Goal: Transaction & Acquisition: Purchase product/service

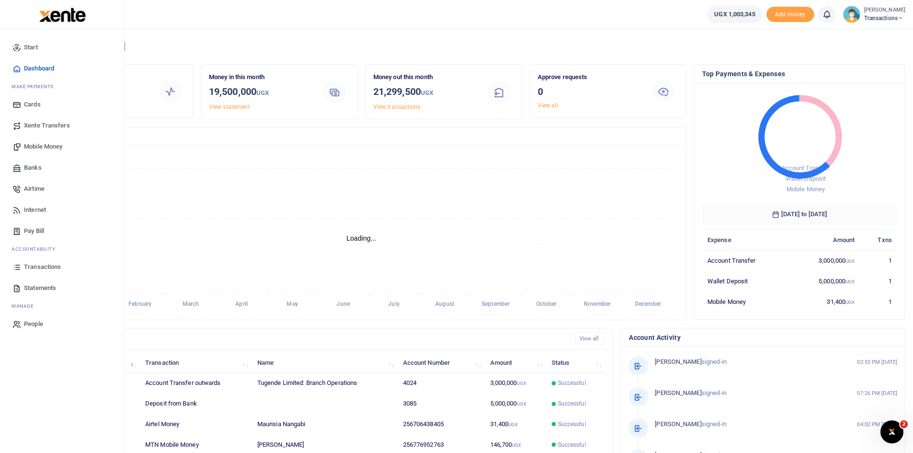
click at [44, 267] on span "Transactions" at bounding box center [42, 267] width 37 height 10
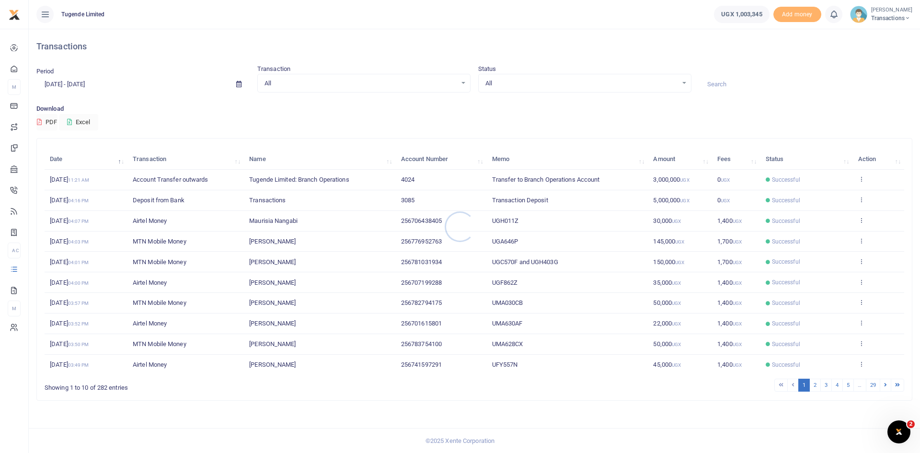
click at [745, 84] on div at bounding box center [460, 226] width 920 height 453
click at [745, 84] on input at bounding box center [805, 84] width 213 height 16
paste input "UGD092U"
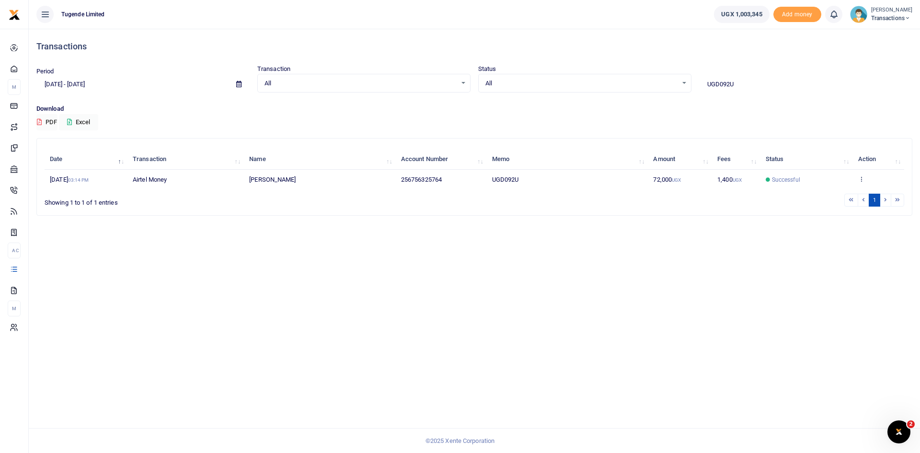
type input "UGD092U"
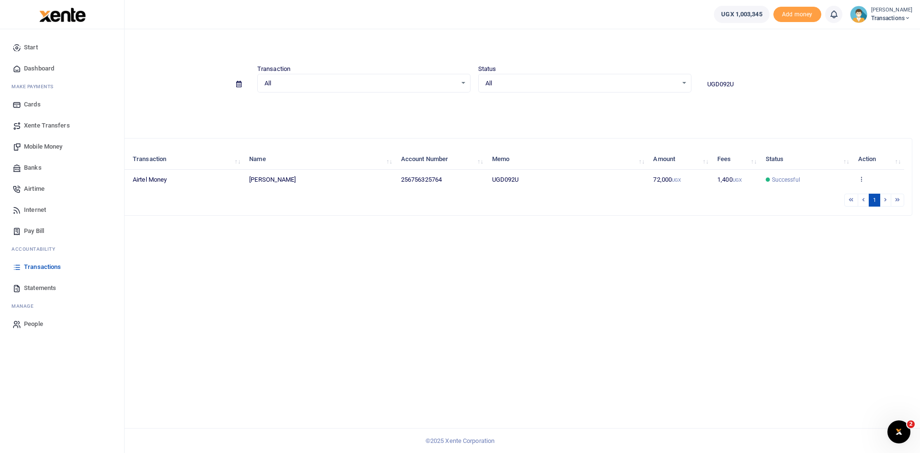
click at [40, 149] on span "Mobile Money" at bounding box center [43, 147] width 38 height 10
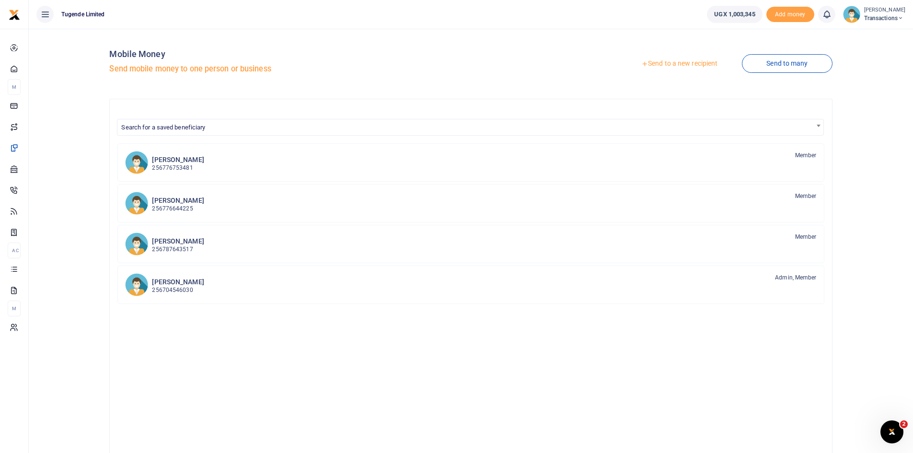
click at [686, 62] on link "Send to a new recipient" at bounding box center [679, 63] width 125 height 17
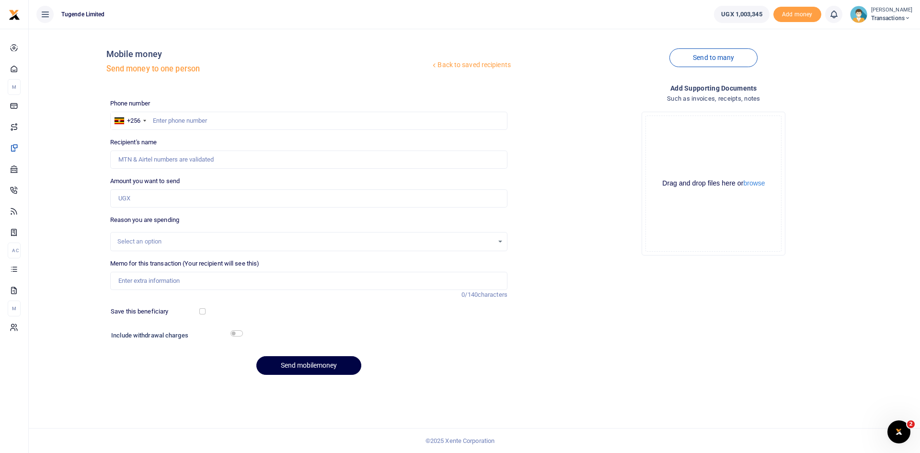
click at [197, 116] on div at bounding box center [460, 226] width 920 height 453
click at [188, 123] on input "text" at bounding box center [308, 121] width 397 height 18
paste input "767 235960"
click at [166, 121] on input "767 235960" at bounding box center [308, 121] width 397 height 18
type input "767235960"
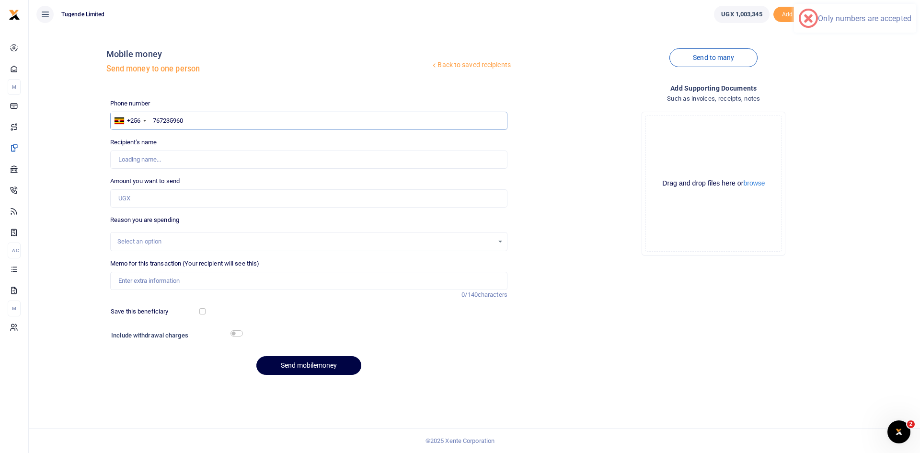
type input "Wilber Twesigye"
type input "767235960"
click at [178, 199] on input "Amount you want to send" at bounding box center [308, 198] width 397 height 18
click at [209, 197] on input "Amount you want to send" at bounding box center [308, 198] width 397 height 18
paste input "80,000"
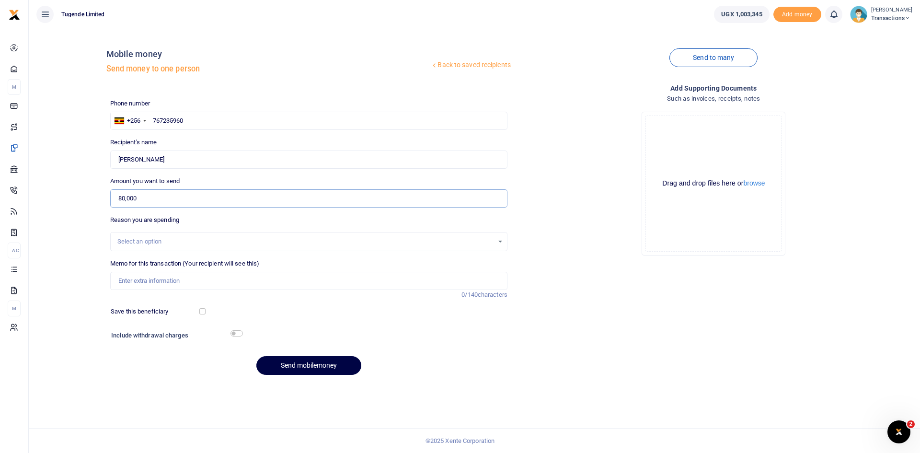
type input "80,000"
click at [181, 277] on input "Memo for this transaction (Your recipient will see this)" at bounding box center [308, 281] width 397 height 18
paste input "UMA900AN"
type input "UMA900AN"
click at [315, 367] on button "Send mobilemoney" at bounding box center [308, 365] width 105 height 19
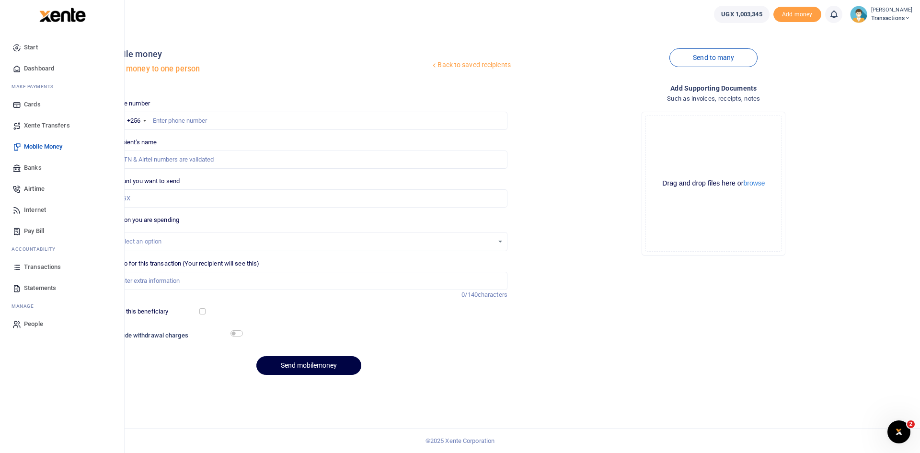
click at [41, 261] on link "Transactions" at bounding box center [62, 266] width 109 height 21
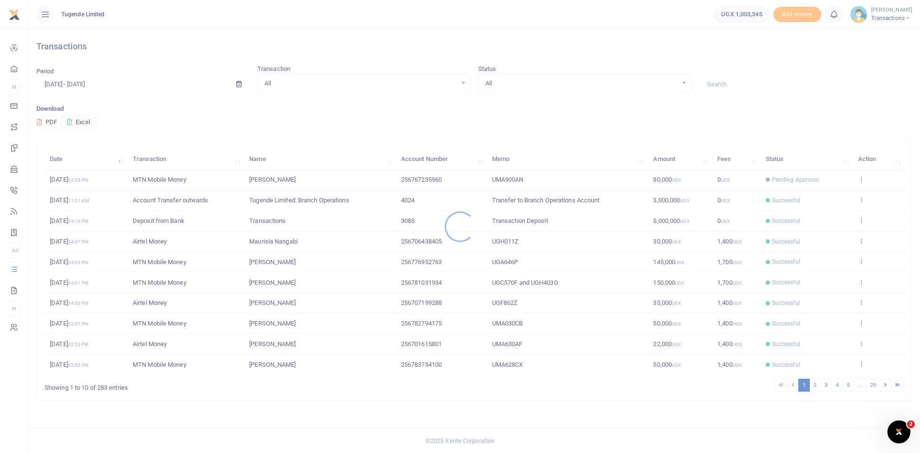
click at [726, 85] on div at bounding box center [460, 226] width 920 height 453
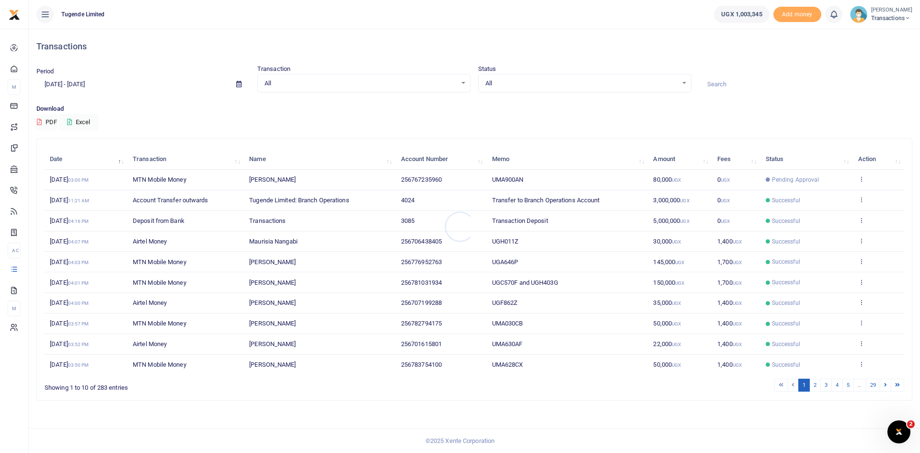
click at [726, 85] on div at bounding box center [460, 226] width 920 height 453
click at [726, 85] on input at bounding box center [805, 84] width 213 height 16
paste input "UGC570F"
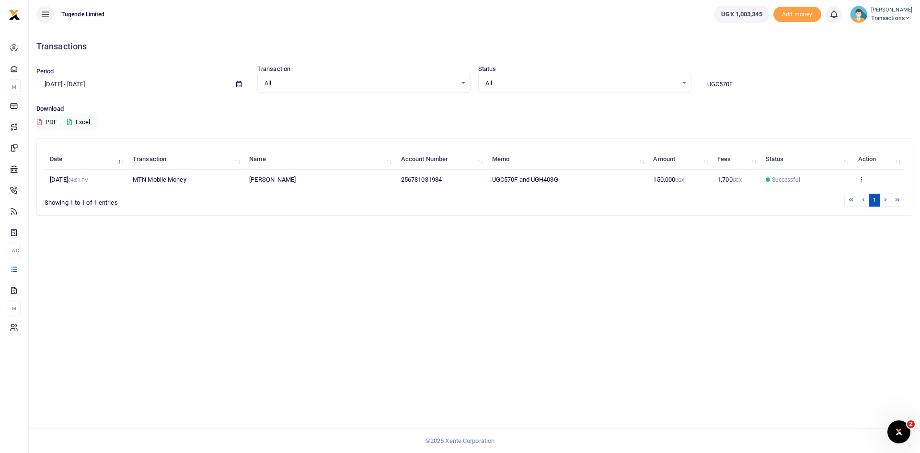
click at [738, 88] on input "UGC570F" at bounding box center [805, 84] width 213 height 16
paste input "H403G"
type input "UGH403G"
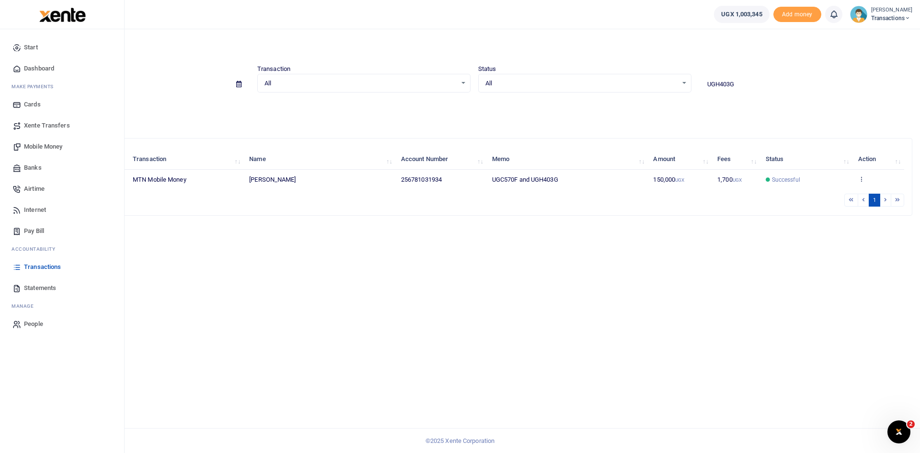
click at [39, 143] on span "Mobile Money" at bounding box center [43, 147] width 38 height 10
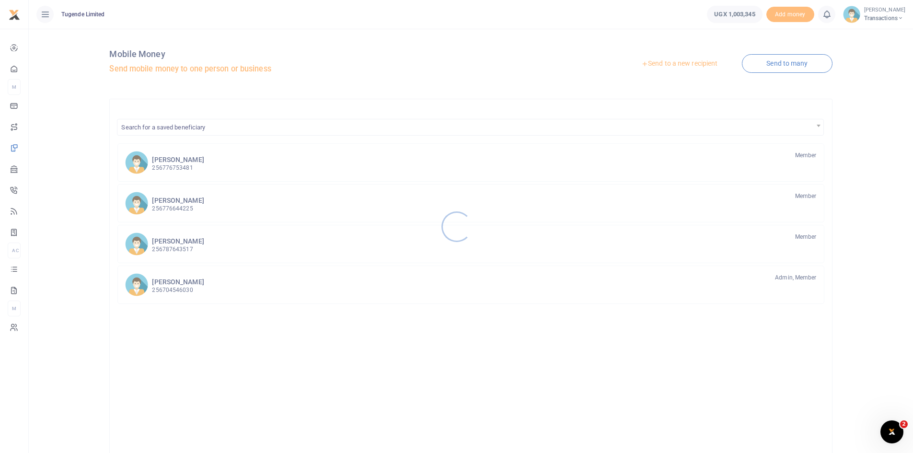
click at [673, 63] on div at bounding box center [456, 226] width 913 height 453
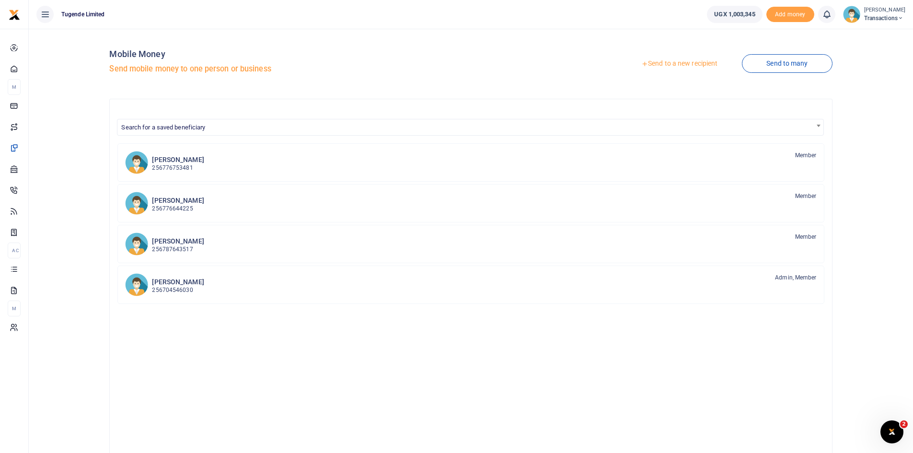
click at [673, 63] on link "Send to a new recipient" at bounding box center [679, 63] width 125 height 17
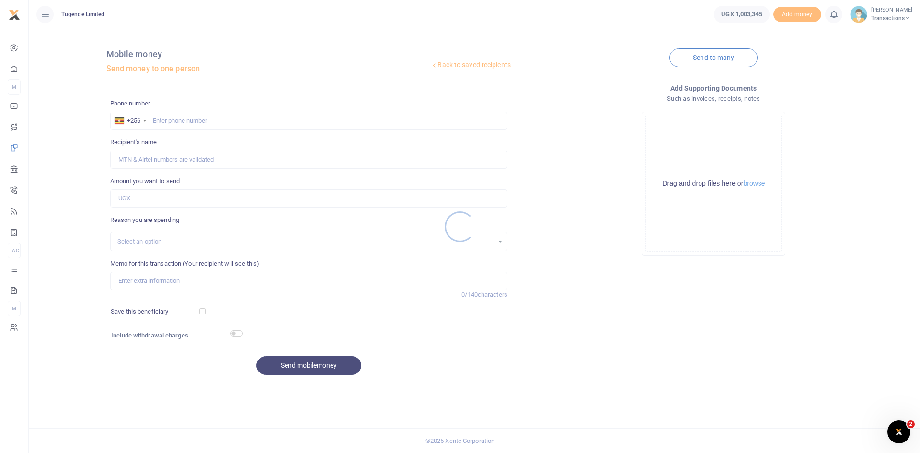
click at [241, 125] on div at bounding box center [460, 226] width 920 height 453
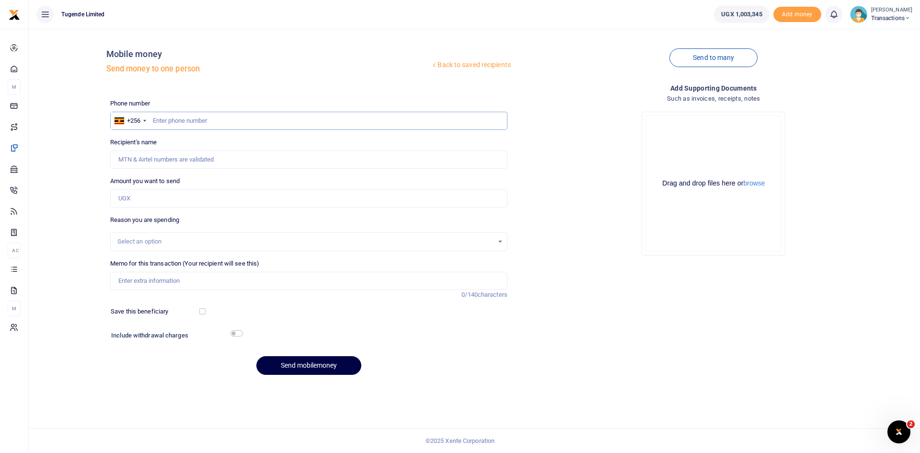
click at [216, 124] on input "text" at bounding box center [308, 121] width 397 height 18
paste input "765308318"
type input "765308318"
type input "Kenneth Mwesigwa"
type input "765308318"
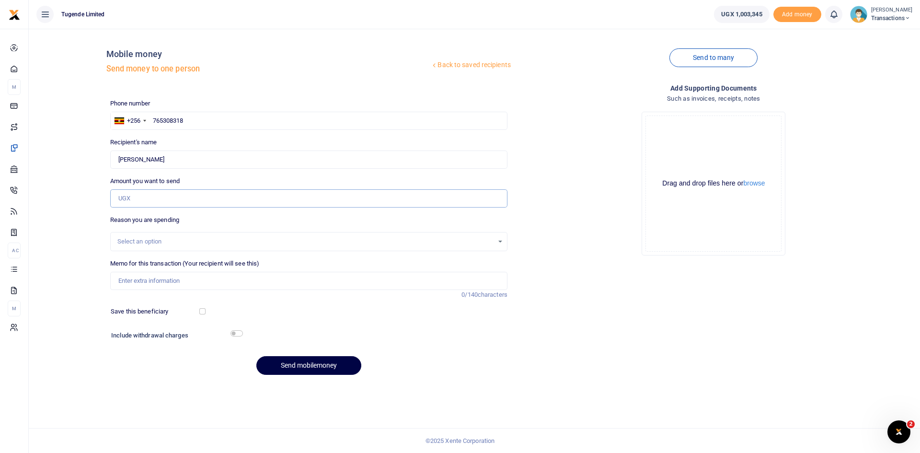
click at [221, 201] on input "Amount you want to send" at bounding box center [308, 198] width 397 height 18
paste input "32,000"
type input "32,000"
click at [240, 279] on input "Memo for this transaction (Your recipient will see this)" at bounding box center [308, 281] width 397 height 18
paste input "UGD108E"
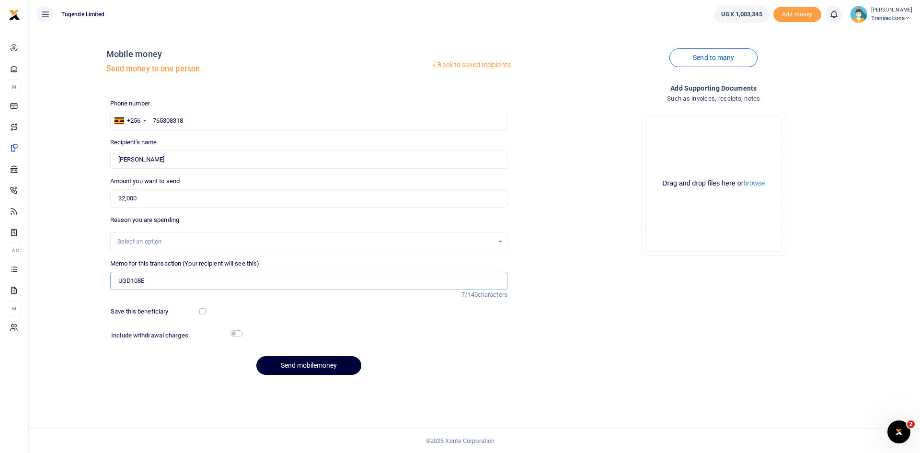
type input "UGD108E"
click at [303, 363] on button "Send mobilemoney" at bounding box center [308, 365] width 105 height 19
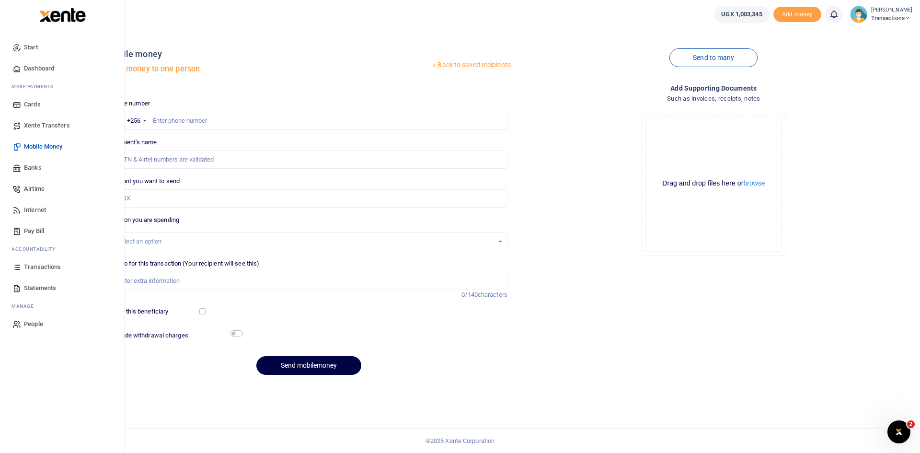
click at [38, 265] on span "Transactions" at bounding box center [42, 267] width 37 height 10
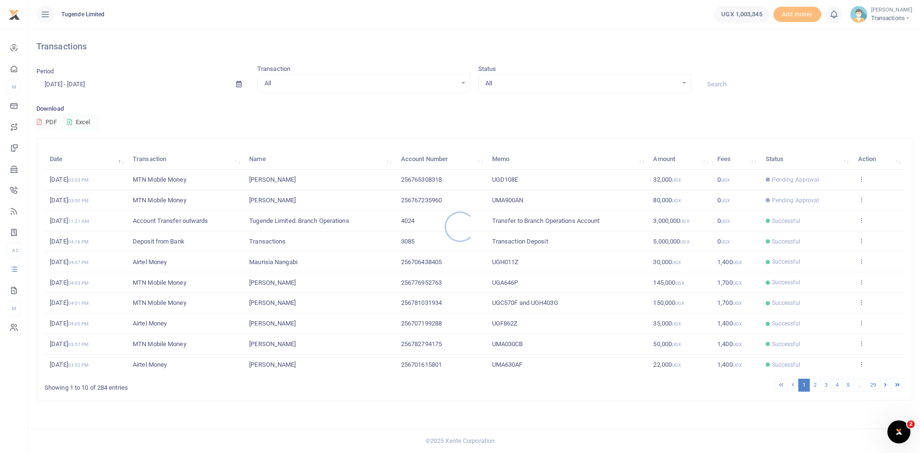
click at [729, 85] on div at bounding box center [460, 226] width 920 height 453
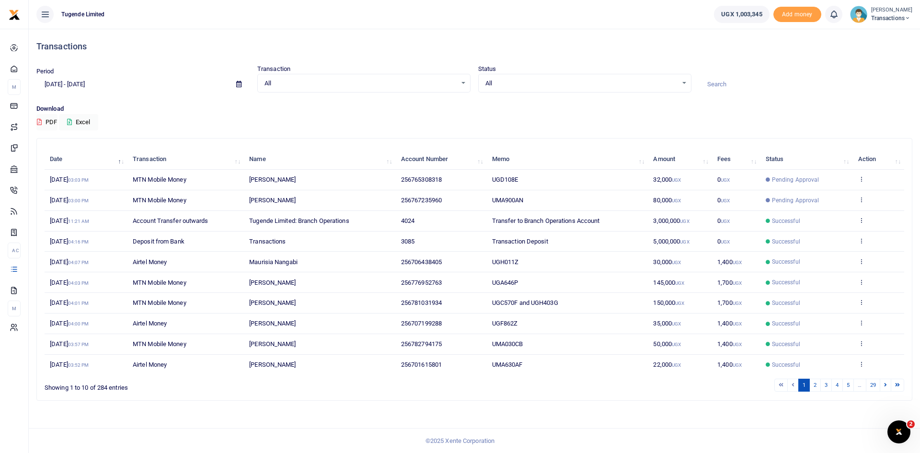
click at [729, 85] on input at bounding box center [805, 84] width 213 height 16
paste input "UGC124J"
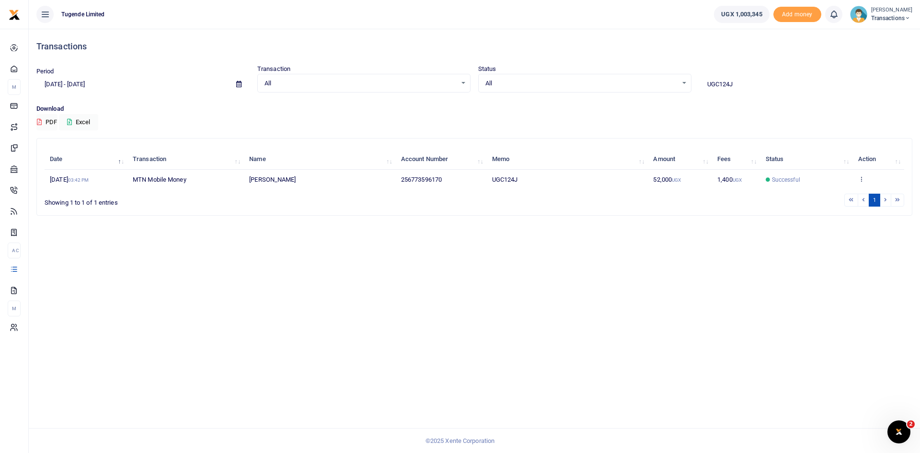
type input "UGC124J"
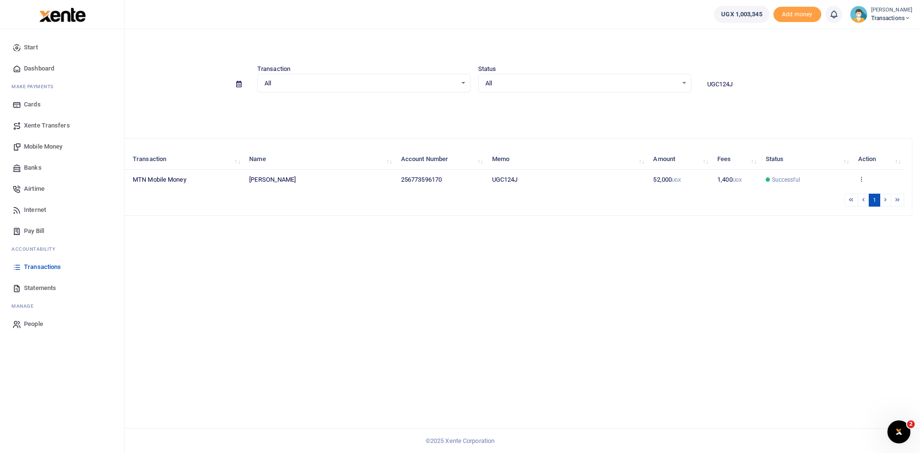
click at [45, 143] on span "Mobile Money" at bounding box center [43, 147] width 38 height 10
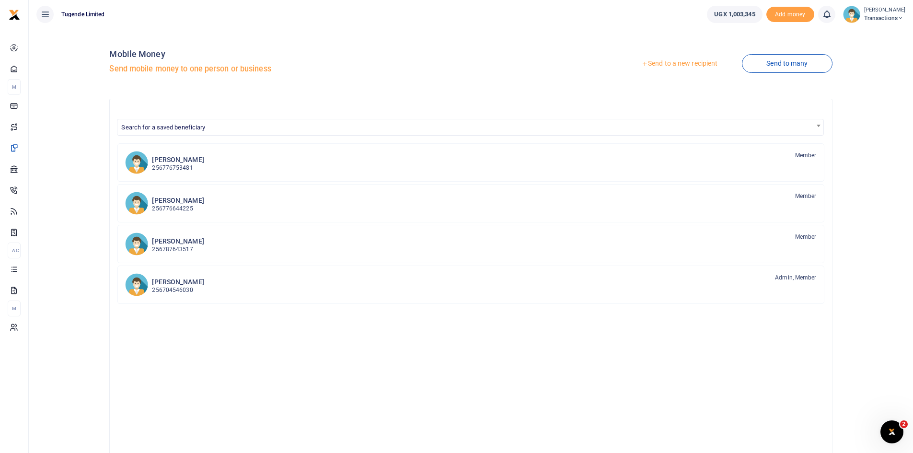
click at [686, 66] on link "Send to a new recipient" at bounding box center [679, 63] width 125 height 17
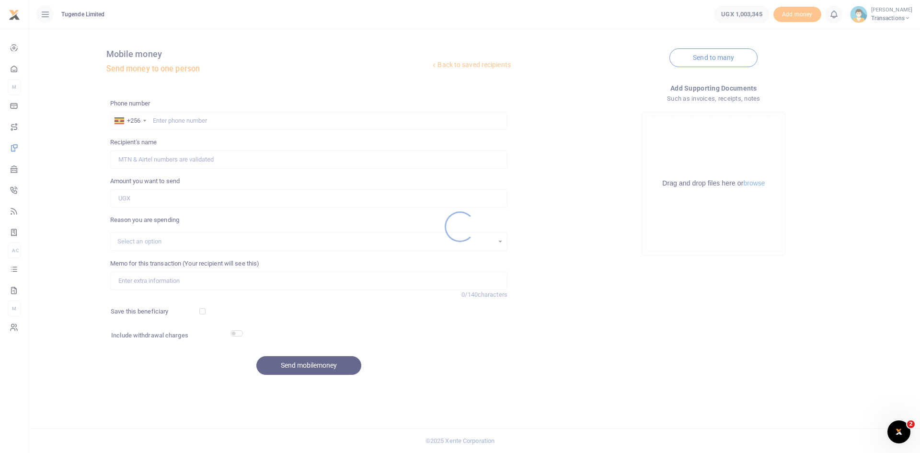
click at [226, 117] on div at bounding box center [460, 226] width 920 height 453
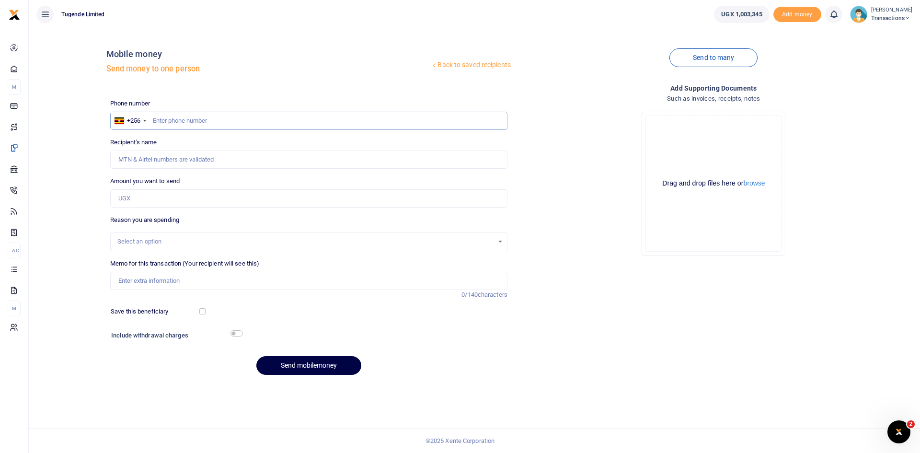
click at [226, 117] on input "text" at bounding box center [308, 121] width 397 height 18
paste input "0774545806"
type input "0774545806"
type input "Julius Ouke"
click at [157, 121] on input "0774545806" at bounding box center [308, 121] width 397 height 18
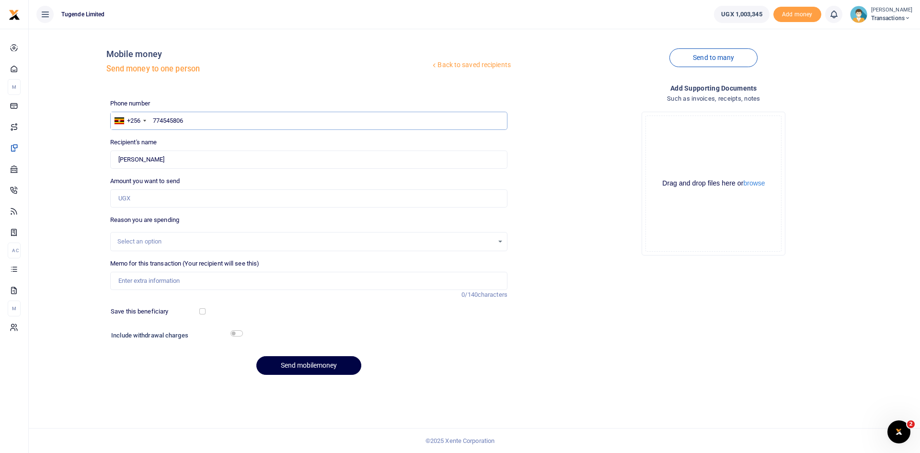
type input "774545806"
click at [231, 203] on input "Amount you want to send" at bounding box center [308, 198] width 397 height 18
paste input "48,000"
type input "48,000"
click at [213, 275] on input "Memo for this transaction (Your recipient will see this)" at bounding box center [308, 281] width 397 height 18
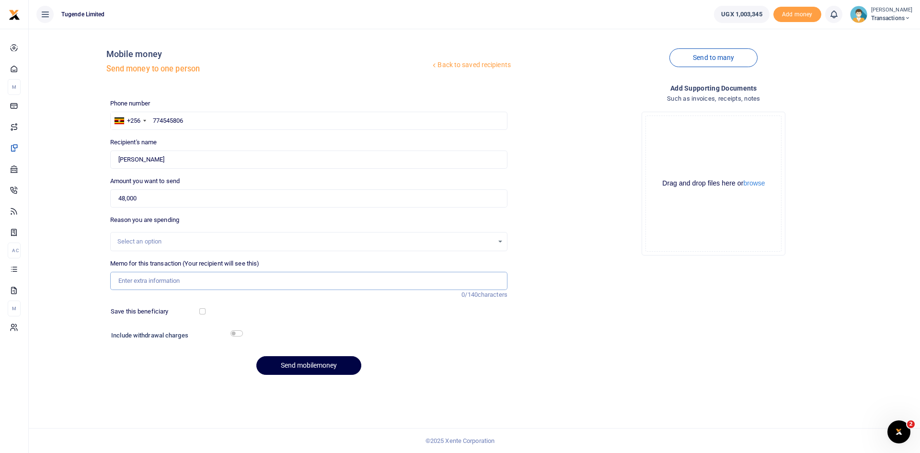
paste input "UMA912AK"
type input "UMA912AK"
click at [309, 365] on button "Send mobilemoney" at bounding box center [308, 365] width 105 height 19
click at [268, 118] on input "text" at bounding box center [308, 121] width 397 height 18
paste input "753023543"
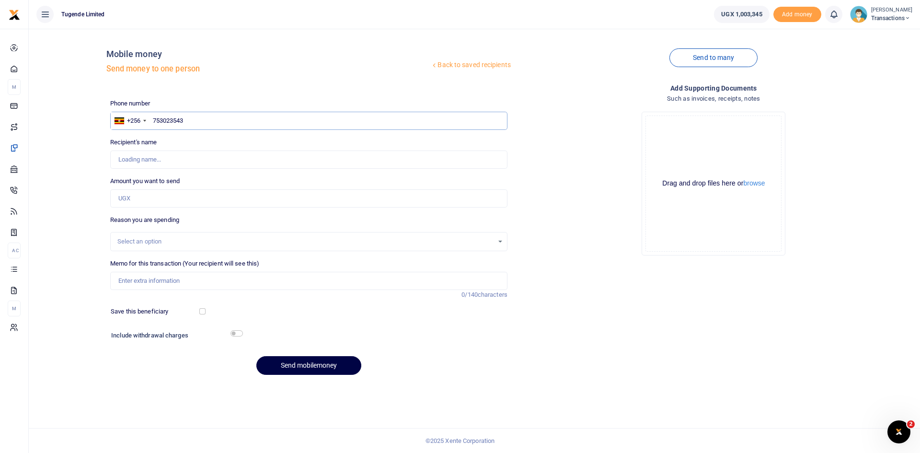
type input "753023543"
type input "[PERSON_NAME]"
click at [240, 196] on input "Amount you want to send" at bounding box center [308, 198] width 397 height 18
paste input "52,000"
type input "52,000"
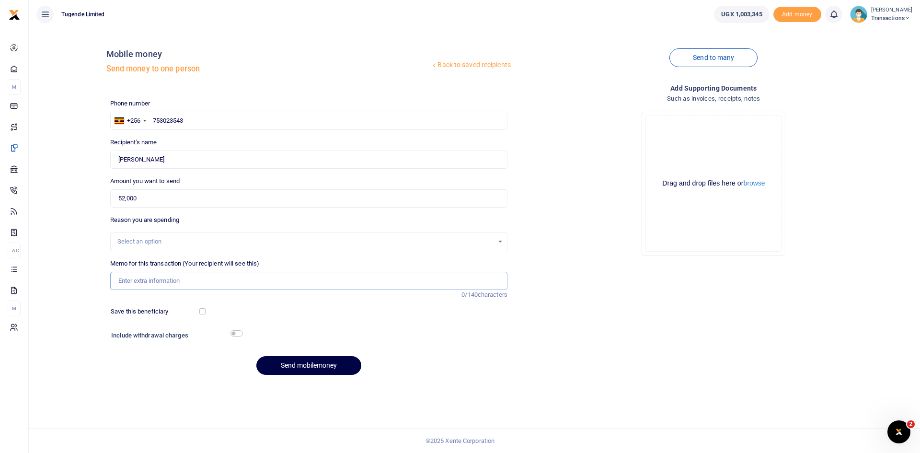
click at [259, 275] on input "Memo for this transaction (Your recipient will see this)" at bounding box center [308, 281] width 397 height 18
paste input "UMA891BS"
type input "UMA891BS"
click at [311, 371] on button "Send mobilemoney" at bounding box center [308, 365] width 105 height 19
click at [277, 123] on input "text" at bounding box center [308, 121] width 397 height 18
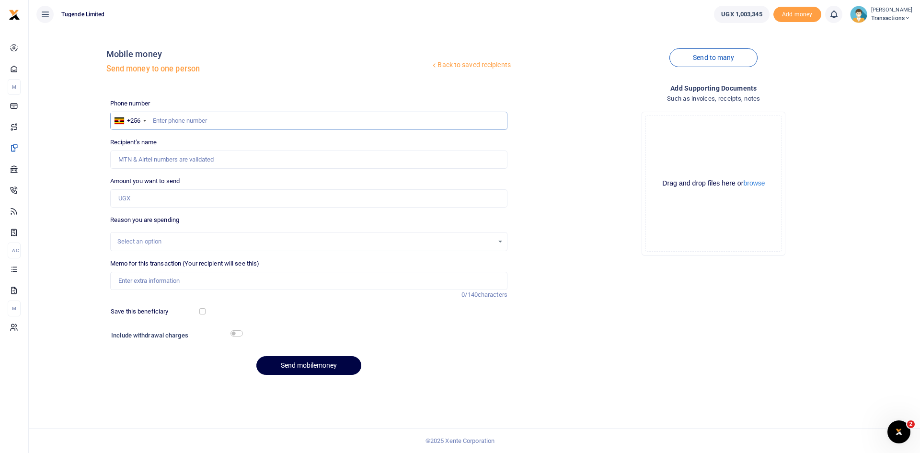
paste input "78887834"
click at [151, 121] on input "78887834" at bounding box center [308, 121] width 397 height 18
type input "778887834"
type input "Hasani Nsubuga"
click at [145, 197] on input "Amount you want to send" at bounding box center [308, 198] width 397 height 18
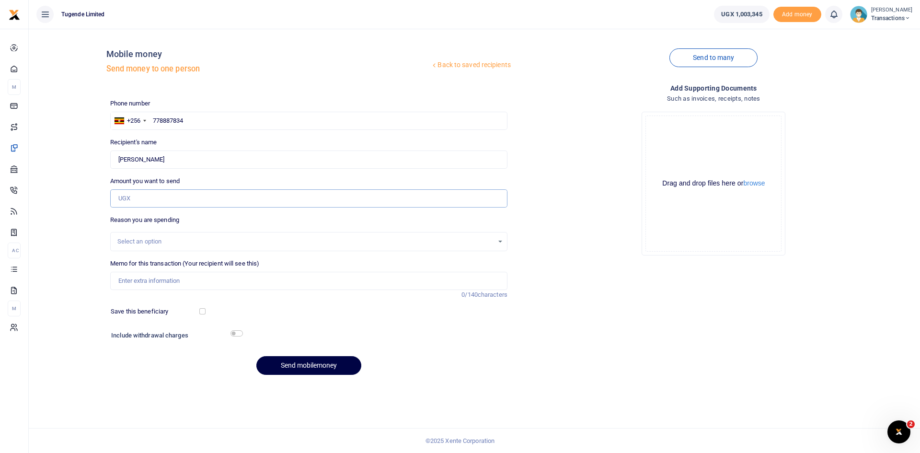
paste input "103,000"
type input "103,000"
click at [251, 277] on input "Memo for this transaction (Your recipient will see this)" at bounding box center [308, 281] width 397 height 18
paste input "UGA747G"
type input "UGA747G"
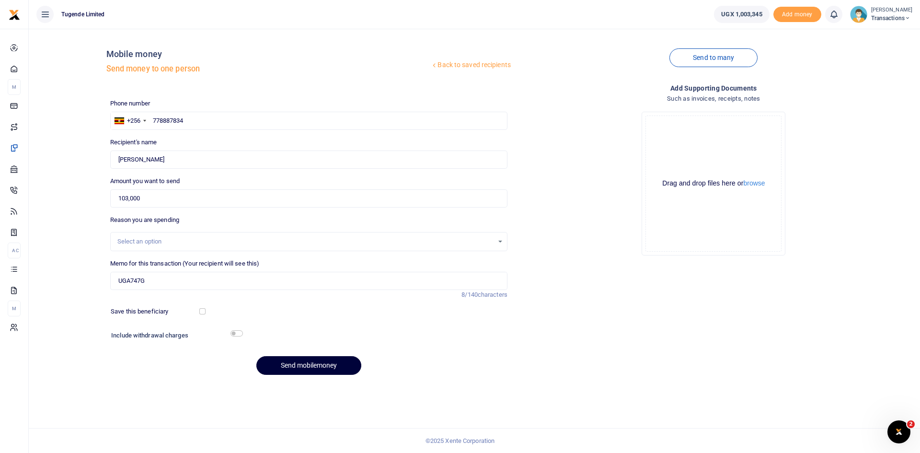
click at [309, 365] on button "Send mobilemoney" at bounding box center [308, 365] width 105 height 19
click at [278, 123] on input "text" at bounding box center [308, 121] width 397 height 18
paste input "773946598"
type input "773946598"
type input "Selvester Tulyasingura"
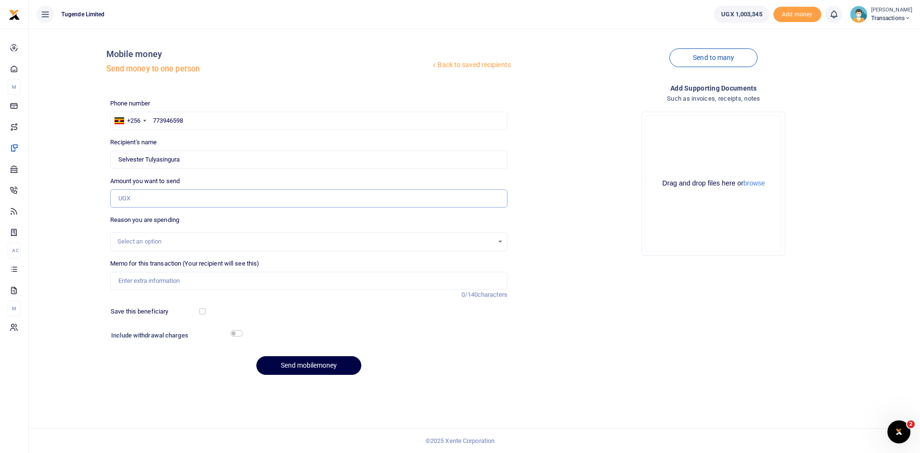
click at [241, 199] on input "Amount you want to send" at bounding box center [308, 198] width 397 height 18
paste input "124000"
type input "124,000"
click at [173, 276] on input "Memo for this transaction (Your recipient will see this)" at bounding box center [308, 281] width 397 height 18
paste input "UGE336C and UGE284C"
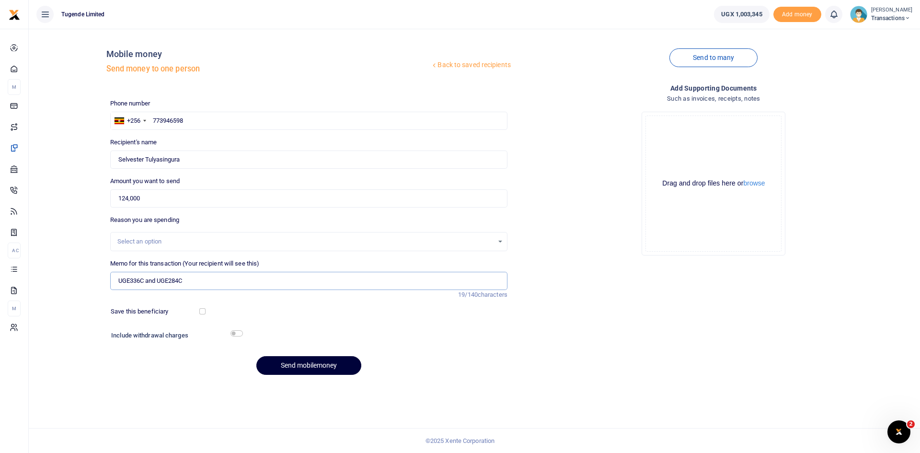
type input "UGE336C and UGE284C"
click at [305, 365] on button "Send mobilemoney" at bounding box center [308, 365] width 105 height 19
click at [260, 118] on input "text" at bounding box center [308, 121] width 397 height 18
paste input "771424131"
type input "771424131"
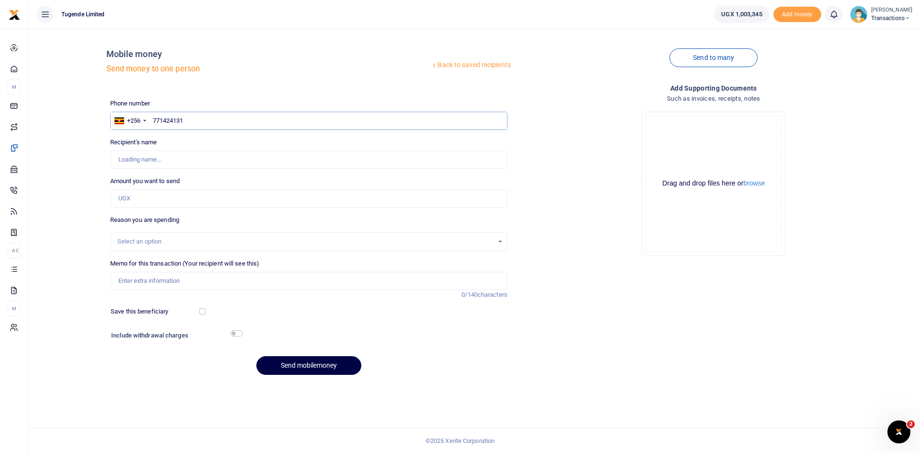
type input "[PERSON_NAME]"
type input "771424131"
click at [212, 198] on input "Amount you want to send" at bounding box center [308, 198] width 397 height 18
paste input "20,000"
type input "20,000"
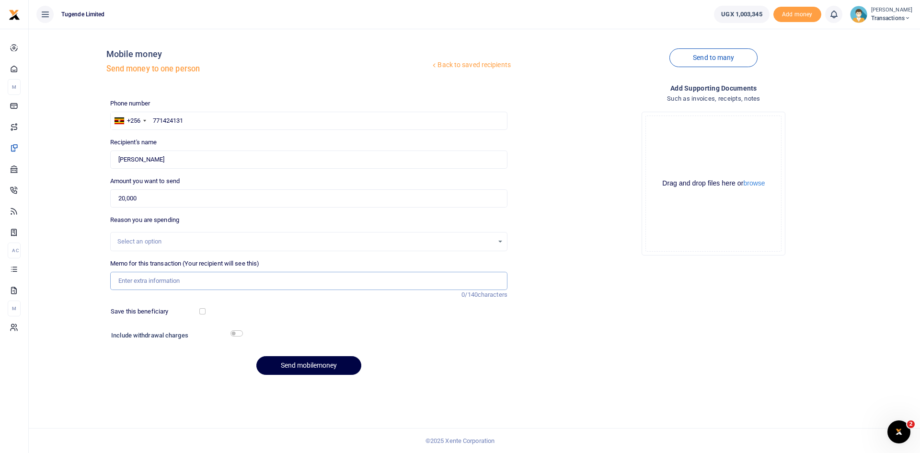
click at [271, 274] on input "Memo for this transaction (Your recipient will see this)" at bounding box center [308, 281] width 397 height 18
paste input "UGC327Z"
type input "UGC327Z"
click at [302, 366] on button "Send mobilemoney" at bounding box center [308, 365] width 105 height 19
click at [256, 124] on input "text" at bounding box center [308, 121] width 397 height 18
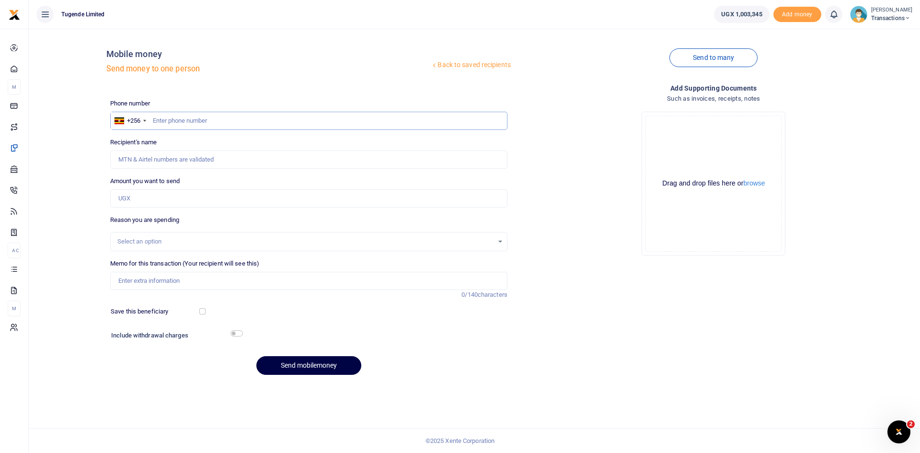
paste input "707032487"
type input "707032487"
type input "[PERSON_NAME]"
click at [185, 201] on input "Amount you want to send" at bounding box center [308, 198] width 397 height 18
paste input "25000"
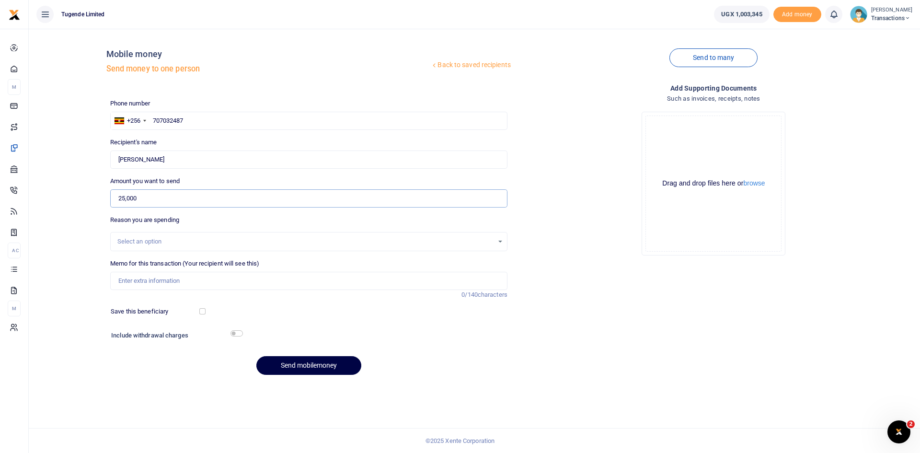
type input "25,000"
click at [260, 282] on input "Memo for this transaction (Your recipient will see this)" at bounding box center [308, 281] width 397 height 18
paste input "UGB771S"
type input "UGB771S"
click at [306, 359] on button "Send mobilemoney" at bounding box center [308, 365] width 105 height 19
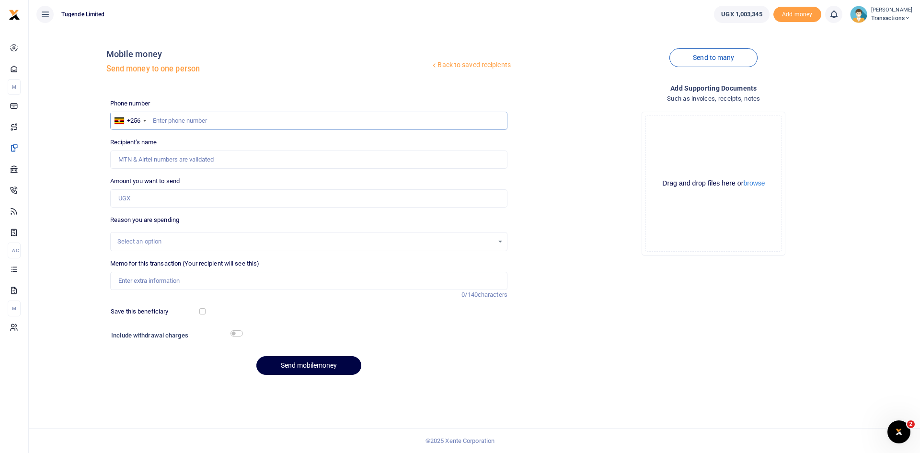
click at [266, 122] on input "text" at bounding box center [308, 121] width 397 height 18
paste input "766663429"
type input "766663429"
type input "Joel Ssenyojjo"
type input "766663429"
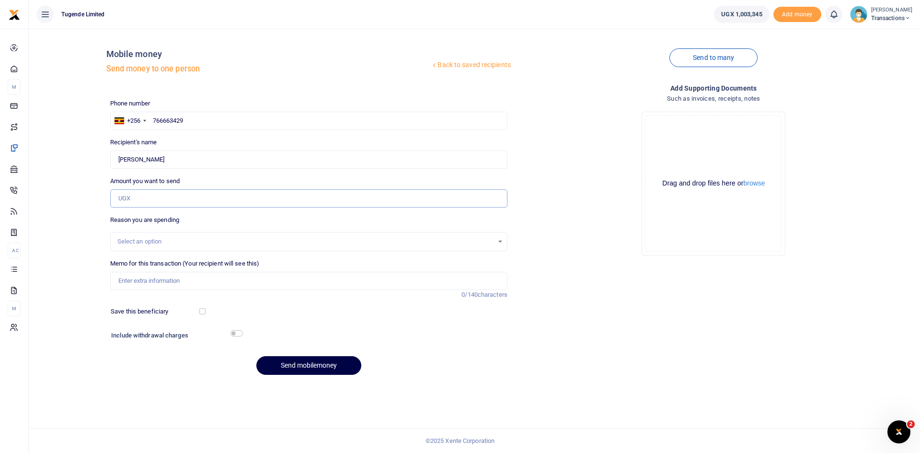
click at [252, 202] on input "Amount you want to send" at bounding box center [308, 198] width 397 height 18
paste input "155,000"
type input "155,000"
click at [296, 281] on input "Memo for this transaction (Your recipient will see this)" at bounding box center [308, 281] width 397 height 18
paste input "UGD748L"
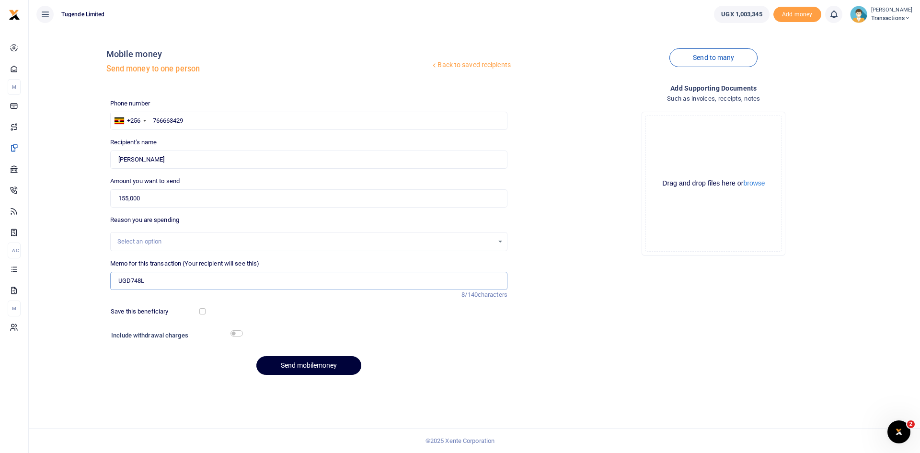
type input "UGD748L"
click at [310, 362] on button "Send mobilemoney" at bounding box center [308, 365] width 105 height 19
click at [246, 121] on input "text" at bounding box center [308, 121] width 397 height 18
paste input "776989898"
type input "776989898"
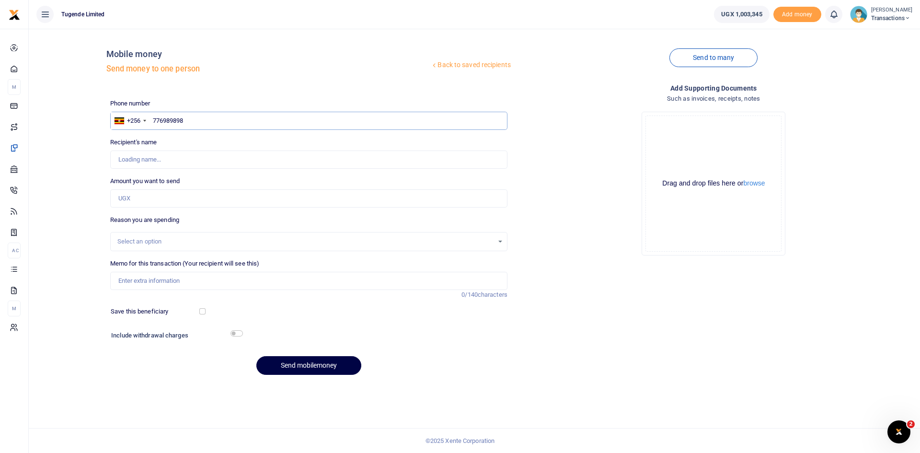
type input "Wilson Kamugisha"
type input "776989898"
click at [208, 201] on input "Amount you want to send" at bounding box center [308, 198] width 397 height 18
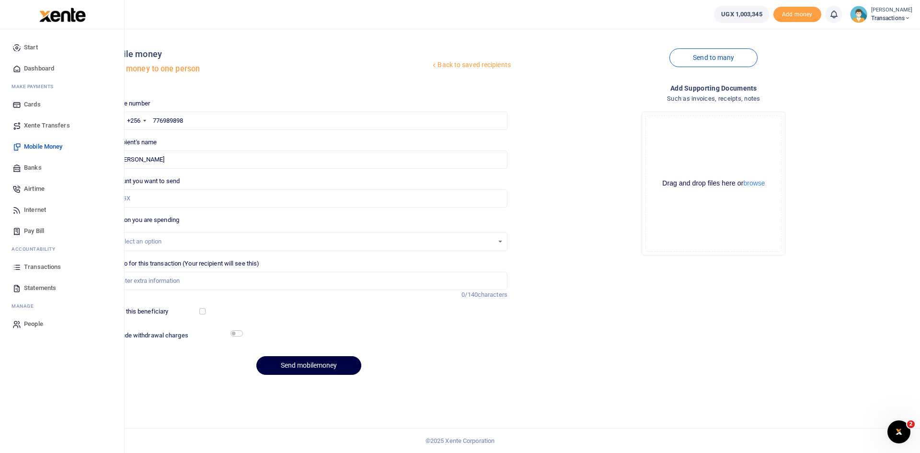
click at [40, 267] on span "Transactions" at bounding box center [42, 267] width 37 height 10
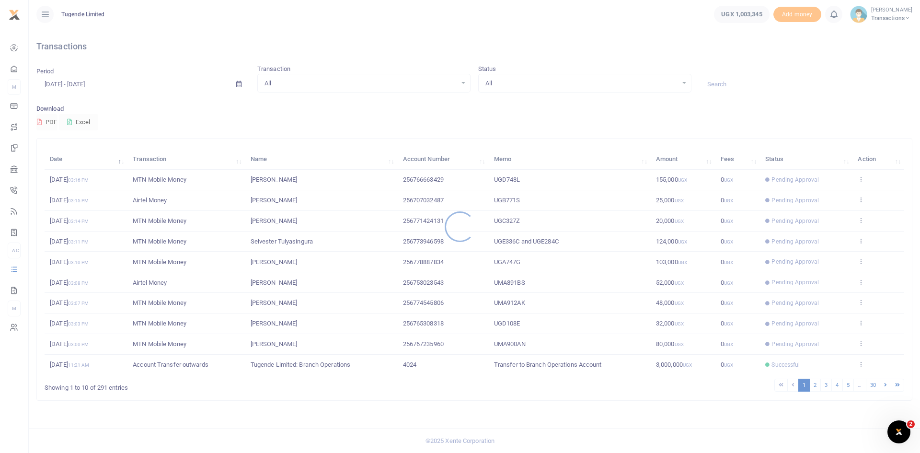
click at [727, 84] on div at bounding box center [460, 226] width 920 height 453
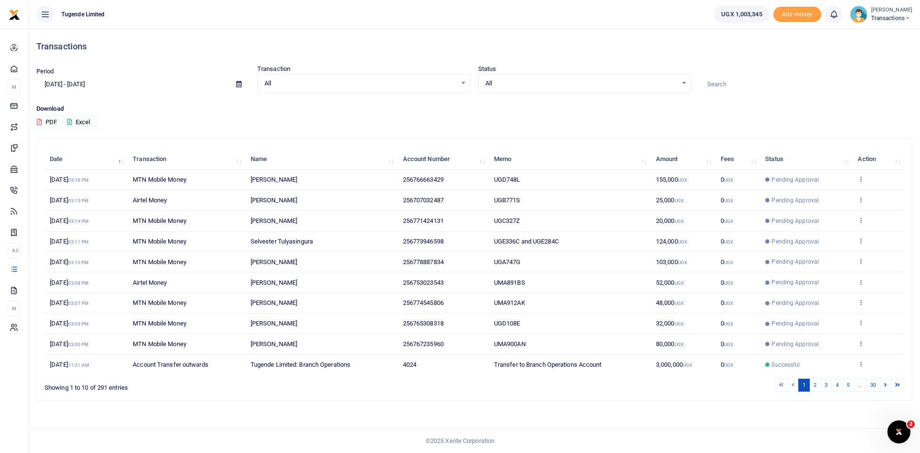
click at [727, 84] on input at bounding box center [805, 84] width 213 height 16
paste input "UGD817G"
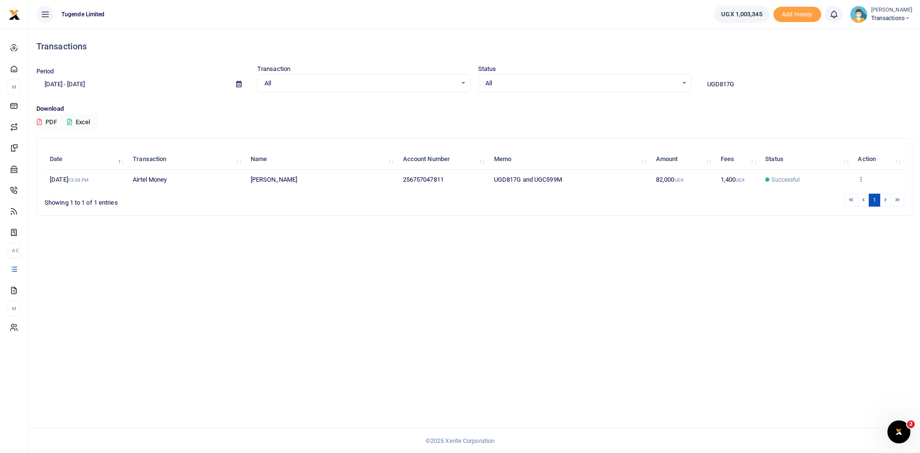
type input "UGD817G"
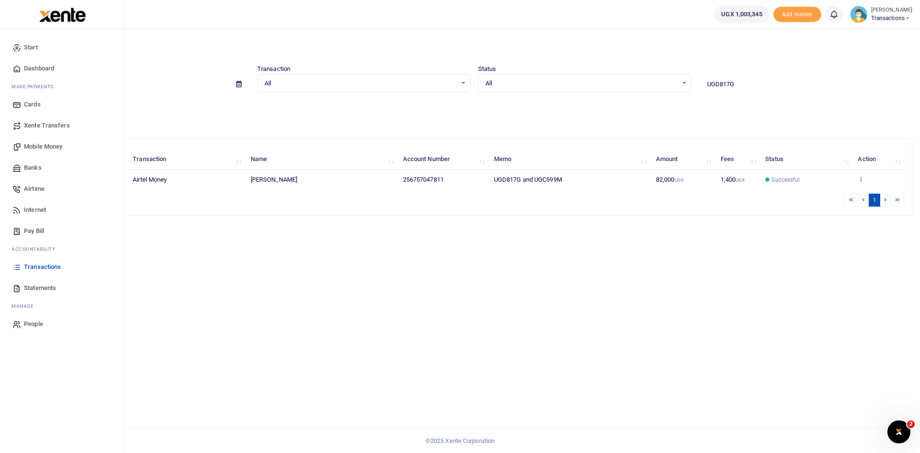
click at [46, 144] on span "Mobile Money" at bounding box center [43, 147] width 38 height 10
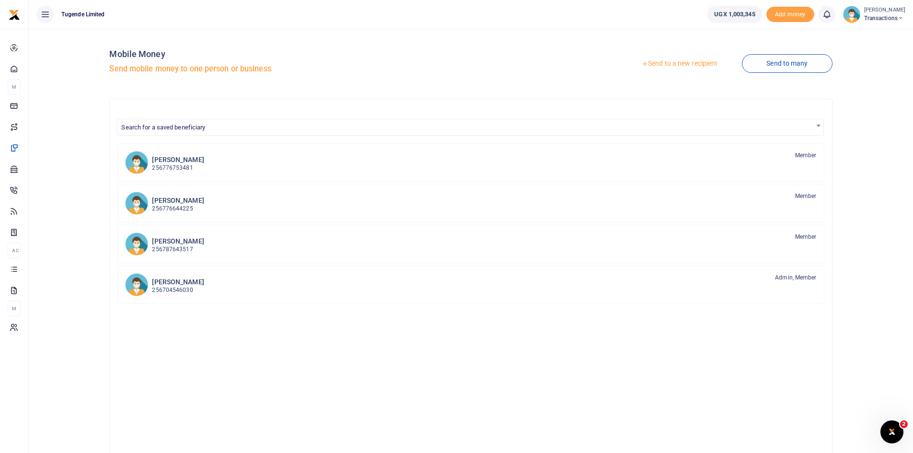
click at [673, 65] on link "Send to a new recipient" at bounding box center [679, 63] width 125 height 17
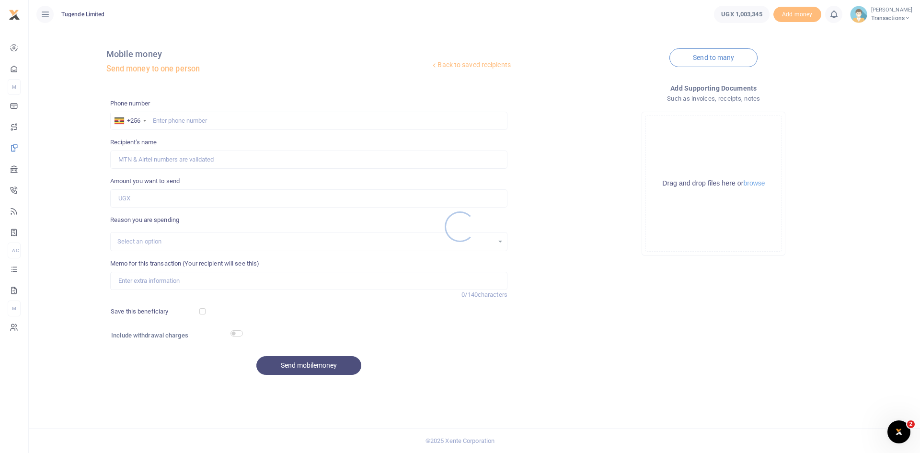
click at [218, 117] on div at bounding box center [460, 226] width 920 height 453
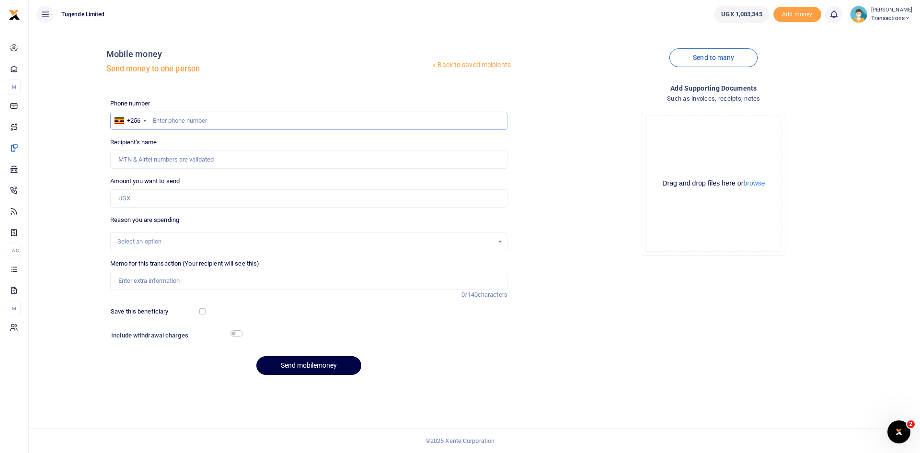
click at [207, 122] on input "text" at bounding box center [308, 121] width 397 height 18
paste input "751175955"
type input "751175955"
click at [222, 198] on input "Amount you want to send" at bounding box center [308, 198] width 397 height 18
paste input "15000"
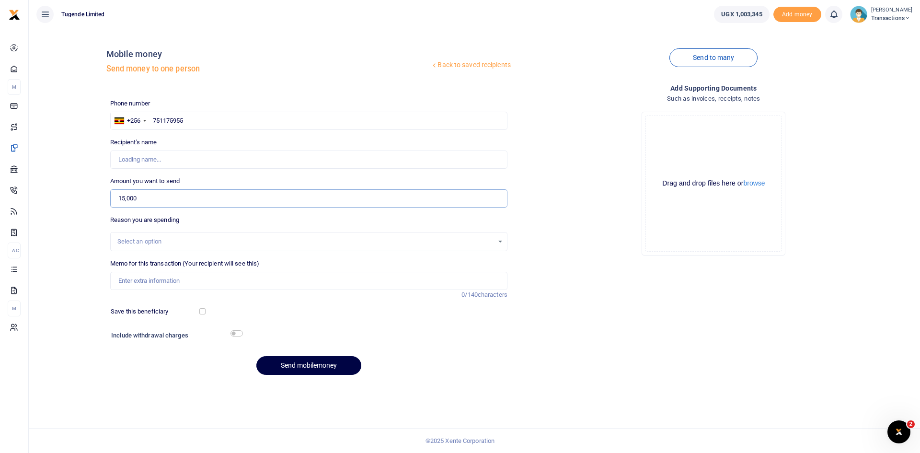
type input "15,000"
click at [209, 276] on input "Memo for this transaction (Your recipient will see this)" at bounding box center [308, 281] width 397 height 18
paste input "UFZ536Q"
type input "UFZ536Q"
click at [152, 123] on input "751175955" at bounding box center [308, 121] width 397 height 18
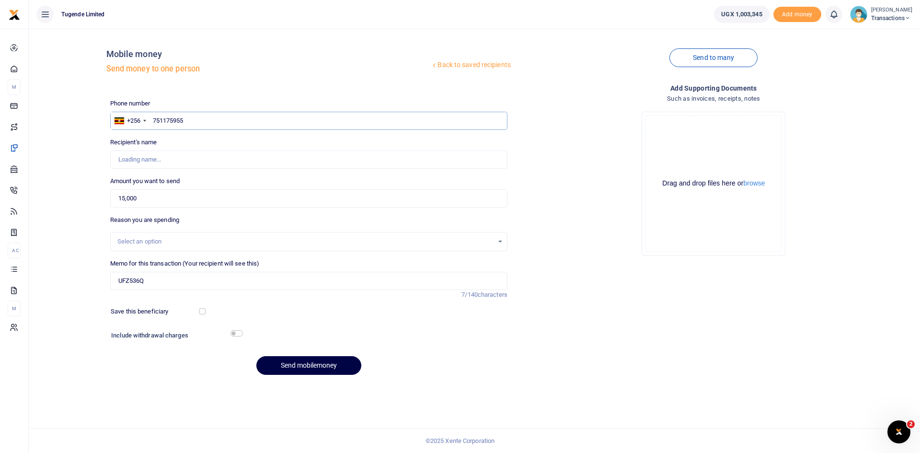
type input "Binasali Badiru"
click at [317, 372] on button "Send mobilemoney" at bounding box center [308, 365] width 105 height 19
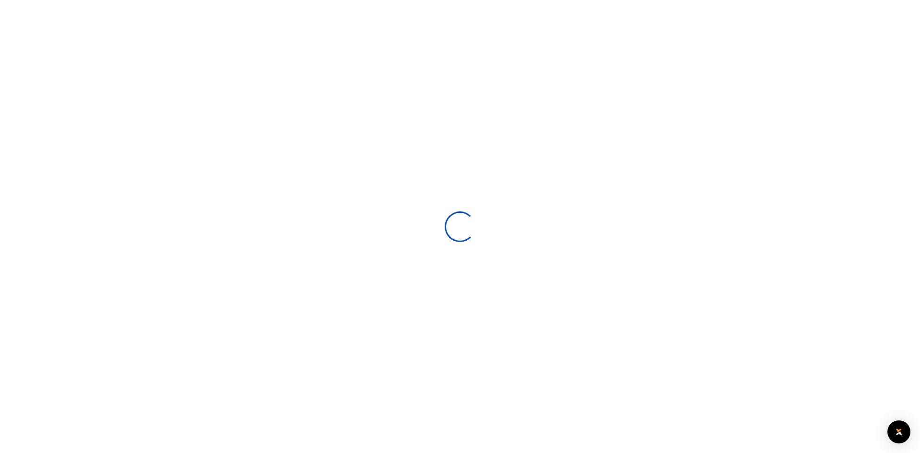
select select
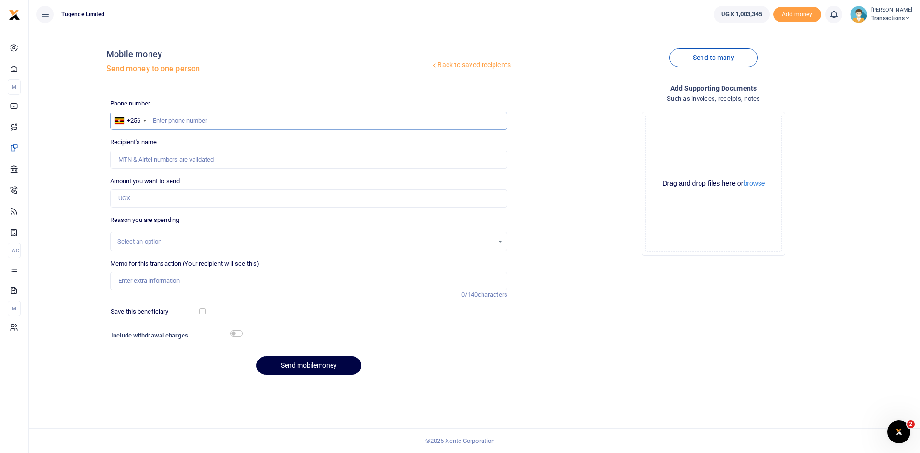
click at [229, 116] on input "text" at bounding box center [308, 121] width 397 height 18
paste input "780679995"
type input "780679995"
type input "Habart Dhaki"
type input "780679995"
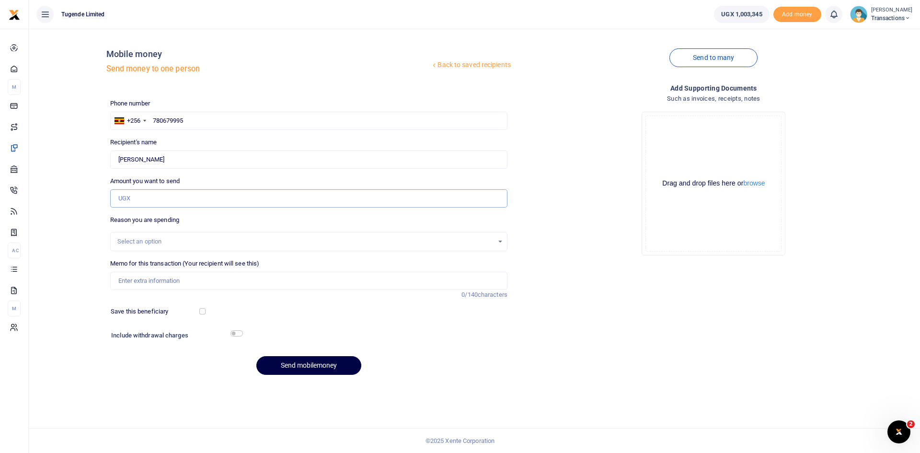
click at [195, 199] on input "Amount you want to send" at bounding box center [308, 198] width 397 height 18
paste input "25000"
type input "25,000"
click at [216, 283] on input "Memo for this transaction (Your recipient will see this)" at bounding box center [308, 281] width 397 height 18
paste input "UFZ536Q"
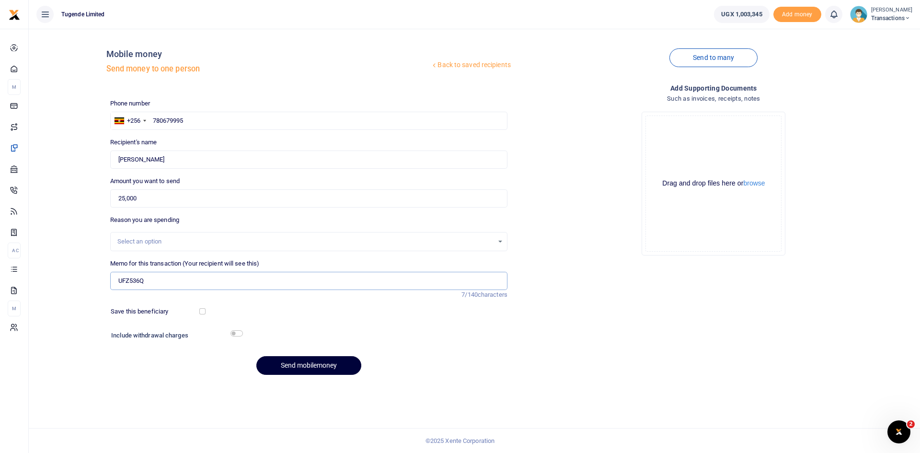
type input "UFZ536Q"
click at [305, 366] on button "Send mobilemoney" at bounding box center [308, 365] width 105 height 19
click at [285, 120] on input "text" at bounding box center [308, 121] width 397 height 18
paste input "750523153"
type input "750523153"
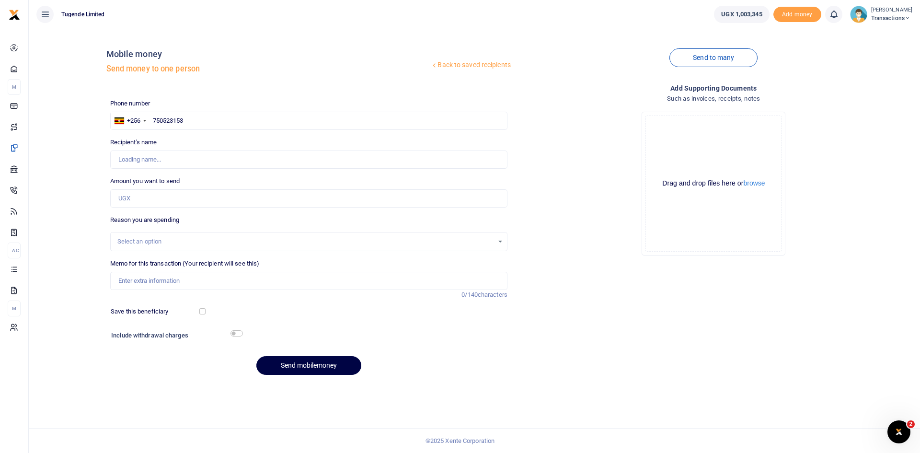
type input "Sowedi Waiswa"
click at [204, 193] on input "Amount you want to send" at bounding box center [308, 198] width 397 height 18
paste input "100,000"
type input "100,000"
click at [207, 282] on input "Memo for this transaction (Your recipient will see this)" at bounding box center [308, 281] width 397 height 18
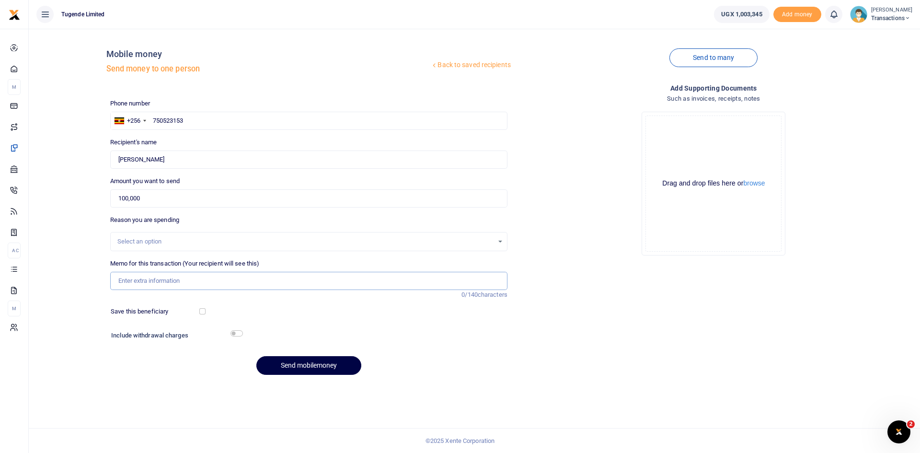
paste input "UGD867F"
type input "UGD867F"
click at [303, 364] on button "Send mobilemoney" at bounding box center [308, 365] width 105 height 19
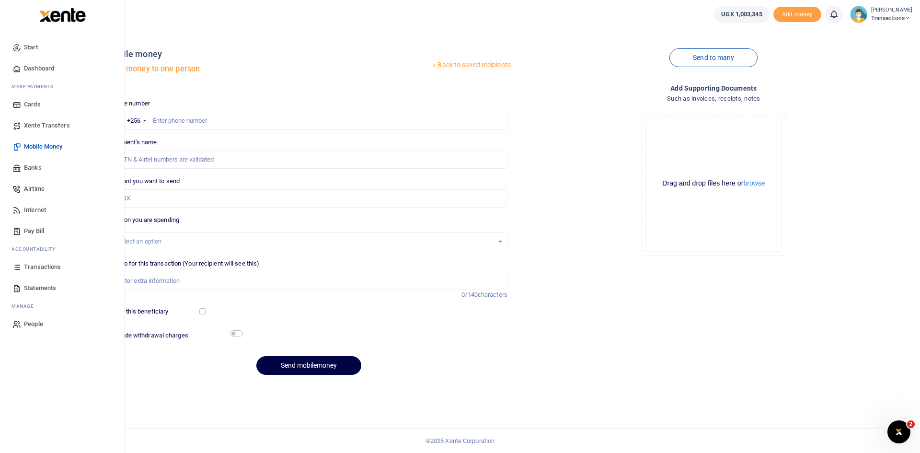
click at [46, 266] on span "Transactions" at bounding box center [42, 267] width 37 height 10
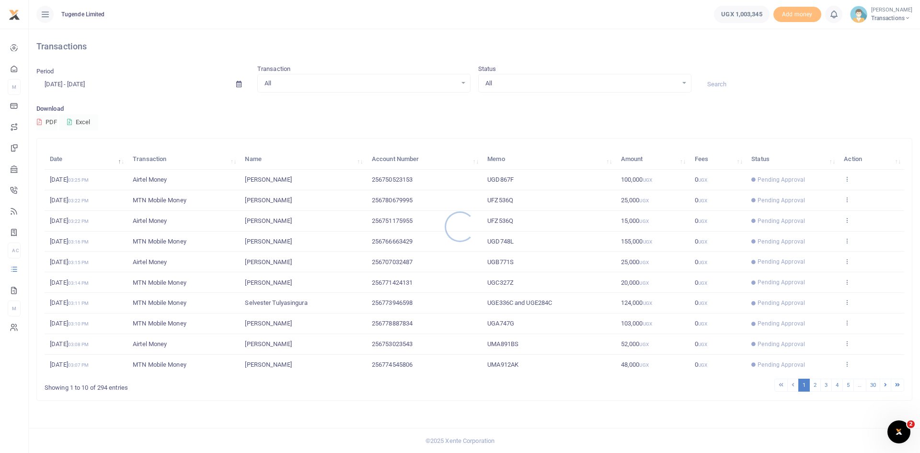
click at [749, 83] on div at bounding box center [460, 226] width 920 height 453
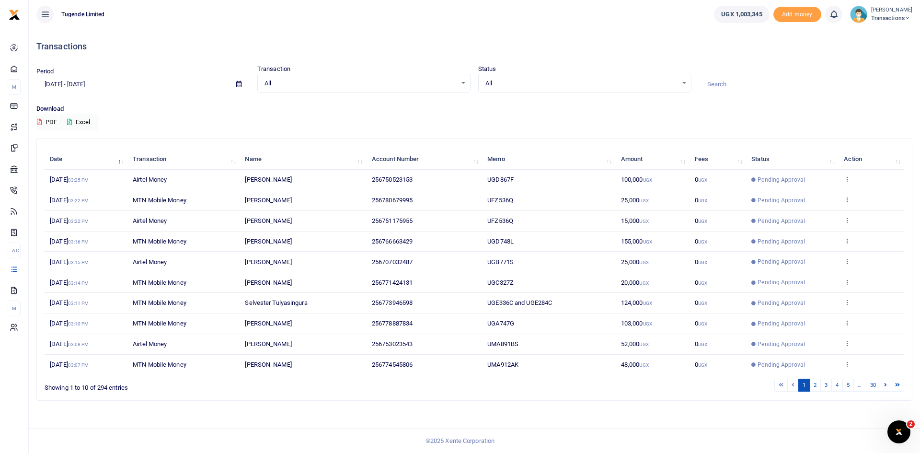
click at [749, 83] on input at bounding box center [805, 84] width 213 height 16
paste input "UGA133Y"
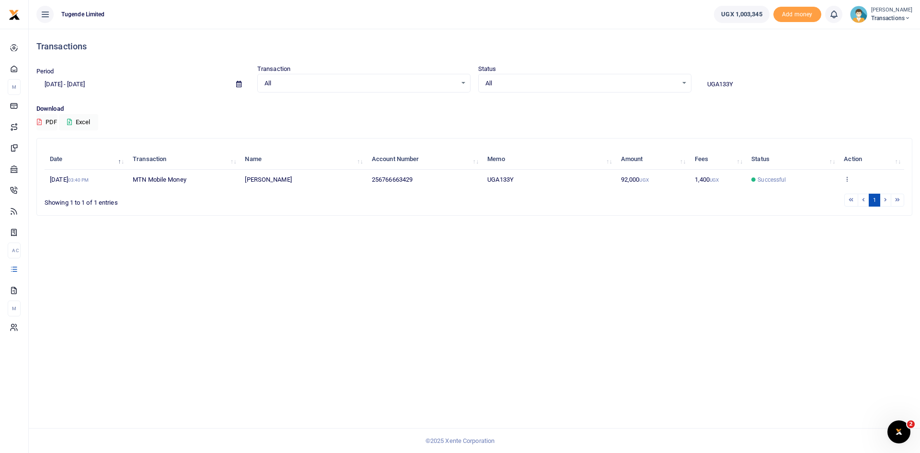
type input "UGA133Y"
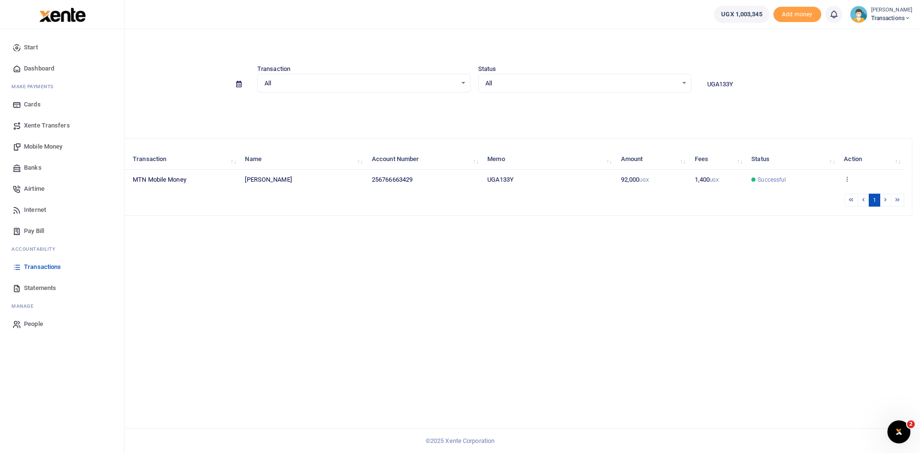
click at [37, 140] on link "Mobile Money" at bounding box center [62, 146] width 109 height 21
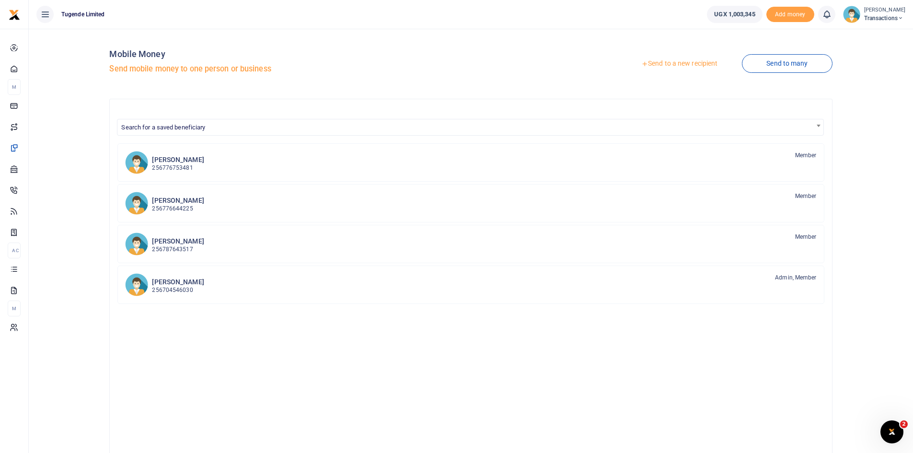
click at [671, 62] on link "Send to a new recipient" at bounding box center [679, 63] width 125 height 17
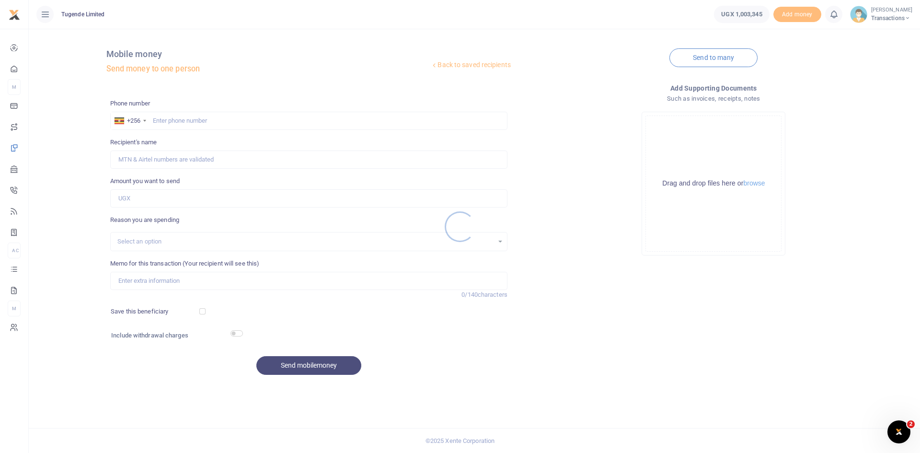
click at [230, 115] on div at bounding box center [460, 226] width 920 height 453
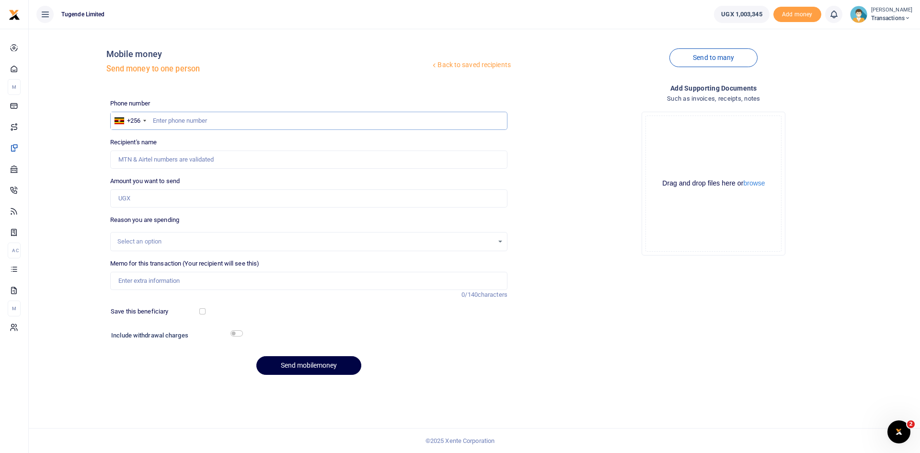
click at [226, 121] on input "text" at bounding box center [308, 121] width 397 height 18
paste input "704781313"
type input "704781313"
click at [201, 197] on input "Amount you want to send" at bounding box center [308, 198] width 397 height 18
paste input "52,000"
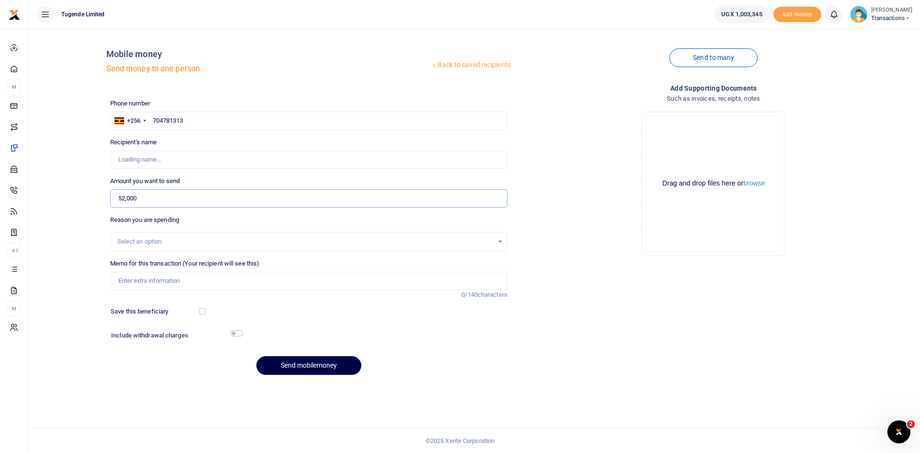
type input "52,000"
click at [152, 118] on input "704781313" at bounding box center [308, 121] width 397 height 18
click at [202, 118] on input "704781313" at bounding box center [308, 121] width 397 height 18
click at [215, 278] on input "Memo for this transaction (Your recipient will see this)" at bounding box center [308, 281] width 397 height 18
paste input "UMA547CT"
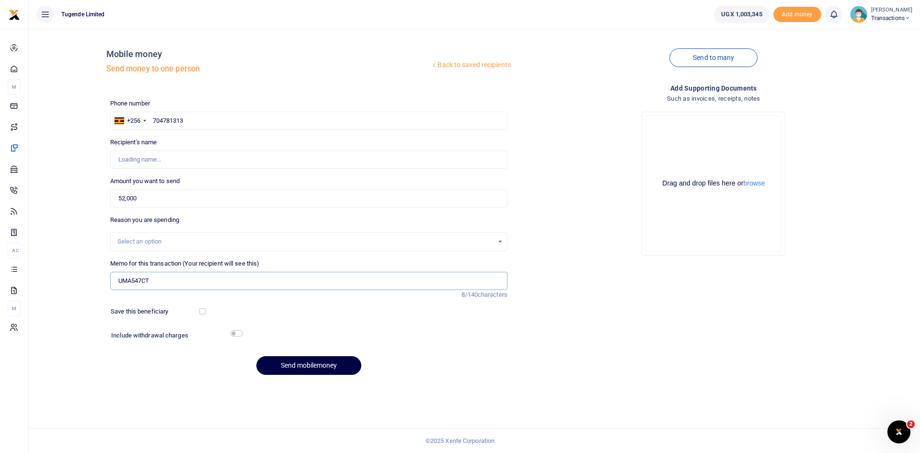
type input "UMA547CT"
click at [211, 121] on input "704781313" at bounding box center [308, 121] width 397 height 18
type input "[PERSON_NAME] Nyakato"
click at [152, 122] on input "704781313" at bounding box center [308, 121] width 397 height 18
click at [319, 366] on button "Send mobilemoney" at bounding box center [308, 365] width 105 height 19
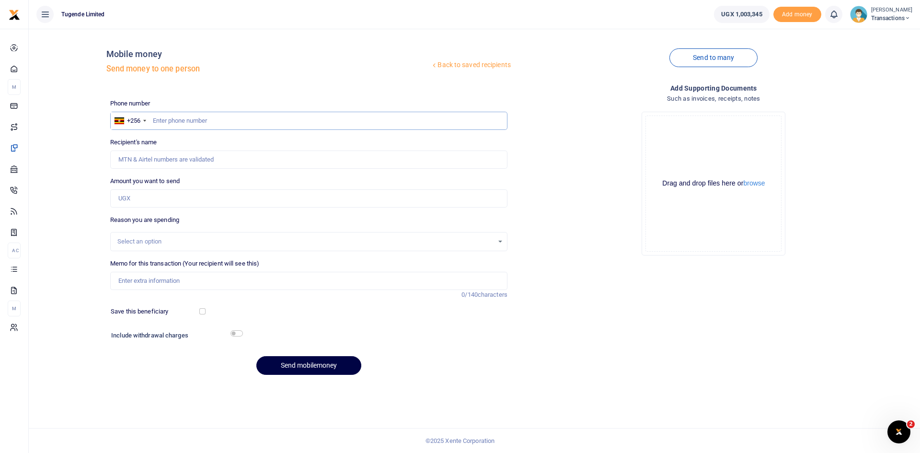
click at [271, 124] on input "text" at bounding box center [308, 121] width 397 height 18
paste input "756325764"
type input "756325764"
type input "Gilbert Tumusiime"
click at [205, 200] on input "Amount you want to send" at bounding box center [308, 198] width 397 height 18
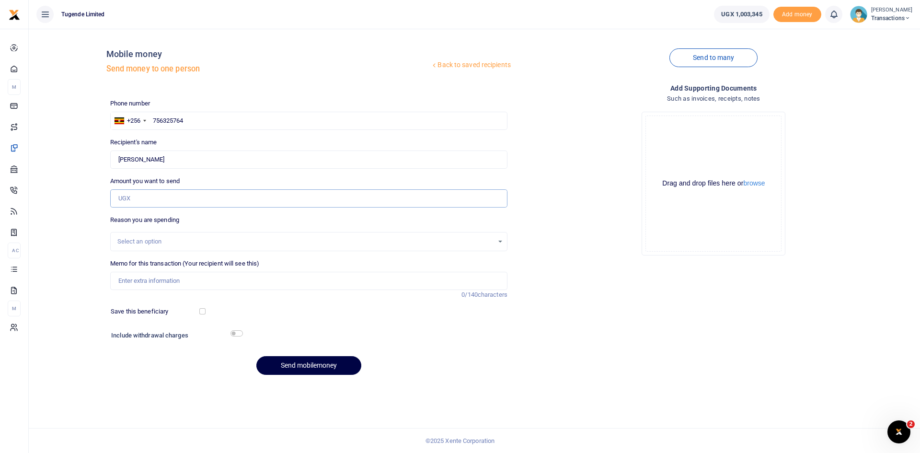
paste input "62000"
type input "62,000"
click at [249, 285] on input "Memo for this transaction (Your recipient will see this)" at bounding box center [308, 281] width 397 height 18
paste input "UGD331u"
type input "UGD331u"
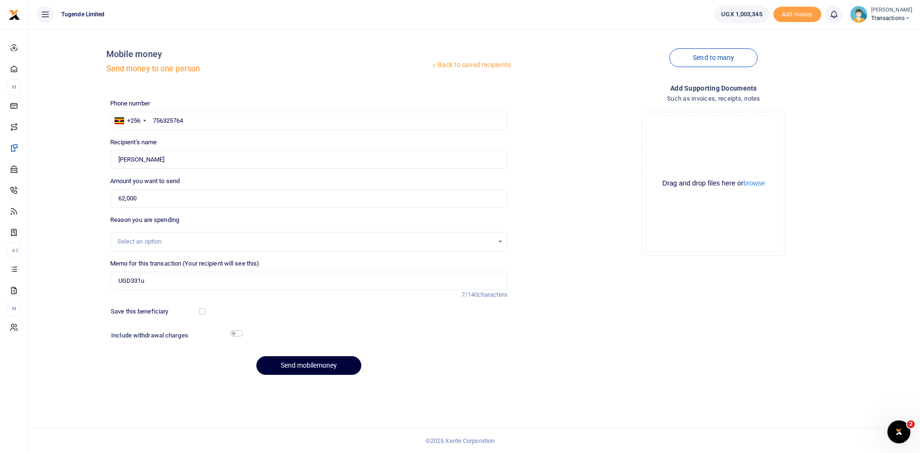
click at [319, 367] on button "Send mobilemoney" at bounding box center [308, 365] width 105 height 19
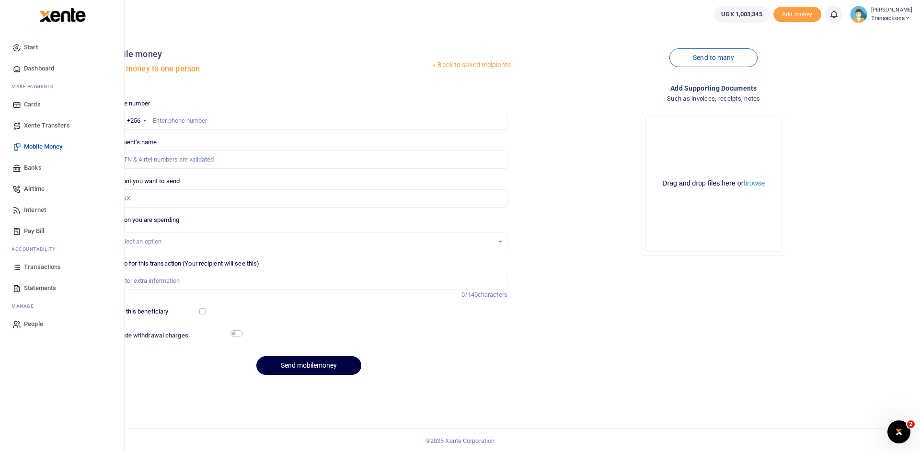
click at [41, 267] on span "Transactions" at bounding box center [42, 267] width 37 height 10
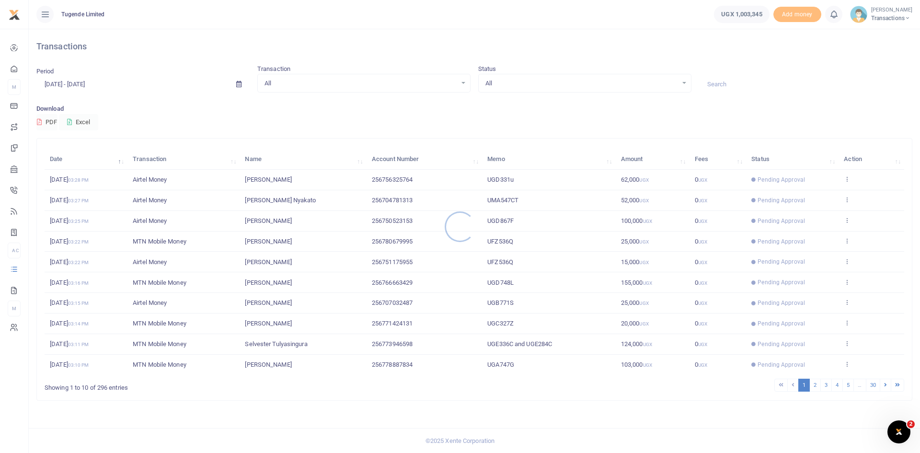
click at [741, 81] on div at bounding box center [460, 226] width 920 height 453
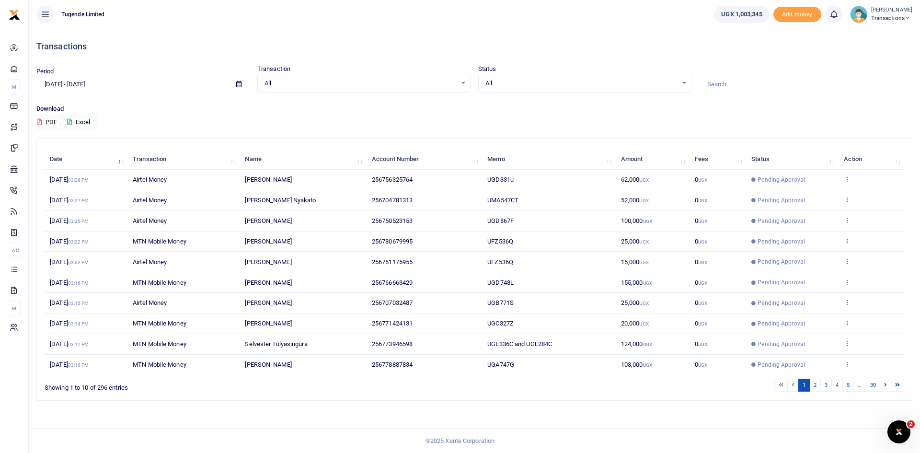
click at [741, 81] on input at bounding box center [805, 84] width 213 height 16
paste input "UGD274E"
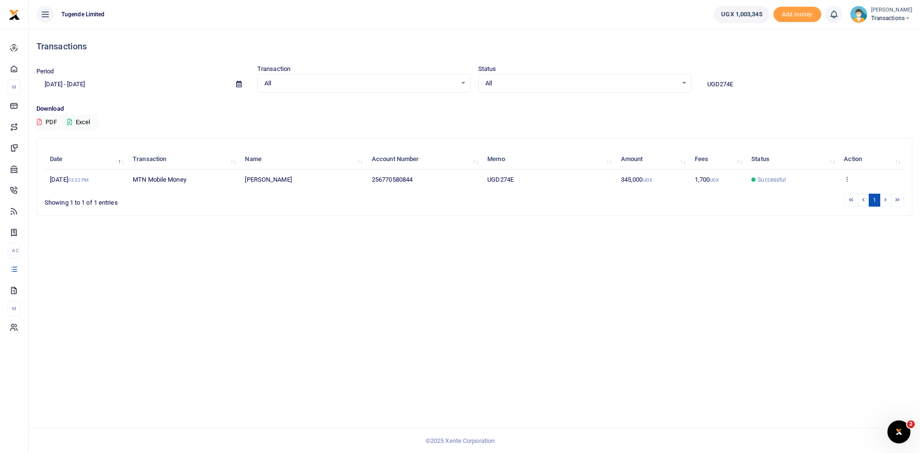
type input "UGD274E"
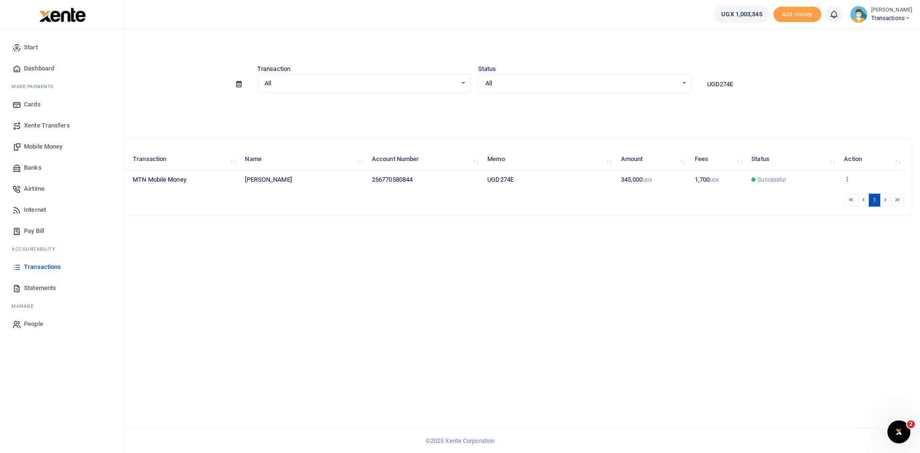
click at [37, 141] on link "Mobile Money" at bounding box center [62, 146] width 109 height 21
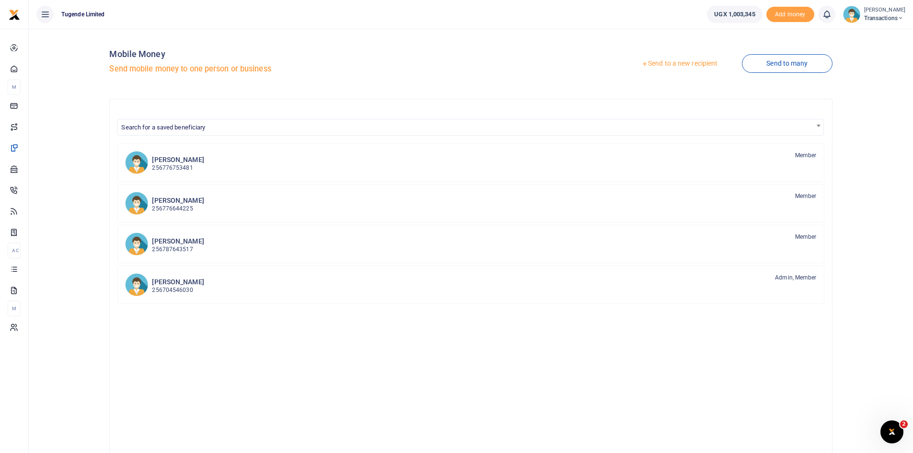
click at [676, 67] on div at bounding box center [456, 226] width 913 height 453
click at [676, 63] on link "Send to a new recipient" at bounding box center [679, 63] width 125 height 17
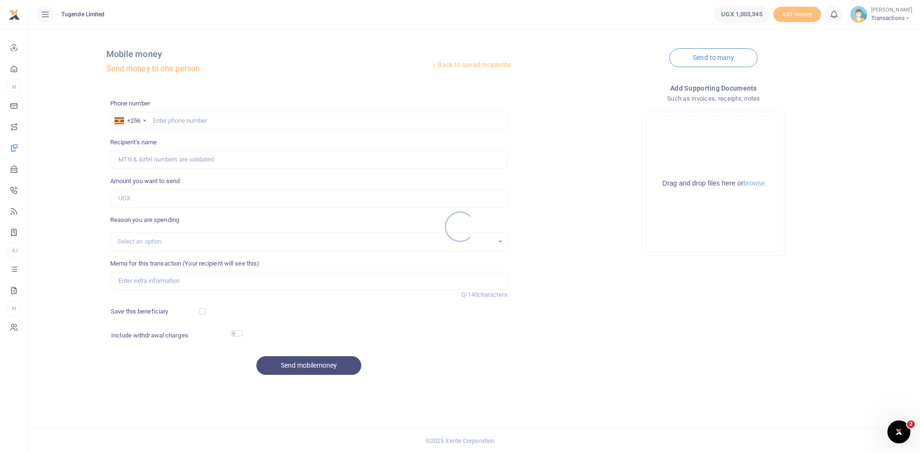
click at [221, 121] on div at bounding box center [460, 226] width 920 height 453
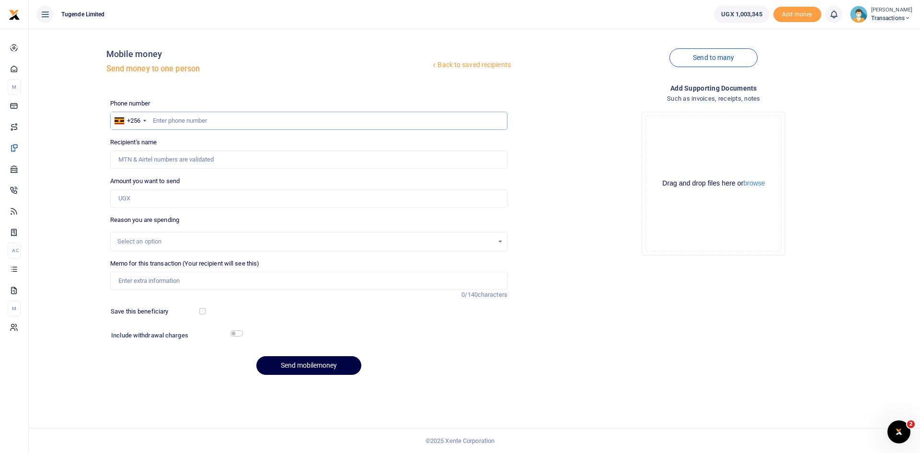
click at [221, 121] on input "text" at bounding box center [308, 121] width 397 height 18
paste input "773596170"
type input "773596170"
type input "[PERSON_NAME]"
type input "773596170"
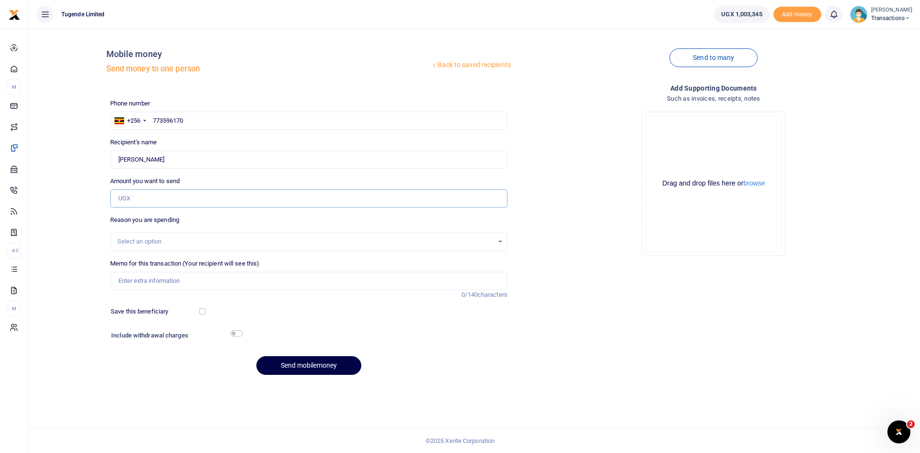
click at [209, 202] on input "Amount you want to send" at bounding box center [308, 198] width 397 height 18
paste input "52,000"
type input "52,000"
click at [147, 282] on input "Memo for this transaction (Your recipient will see this)" at bounding box center [308, 281] width 397 height 18
paste input "UGA983N"
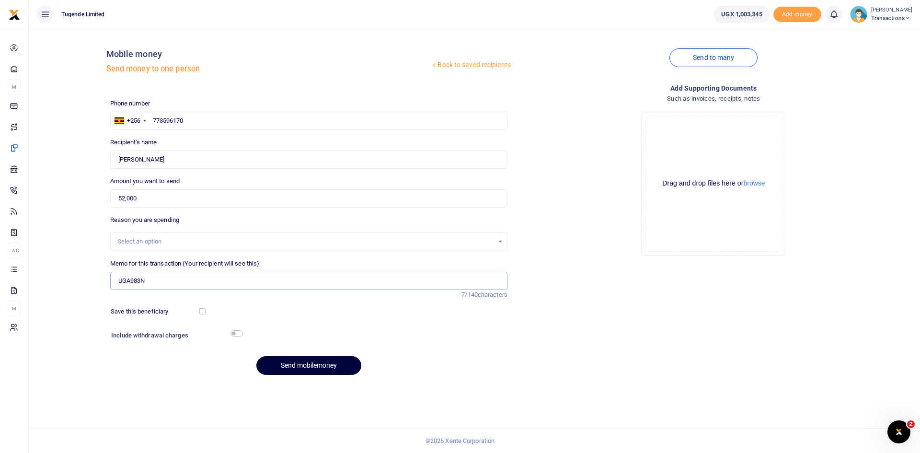
type input "UGA983N"
click at [307, 363] on button "Send mobilemoney" at bounding box center [308, 365] width 105 height 19
click at [255, 125] on input "text" at bounding box center [308, 121] width 397 height 18
paste input "758959625"
type input "758959625"
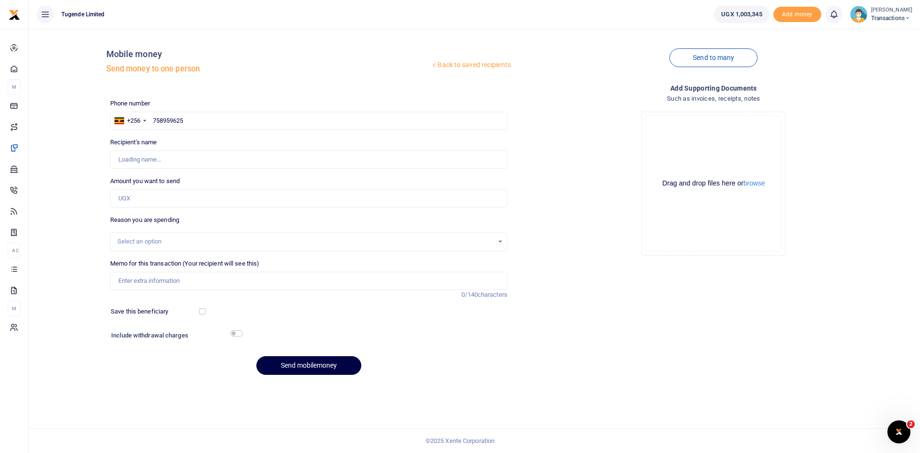
type input "[PERSON_NAME]"
click at [230, 197] on input "Amount you want to send" at bounding box center [308, 198] width 397 height 18
paste input "45,000"
type input "45,000"
click at [232, 279] on input "Memo for this transaction (Your recipient will see this)" at bounding box center [308, 281] width 397 height 18
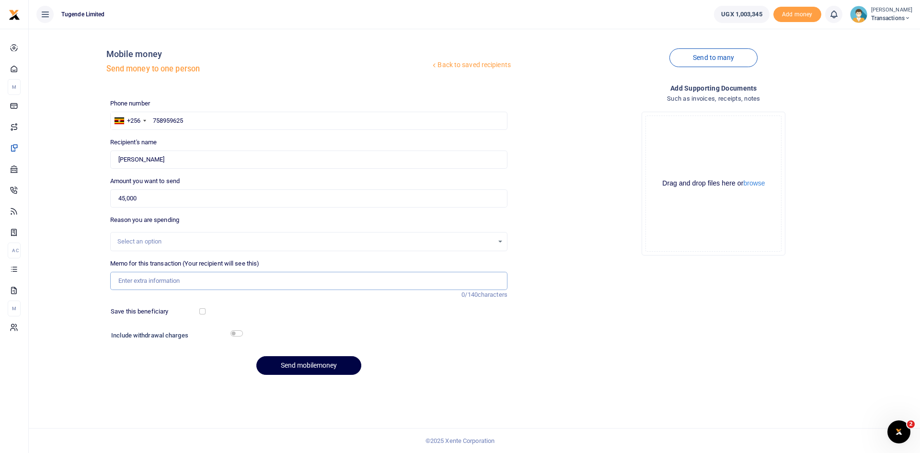
paste input "UMA670BQ"
type input "UMA670BQ"
click at [309, 371] on button "Send mobilemoney" at bounding box center [308, 365] width 105 height 19
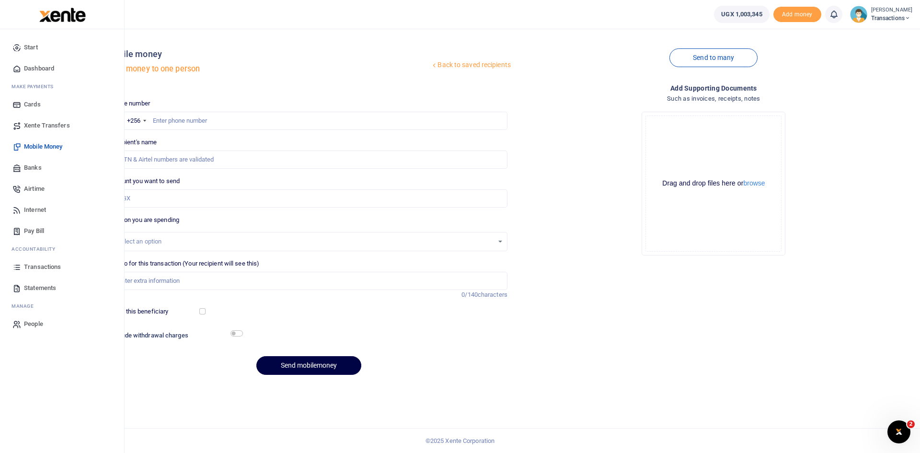
click at [41, 265] on span "Transactions" at bounding box center [42, 267] width 37 height 10
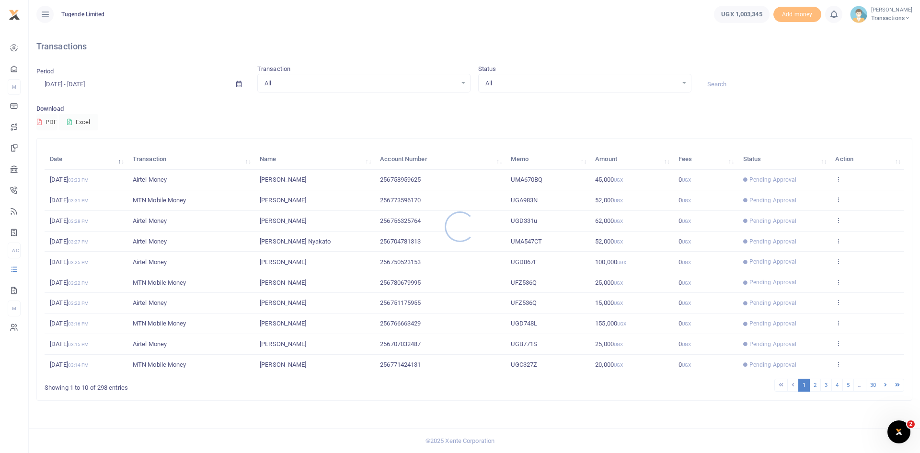
click at [740, 82] on div at bounding box center [460, 226] width 920 height 453
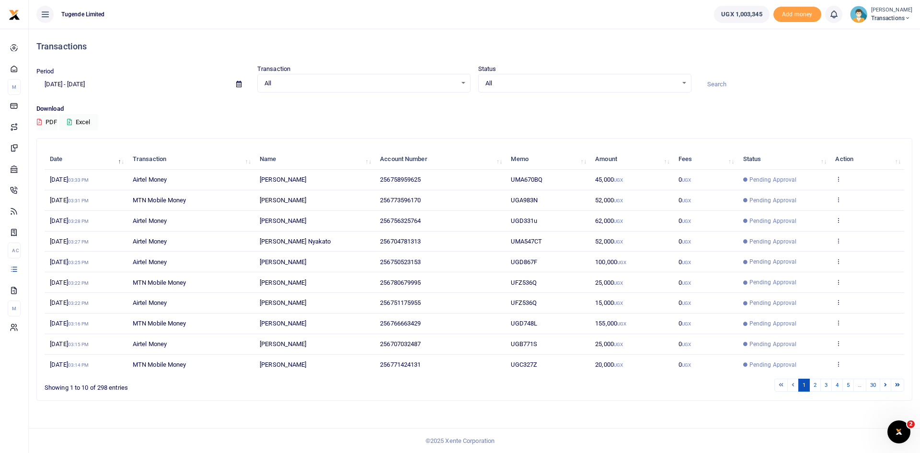
click at [740, 82] on input at bounding box center [805, 84] width 213 height 16
paste input "UGA646P"
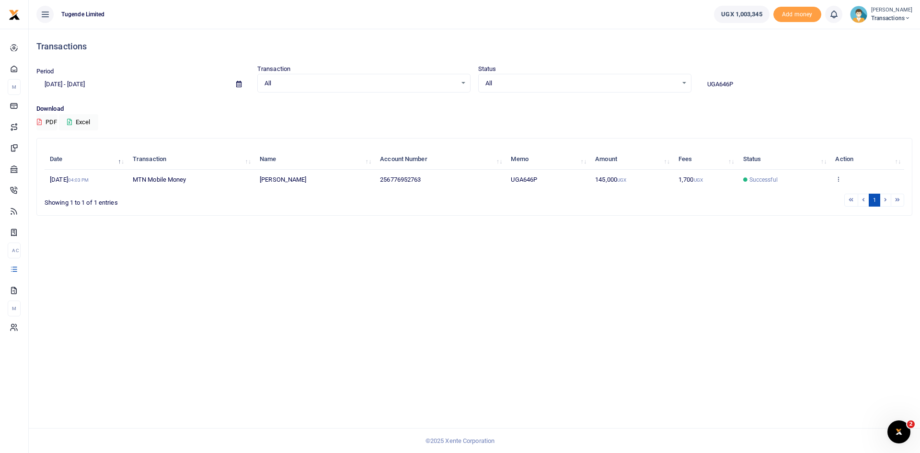
type input "UGA646P"
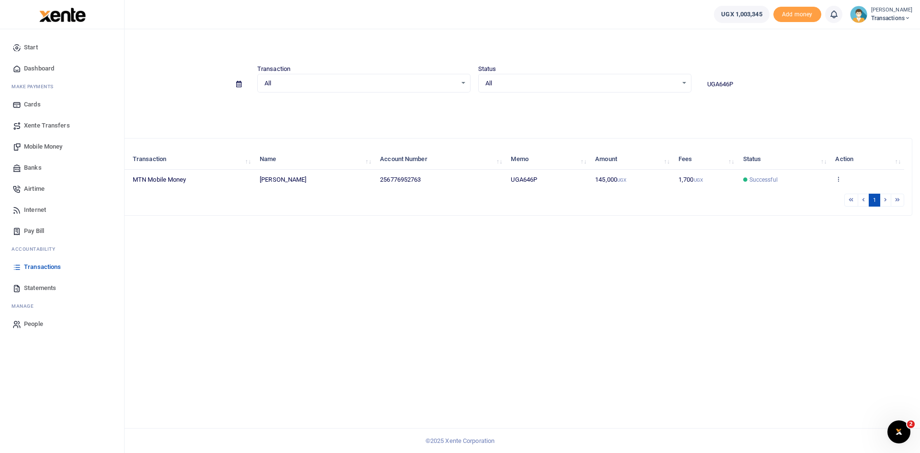
click at [31, 146] on span "Mobile Money" at bounding box center [43, 147] width 38 height 10
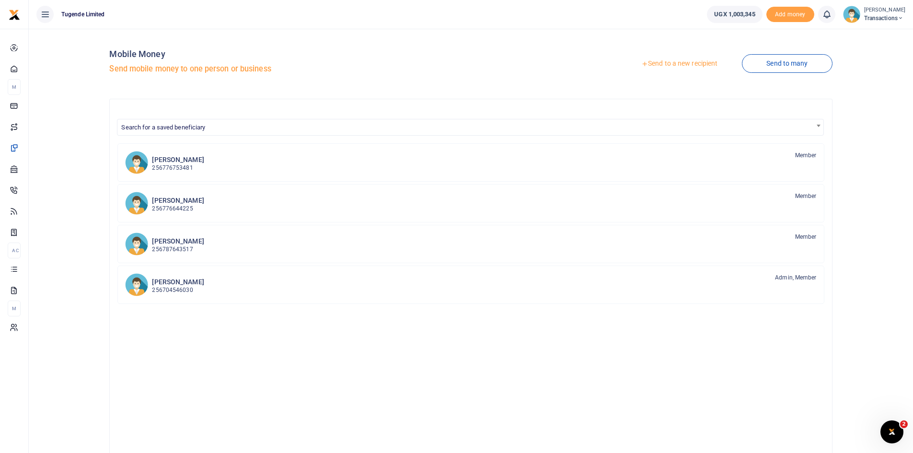
click at [687, 65] on link "Send to a new recipient" at bounding box center [679, 63] width 125 height 17
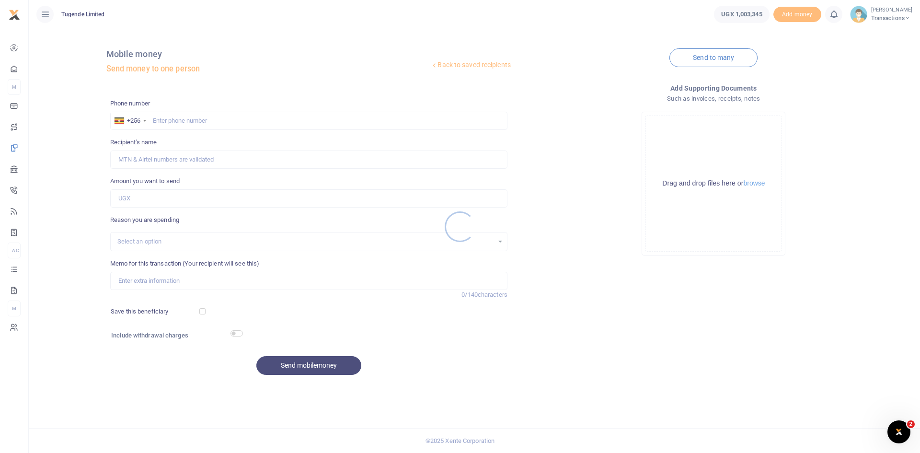
click at [186, 117] on div at bounding box center [460, 226] width 920 height 453
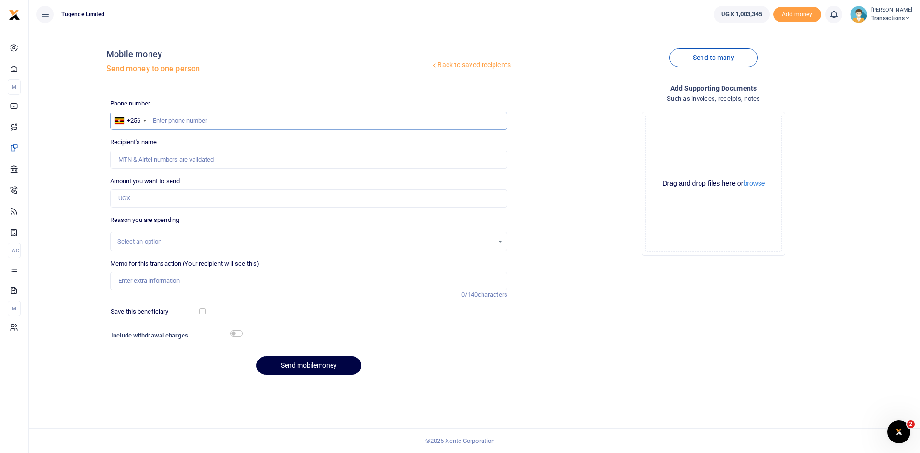
click at [185, 123] on input "text" at bounding box center [308, 121] width 397 height 18
paste input "776989898"
type input "776989898"
type input "[PERSON_NAME]"
type input "776989898"
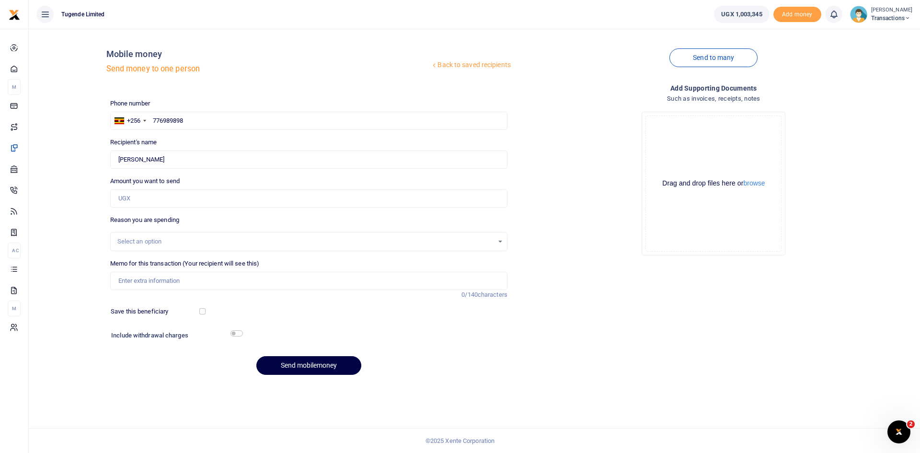
click at [223, 208] on div "Phone number +256 Uganda +256 776989898 Phone is required. Recipient's name Fou…" at bounding box center [308, 241] width 405 height 284
click at [227, 200] on input "Amount you want to send" at bounding box center [308, 198] width 397 height 18
paste input "150,000"
type input "150,000"
click at [250, 283] on input "Memo for this transaction (Your recipient will see this)" at bounding box center [308, 281] width 397 height 18
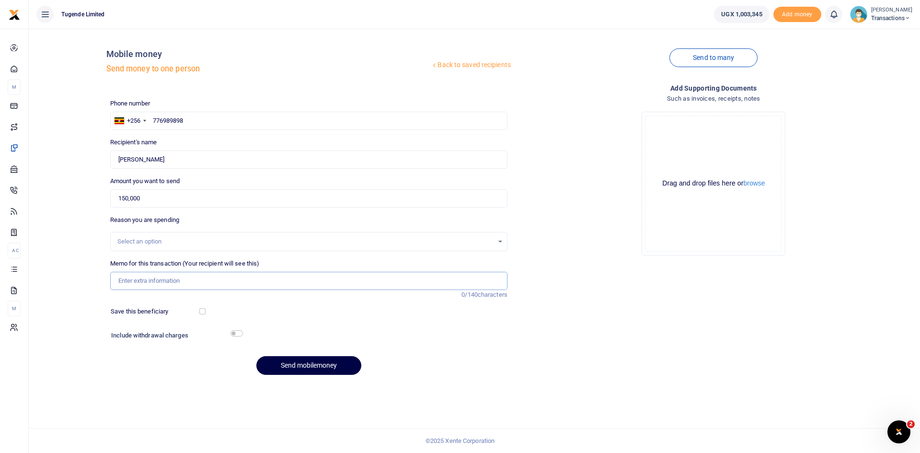
paste input "UGC751S"
type input "UGC751S"
click at [305, 361] on button "Send mobilemoney" at bounding box center [308, 365] width 105 height 19
click at [312, 120] on input "text" at bounding box center [308, 121] width 397 height 18
paste input "776989898"
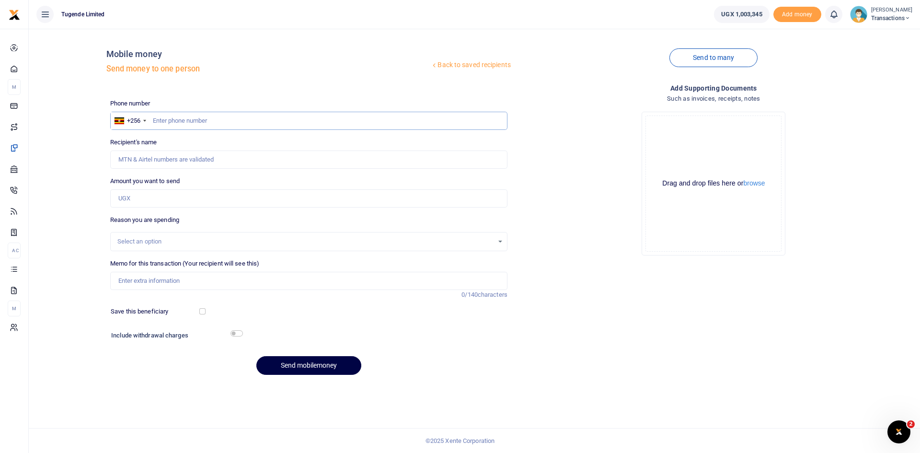
type input "776989898"
type input "[PERSON_NAME]"
type input "776989898"
click at [213, 202] on input "Amount you want to send" at bounding box center [308, 198] width 397 height 18
paste input "150,000"
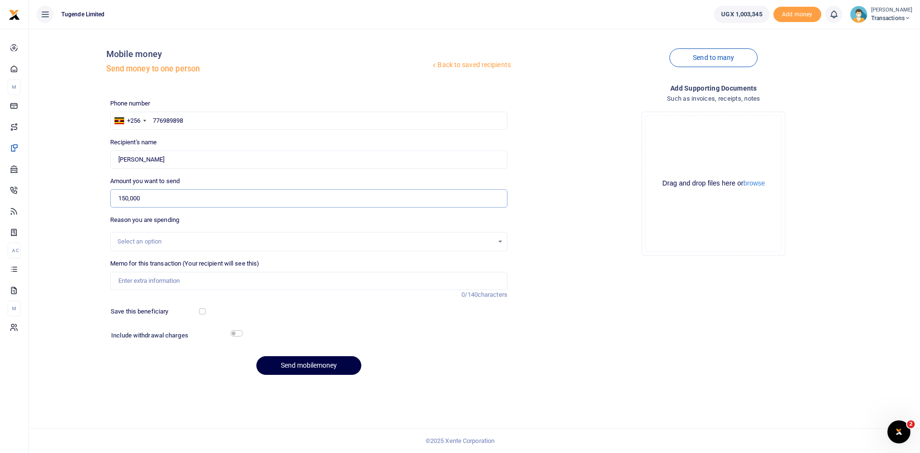
type input "150,000"
click at [287, 277] on input "Memo for this transaction (Your recipient will see this)" at bounding box center [308, 281] width 397 height 18
paste input "UFL849S"
type input "UFL849S"
click at [311, 364] on button "Send mobilemoney" at bounding box center [308, 365] width 105 height 19
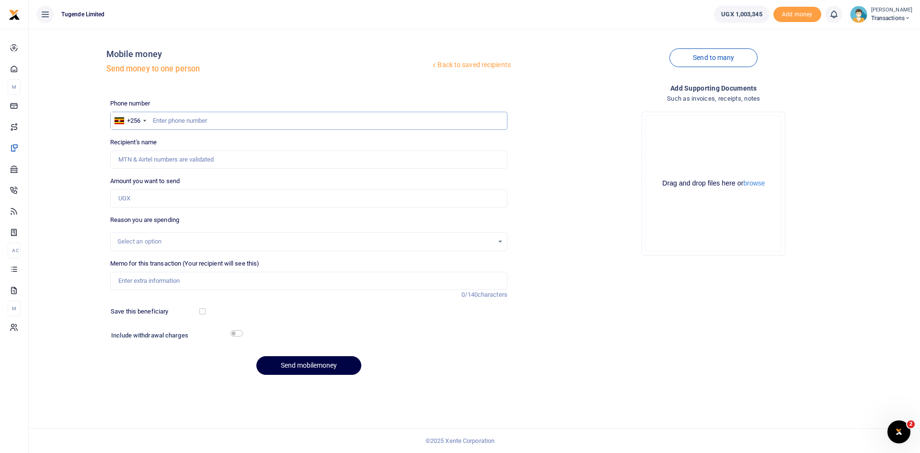
click at [260, 119] on input "text" at bounding box center [308, 121] width 397 height 18
paste input "707755430"
type input "707755430"
type input "Umaru Kozaala"
click at [206, 200] on input "Amount you want to send" at bounding box center [308, 198] width 397 height 18
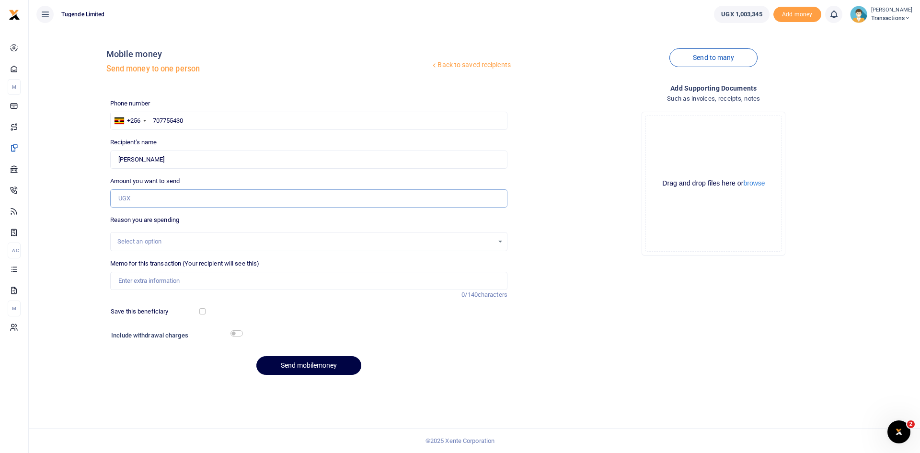
paste input "30,000"
type input "30,000"
click at [268, 284] on input "Memo for this transaction (Your recipient will see this)" at bounding box center [308, 281] width 397 height 18
paste input "UGG472X"
type input "UGG472X"
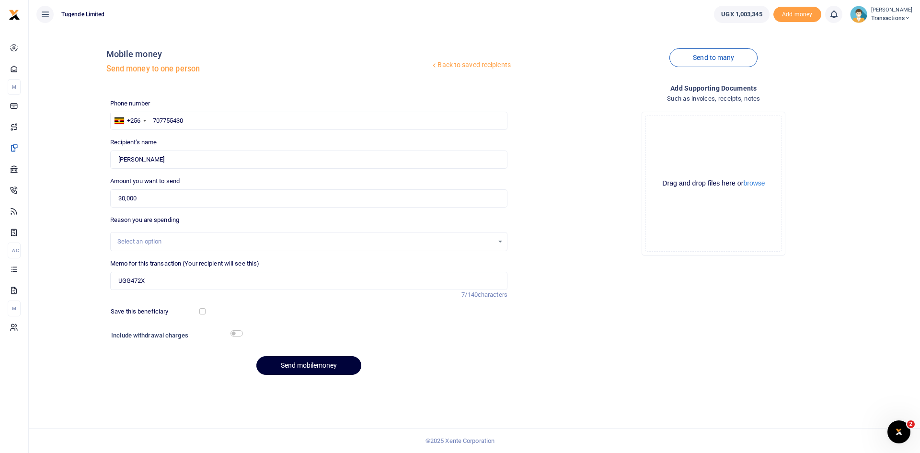
click at [302, 367] on button "Send mobilemoney" at bounding box center [308, 365] width 105 height 19
click at [288, 118] on input "text" at bounding box center [308, 121] width 397 height 18
paste input "759871457"
type input "759871457"
type input "[PERSON_NAME]"
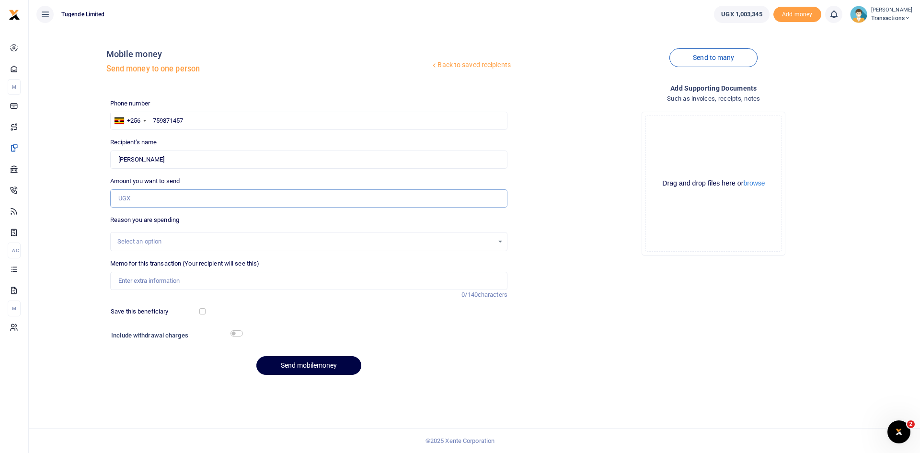
click at [237, 203] on input "Amount you want to send" at bounding box center [308, 198] width 397 height 18
paste input "62000"
type input "62,000"
click at [221, 282] on input "Memo for this transaction (Your recipient will see this)" at bounding box center [308, 281] width 397 height 18
paste input "UGF813Z"
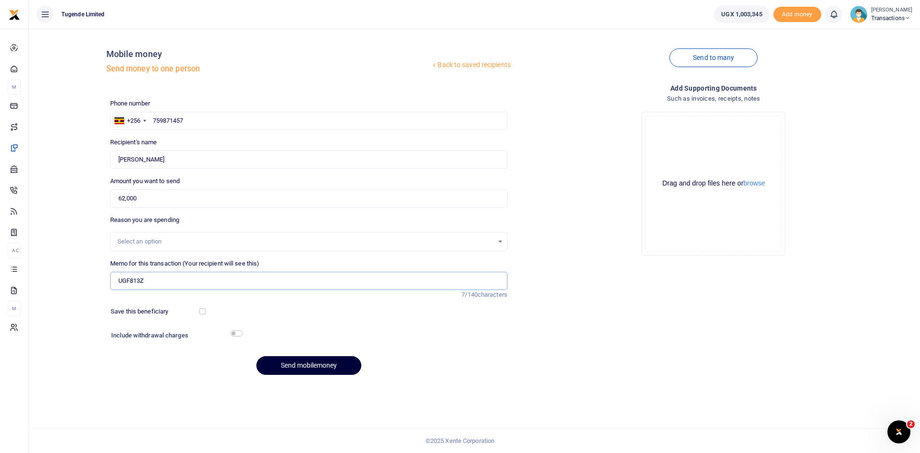
type input "UGF813Z"
click at [313, 364] on button "Send mobilemoney" at bounding box center [308, 365] width 105 height 19
click at [285, 125] on input "text" at bounding box center [308, 121] width 397 height 18
paste input "789101519"
type input "789101519"
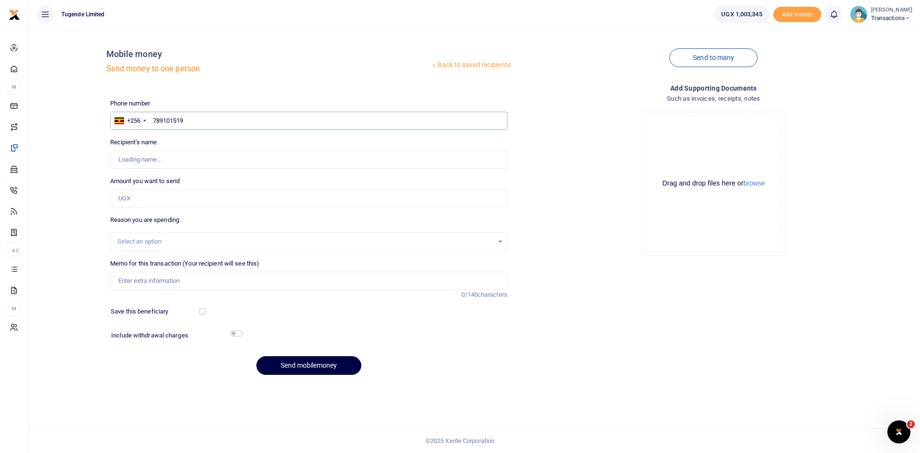
type input "Mohammed Mukekete"
type input "789101519"
click at [244, 199] on input "Amount you want to send" at bounding box center [308, 198] width 397 height 18
paste input "45000"
type input "45,000"
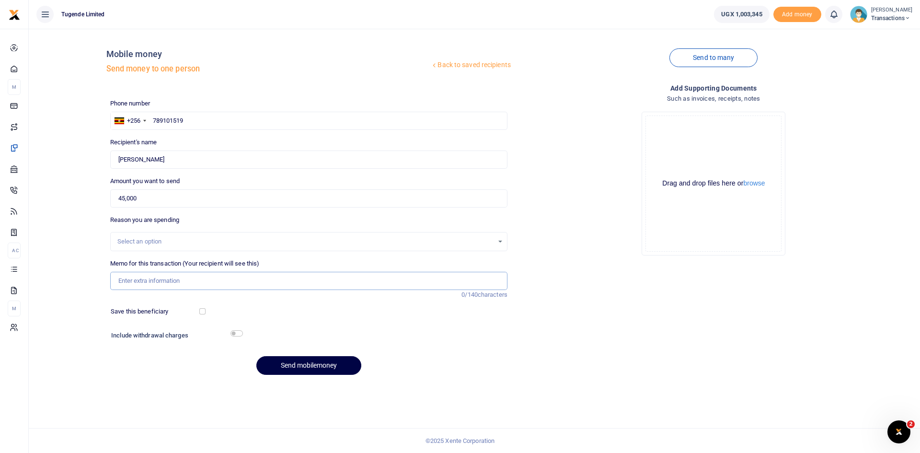
click at [272, 275] on input "Memo for this transaction (Your recipient will see this)" at bounding box center [308, 281] width 397 height 18
paste input "UGF813Z"
type input "UGF813Z"
click at [300, 367] on button "Send mobilemoney" at bounding box center [308, 365] width 105 height 19
click at [258, 121] on input "text" at bounding box center [308, 121] width 397 height 18
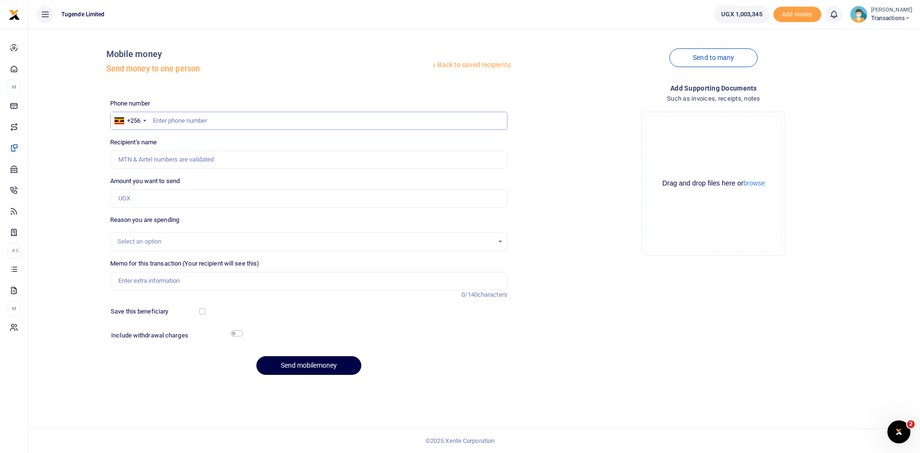
paste input "780160241"
type input "780160241"
type input "[PERSON_NAME]"
type input "780160241"
click at [250, 200] on input "Amount you want to send" at bounding box center [308, 198] width 397 height 18
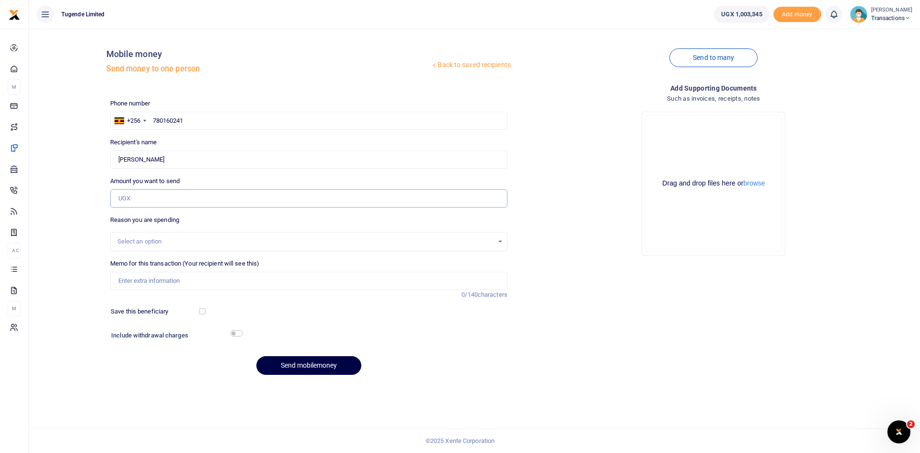
paste input "55000"
type input "55,000"
click at [303, 286] on input "Memo for this transaction (Your recipient will see this)" at bounding box center [308, 281] width 397 height 18
paste input "UGD149T"
type input "UGD149T"
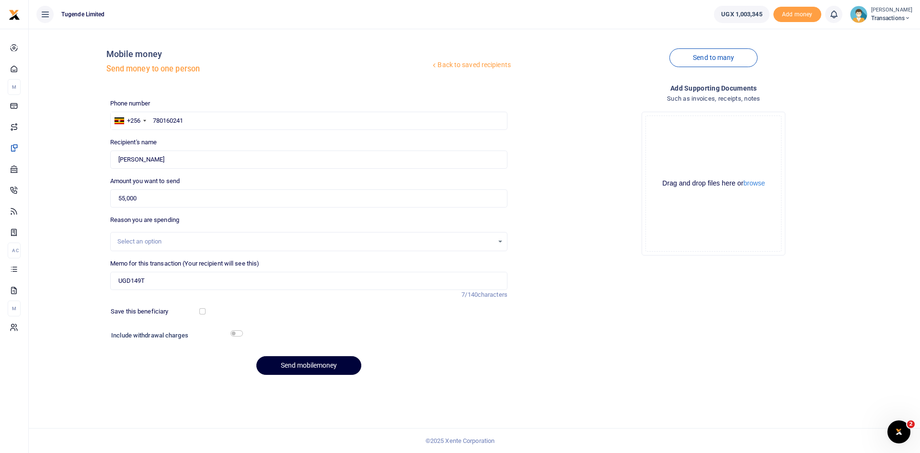
click at [311, 365] on button "Send mobilemoney" at bounding box center [308, 365] width 105 height 19
click at [261, 122] on input "text" at bounding box center [308, 121] width 397 height 18
paste input "752419825"
type input "752419825"
type input "Faishal Mugabi"
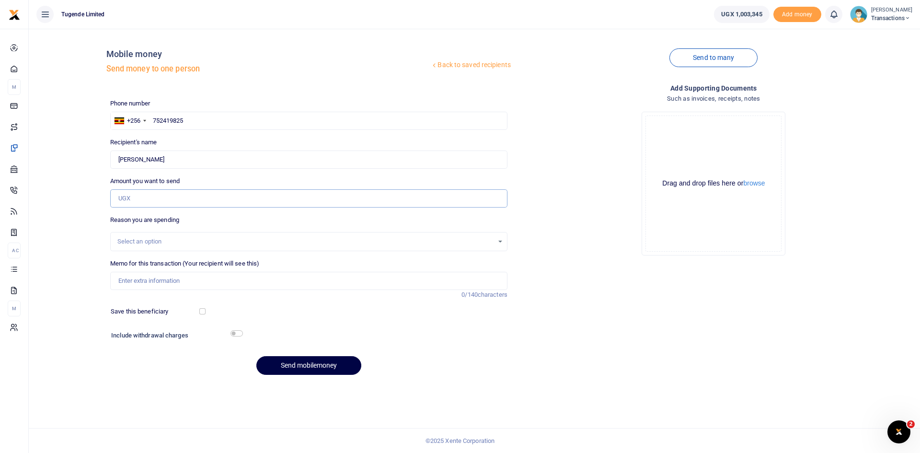
click at [255, 204] on input "Amount you want to send" at bounding box center [308, 198] width 397 height 18
paste input "25,000"
type input "25,000"
click at [225, 283] on input "Memo for this transaction (Your recipient will see this)" at bounding box center [308, 281] width 397 height 18
paste input "UGA590Q"
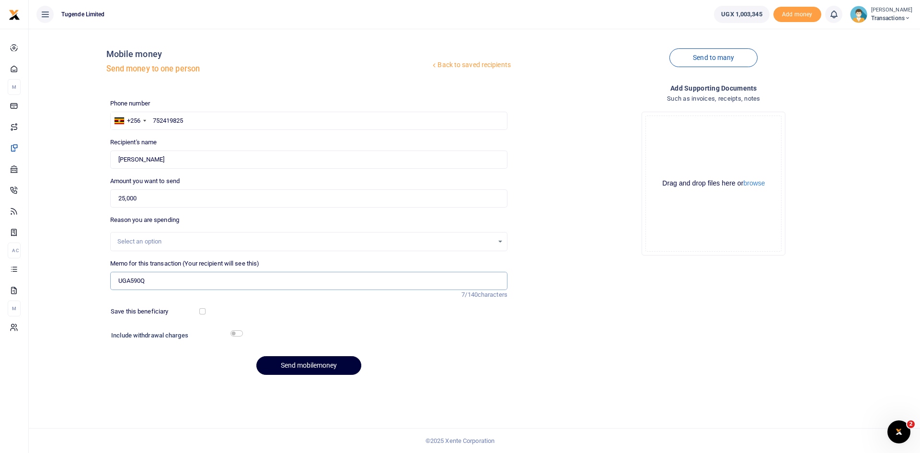
type input "UGA590Q"
click at [305, 356] on button "Send mobilemoney" at bounding box center [308, 365] width 105 height 19
click at [293, 117] on input "text" at bounding box center [308, 121] width 397 height 18
paste input "751076121"
type input "751076121"
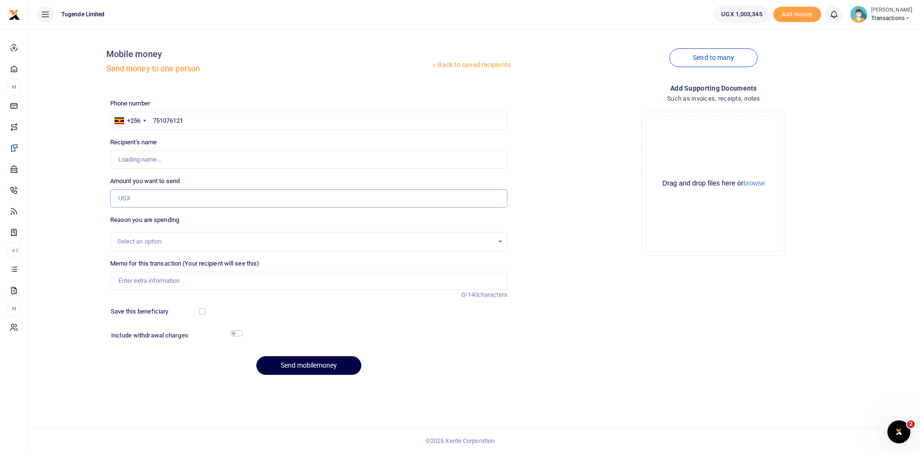
click at [235, 203] on input "Amount you want to send" at bounding box center [308, 198] width 397 height 18
type input "30,000"
click at [200, 280] on input "Memo for this transaction (Your recipient will see this)" at bounding box center [308, 281] width 397 height 18
type input "Musitafa Ikoba"
click at [244, 279] on input "Memo for this transaction (Your recipient will see this)" at bounding box center [308, 281] width 397 height 18
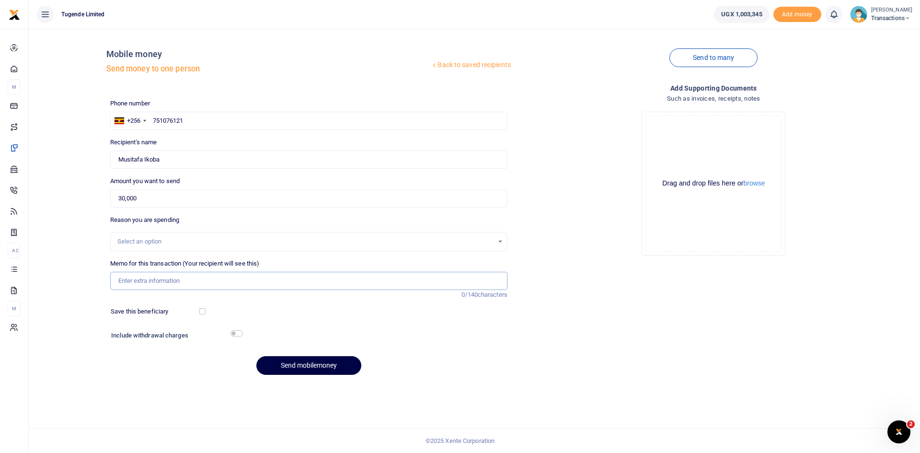
paste input "UFY069B"
type input "UFY069B"
click at [311, 367] on button "Send mobilemoney" at bounding box center [308, 365] width 105 height 19
click at [234, 120] on input "text" at bounding box center [308, 121] width 397 height 18
paste input "758444268"
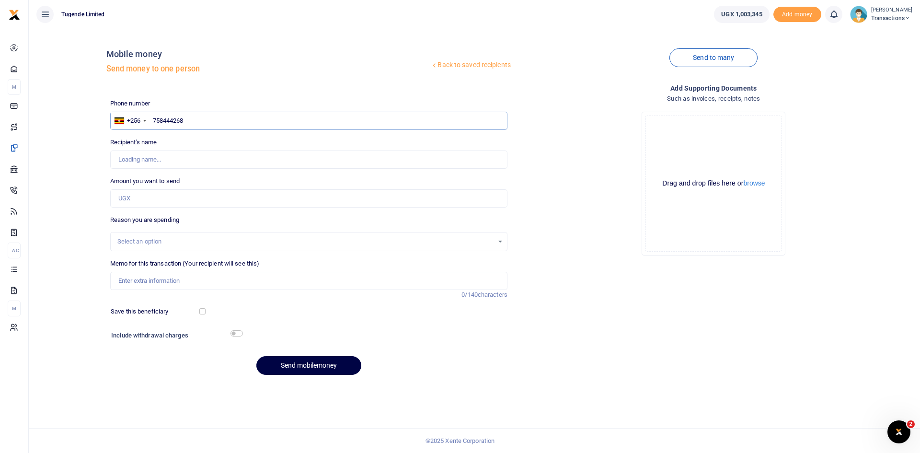
type input "758444268"
type input "Robert Mutudhi"
click at [296, 201] on input "Amount you want to send" at bounding box center [308, 198] width 397 height 18
type input "100,000"
click at [212, 282] on input "Memo for this transaction (Your recipient will see this)" at bounding box center [308, 281] width 397 height 18
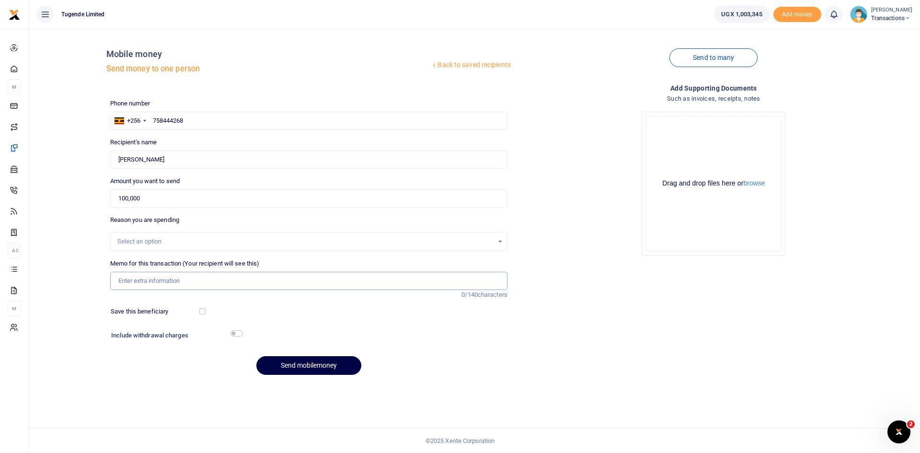
paste input "UFY069B"
type input "UFY069B"
click at [306, 372] on button "Send mobilemoney" at bounding box center [308, 365] width 105 height 19
click at [281, 123] on input "text" at bounding box center [308, 121] width 397 height 18
paste input "772595652"
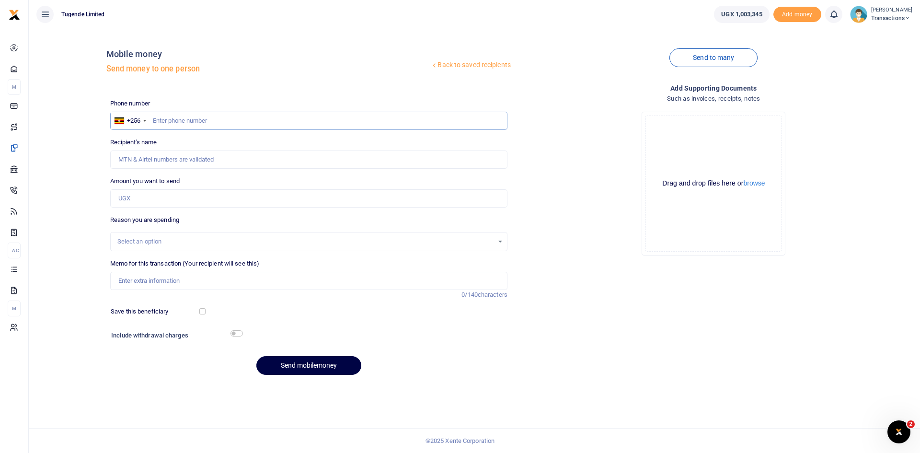
type input "772595652"
type input "[PERSON_NAME]"
type input "772595652"
click at [224, 198] on input "Amount you want to send" at bounding box center [308, 198] width 397 height 18
paste input "62,000"
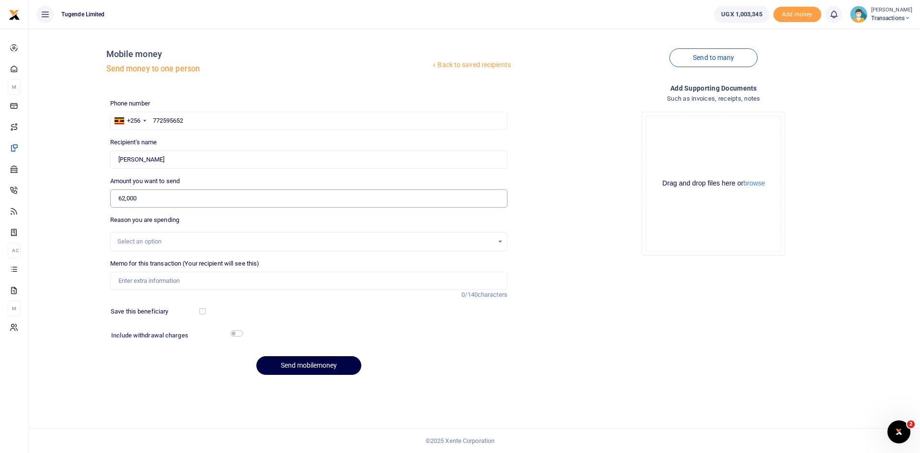
type input "62,000"
click at [265, 283] on input "Memo for this transaction (Your recipient will see this)" at bounding box center [308, 281] width 397 height 18
paste input "UFX294E"
type input "UFX294E"
click at [310, 357] on button "Send mobilemoney" at bounding box center [308, 365] width 105 height 19
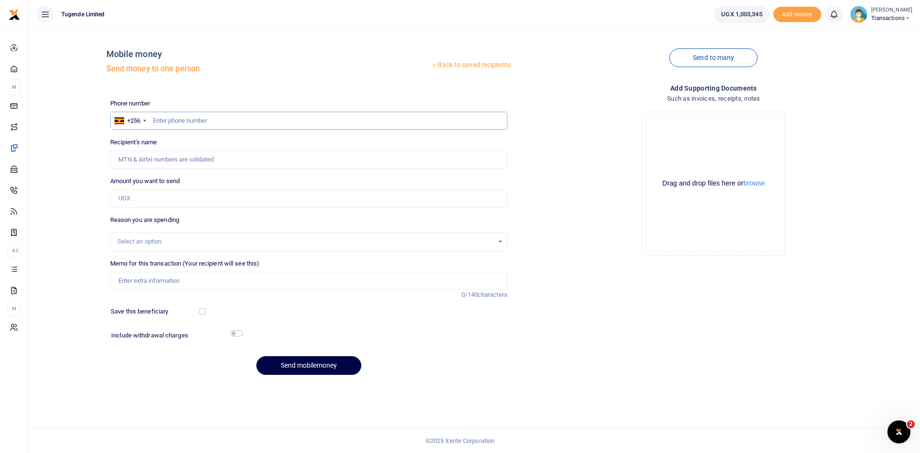
click at [313, 120] on input "text" at bounding box center [308, 121] width 397 height 18
paste input "766979194"
type input "766979194"
type input "Paul Kasala"
type input "766979194"
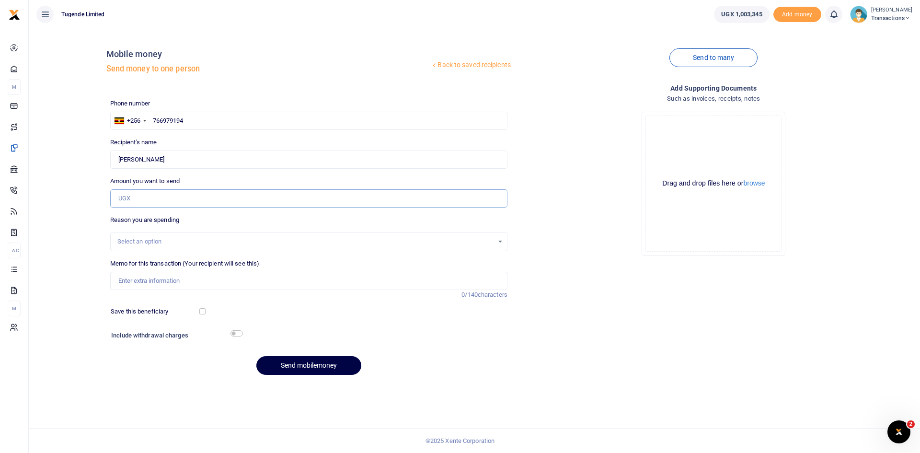
click at [223, 200] on input "Amount you want to send" at bounding box center [308, 198] width 397 height 18
paste input "25,000"
type input "25,000"
click at [260, 280] on input "Memo for this transaction (Your recipient will see this)" at bounding box center [308, 281] width 397 height 18
paste input "UGD023T"
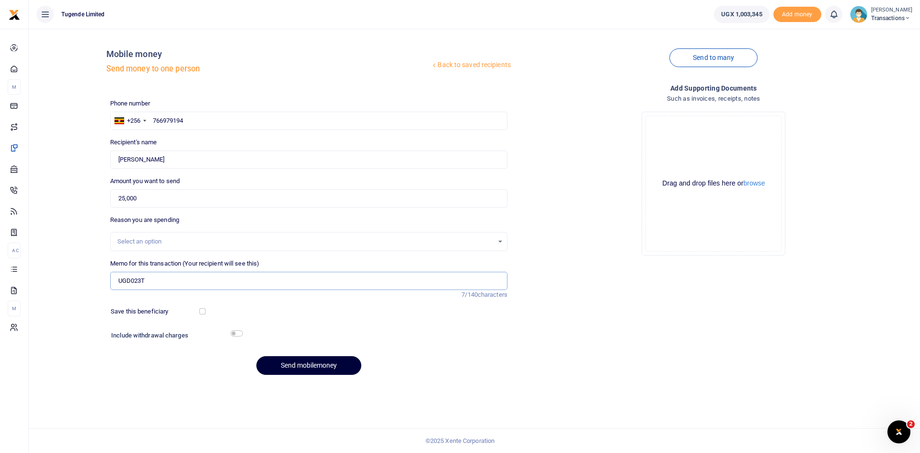
type input "UGD023T"
click at [327, 369] on button "Send mobilemoney" at bounding box center [308, 365] width 105 height 19
click at [282, 120] on input "text" at bounding box center [308, 121] width 397 height 18
paste input "757047811"
type input "757047811"
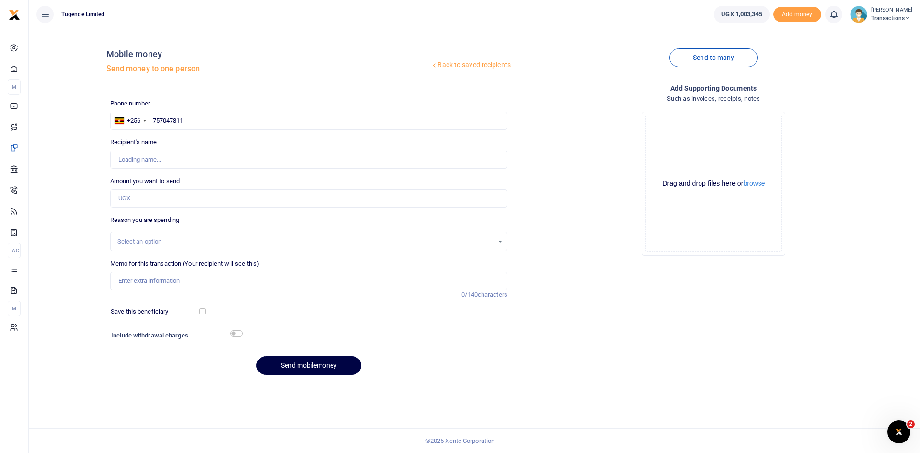
type input "[PERSON_NAME]"
click at [229, 197] on input "Amount you want to send" at bounding box center [308, 198] width 397 height 18
paste input "122,000"
type input "122,000"
click at [229, 277] on input "Memo for this transaction (Your recipient will see this)" at bounding box center [308, 281] width 397 height 18
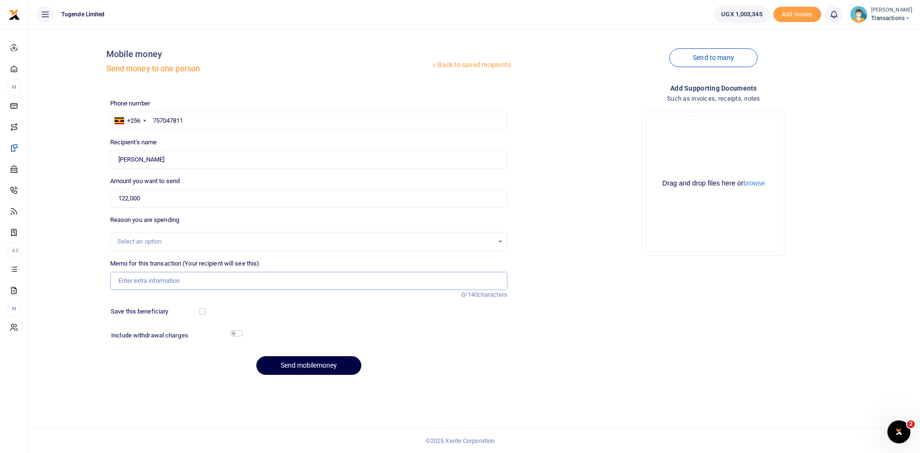
paste input "UFW909Z"
type input "UFW909Z"
click at [297, 362] on button "Send mobilemoney" at bounding box center [308, 365] width 105 height 19
click at [257, 123] on input "text" at bounding box center [308, 121] width 397 height 18
paste input "707199288"
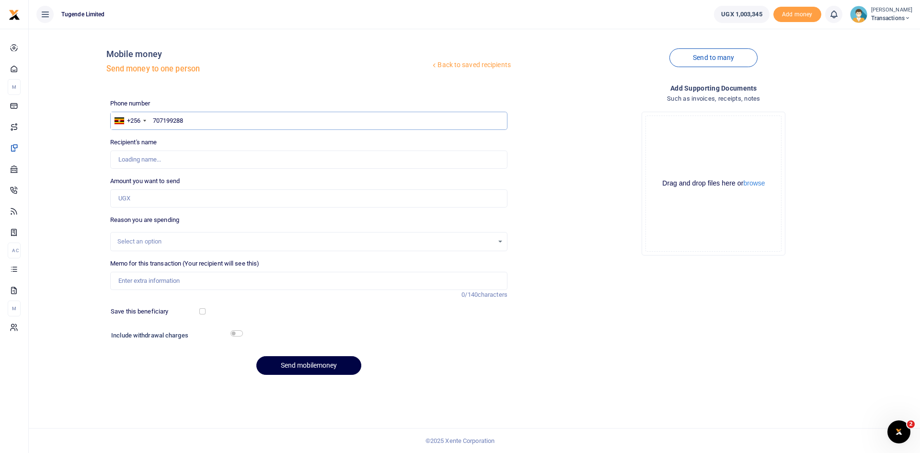
type input "707199288"
type input "[PERSON_NAME]"
click at [237, 198] on input "Amount you want to send" at bounding box center [308, 198] width 397 height 18
paste input "35000"
type input "35,000"
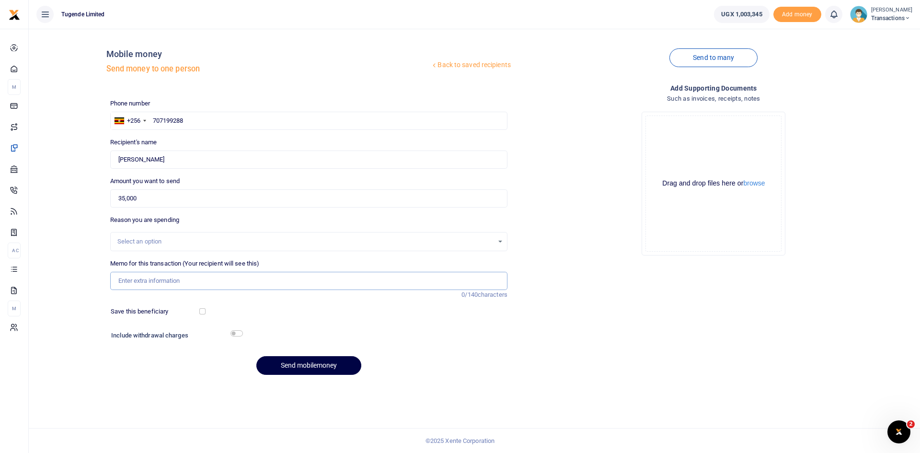
click at [217, 274] on input "Memo for this transaction (Your recipient will see this)" at bounding box center [308, 281] width 397 height 18
paste input "UGG966N"
type input "UGG966N"
click at [309, 369] on button "Send mobilemoney" at bounding box center [308, 365] width 105 height 19
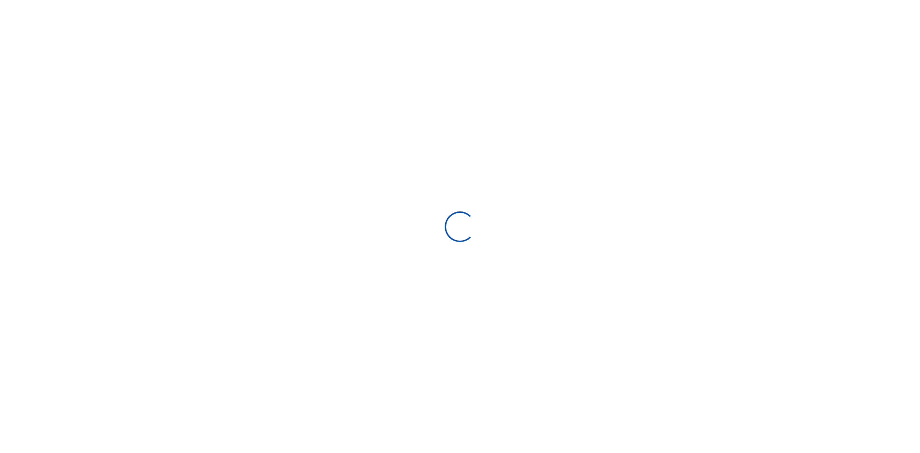
select select
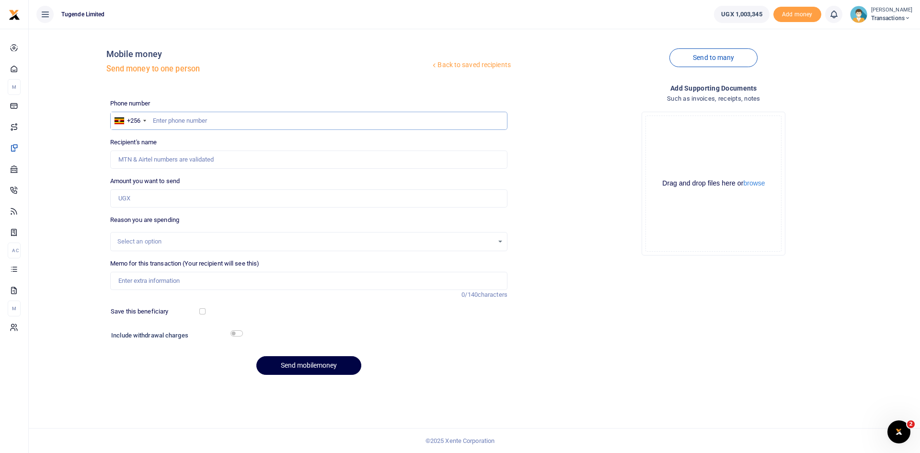
click at [255, 122] on input "text" at bounding box center [308, 121] width 397 height 18
paste input "780762330"
type input "780762330"
type input "[PERSON_NAME]"
click at [261, 197] on input "Amount you want to send" at bounding box center [308, 198] width 397 height 18
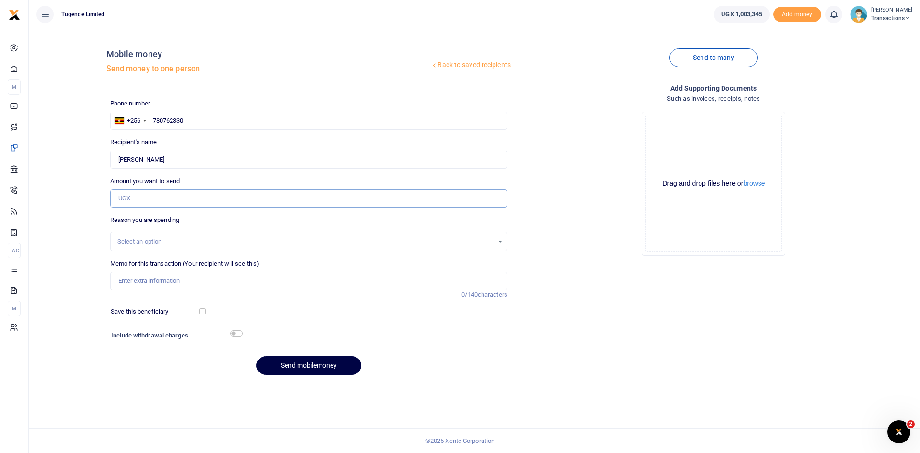
paste input "138000"
type input "138,000"
click at [183, 278] on input "Memo for this transaction (Your recipient will see this)" at bounding box center [308, 281] width 397 height 18
paste input "UGB953Z, UGH519P, UGB979E, UGA976Y"
click at [146, 281] on input "UGB953Z, UGH519P, UGB979E, UGA976Y" at bounding box center [308, 281] width 397 height 18
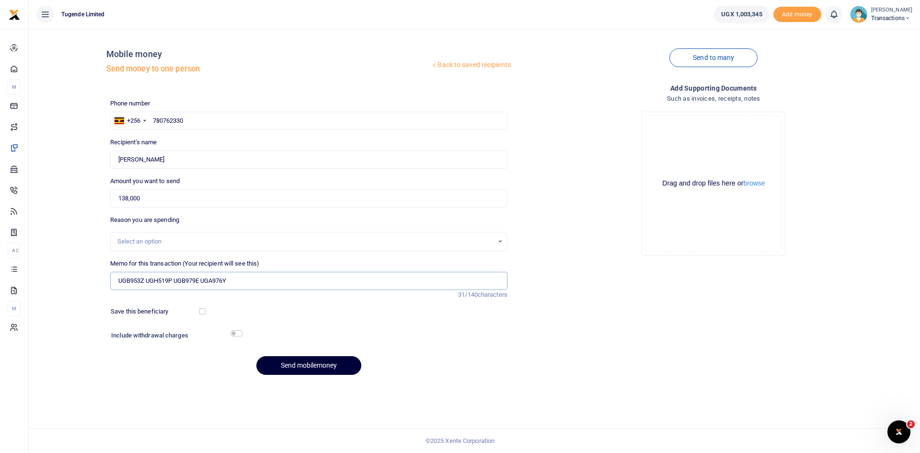
type input "UGB953Z UGH519P UGB979E UGA976Y"
click at [286, 362] on button "Send mobilemoney" at bounding box center [308, 365] width 105 height 19
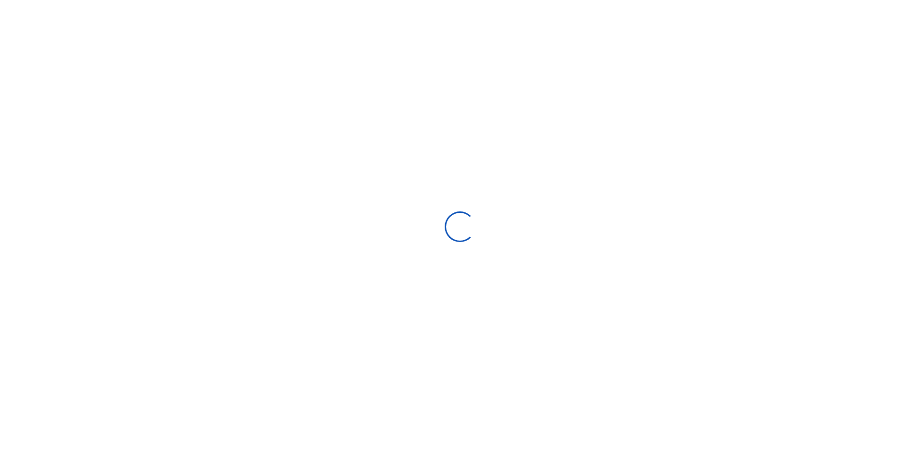
select select
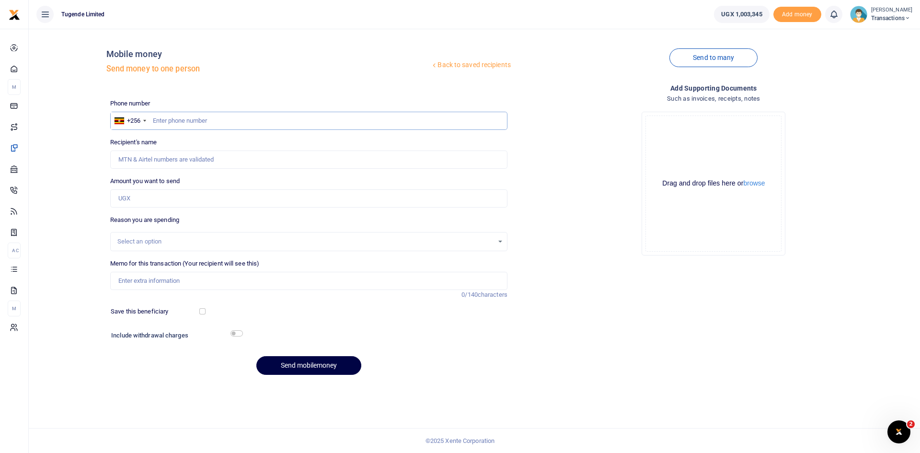
click at [284, 119] on input "text" at bounding box center [308, 121] width 397 height 18
paste input "785897402"
type input "785897402"
type input "Magret Nabbuto"
click at [214, 198] on input "Amount you want to send" at bounding box center [308, 198] width 397 height 18
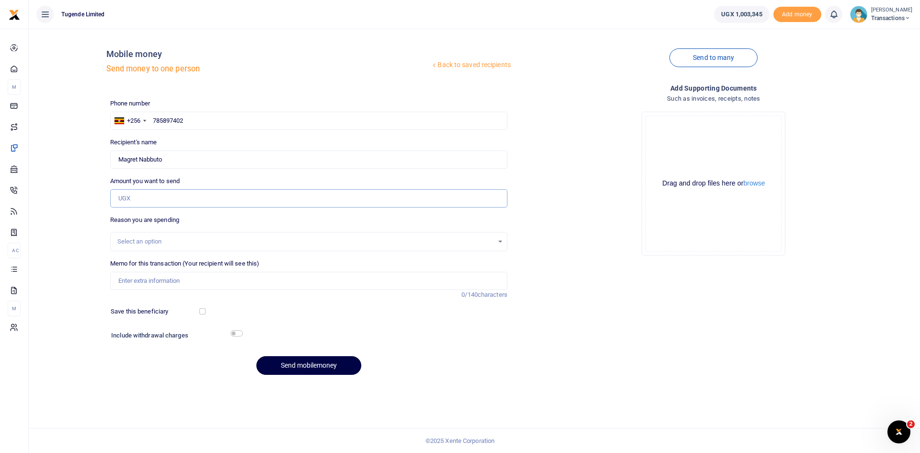
paste input "52,000"
type input "52,000"
click at [186, 283] on input "Memo for this transaction (Your recipient will see this)" at bounding box center [308, 281] width 397 height 18
paste input "UGC445F"
type input "UGC445F"
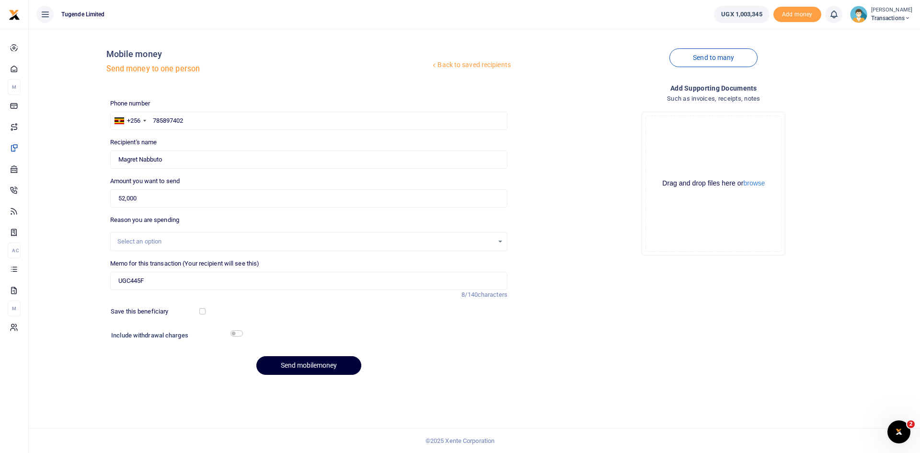
click at [298, 367] on button "Send mobilemoney" at bounding box center [308, 365] width 105 height 19
click at [228, 120] on input "text" at bounding box center [308, 121] width 397 height 18
paste input "773 596170"
click at [166, 120] on input "773 596170" at bounding box center [308, 121] width 397 height 18
type input "773596170"
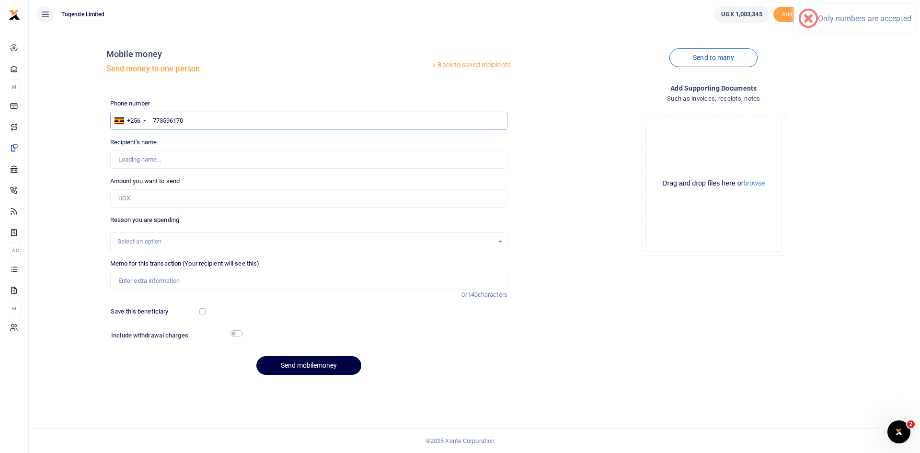
type input "[PERSON_NAME]"
type input "773596170"
click at [186, 201] on input "Amount you want to send" at bounding box center [308, 198] width 397 height 18
paste input "62,000"
type input "62,000"
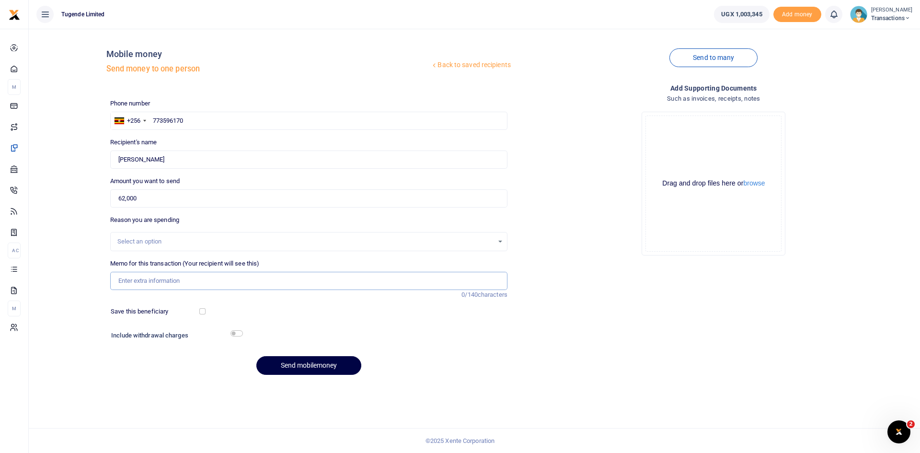
click at [222, 280] on input "Memo for this transaction (Your recipient will see this)" at bounding box center [308, 281] width 397 height 18
paste input "UGE805L"
type input "UGE805L"
click at [300, 365] on button "Send mobilemoney" at bounding box center [308, 365] width 105 height 19
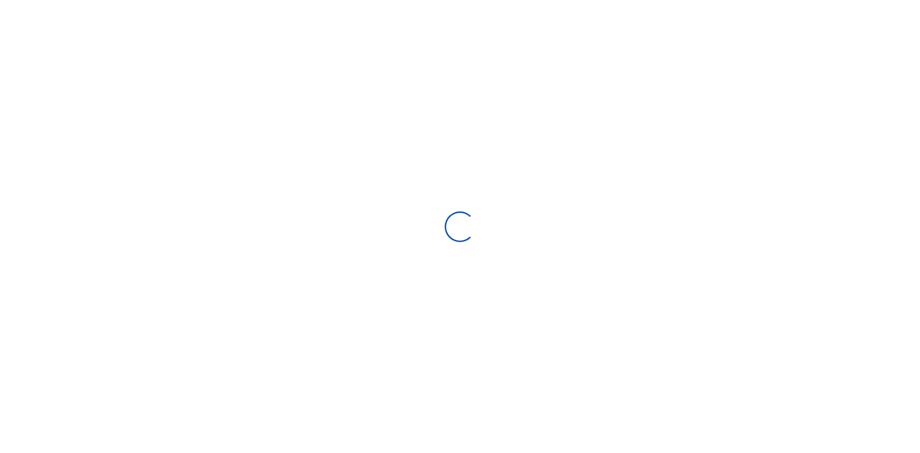
select select "Loading bundles"
select select
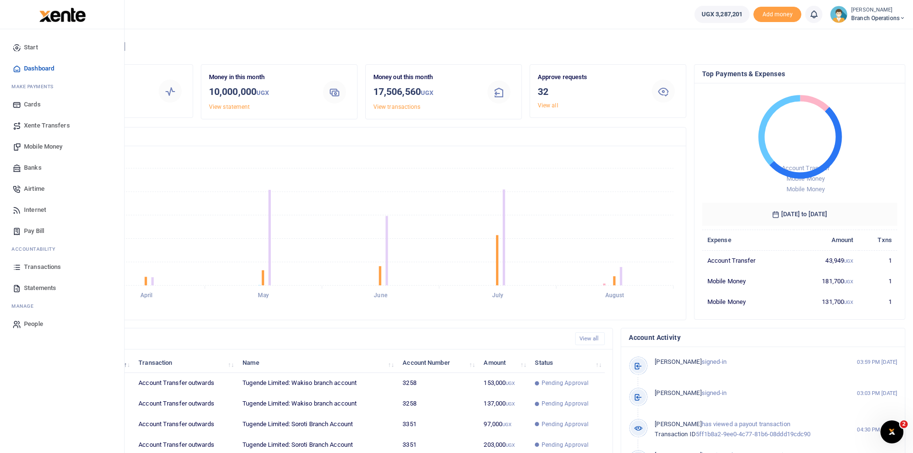
click at [51, 123] on span "Xente Transfers" at bounding box center [47, 126] width 46 height 10
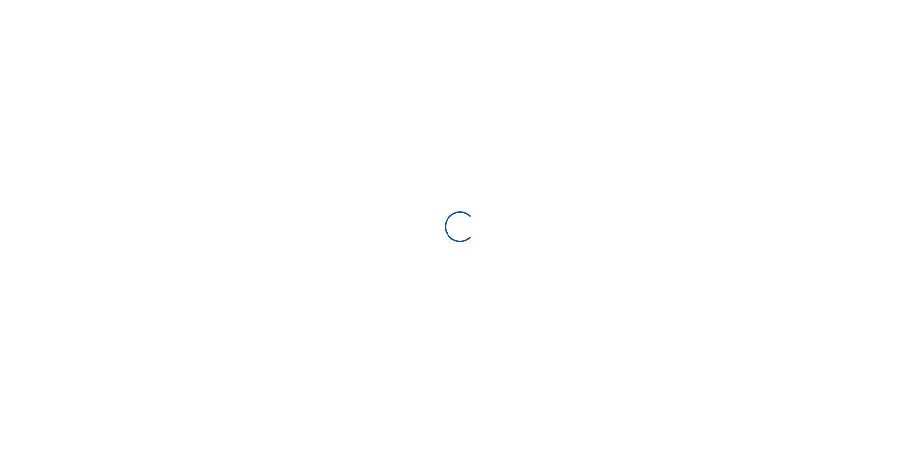
select select "Loading categories"
select select
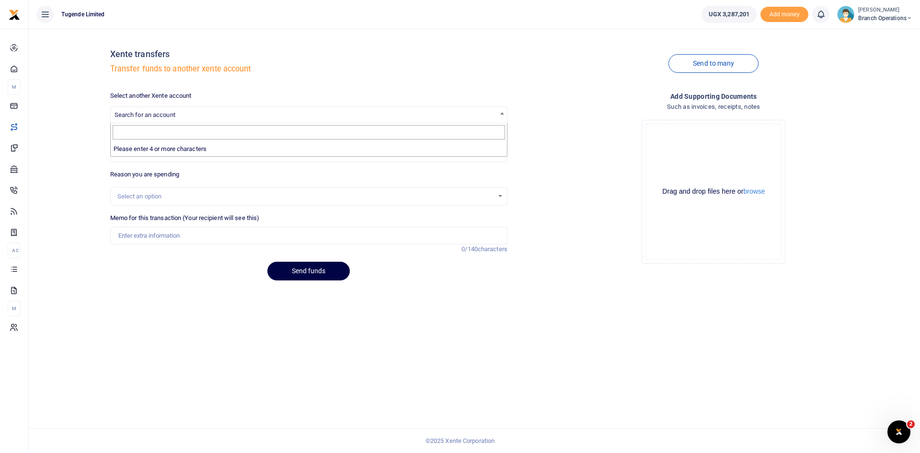
click at [497, 114] on span "Search for an account" at bounding box center [309, 114] width 396 height 15
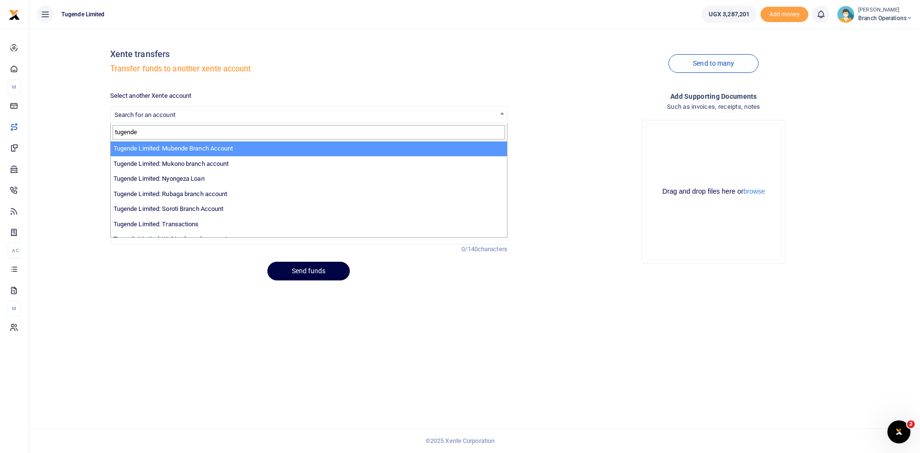
scroll to position [297, 0]
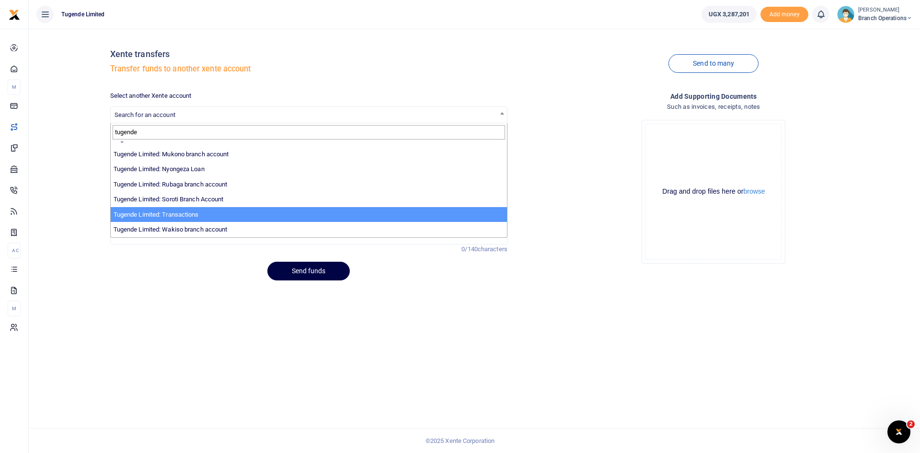
type input "tugende"
select select "3085"
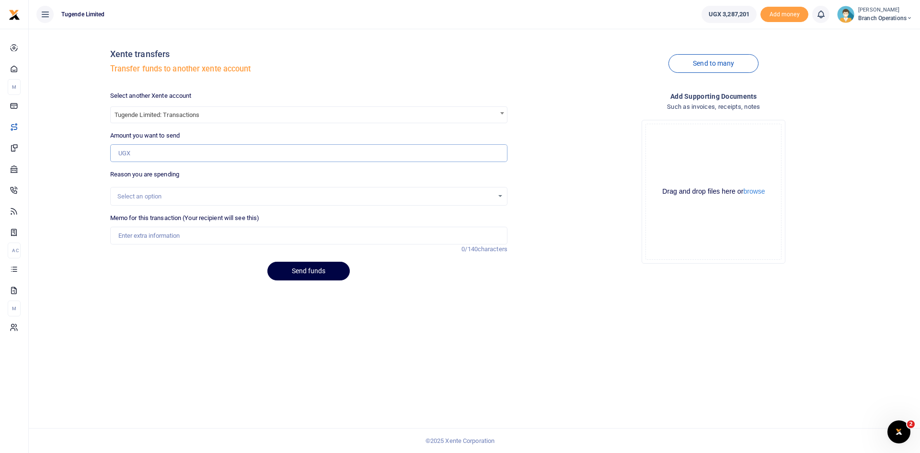
click at [186, 147] on input "Amount you want to send" at bounding box center [308, 153] width 397 height 18
type input "1,500,000"
click at [178, 238] on input "Memo for this transaction (Your recipient will see this)" at bounding box center [308, 236] width 397 height 18
type input "transfer to transactions"
click at [309, 268] on button "Send funds" at bounding box center [308, 271] width 82 height 19
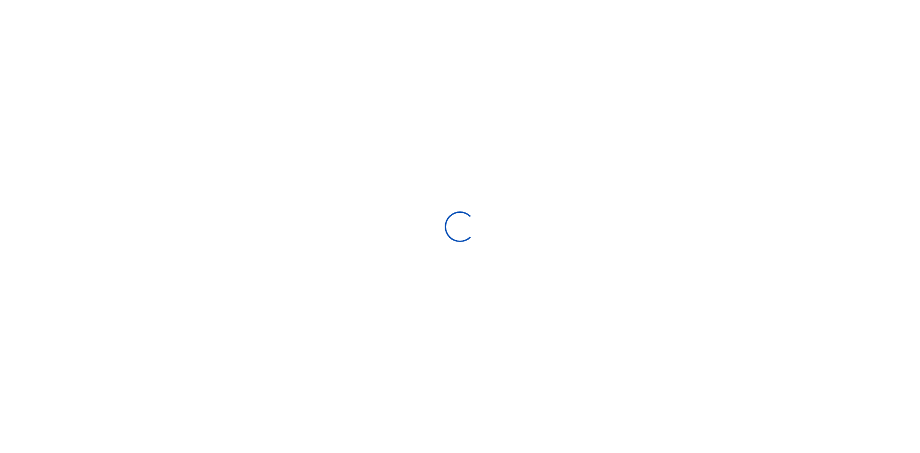
select select "Loading categories"
select select
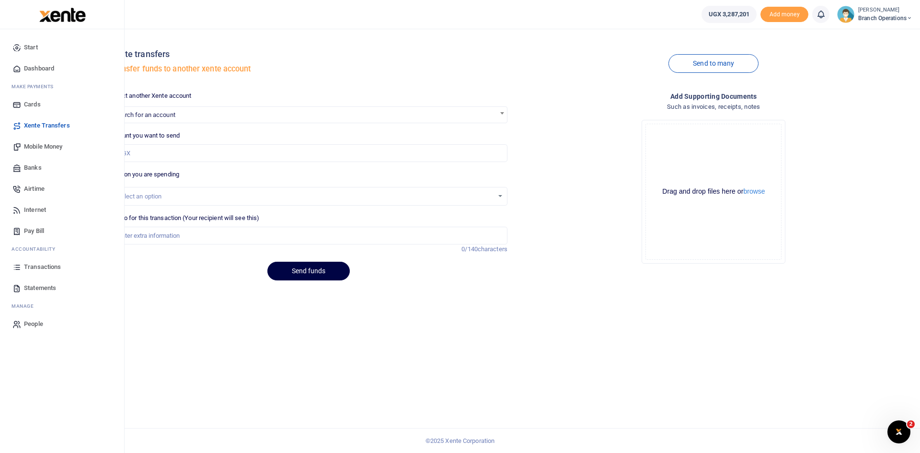
click at [45, 269] on span "Transactions" at bounding box center [42, 267] width 37 height 10
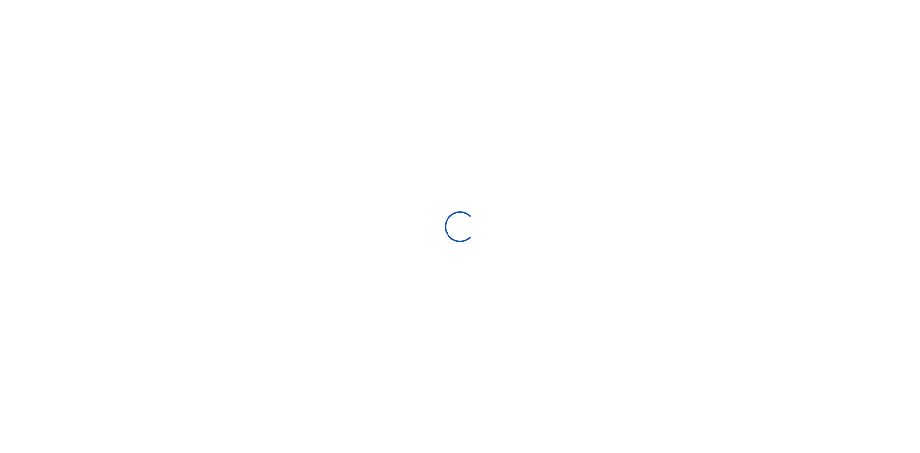
select select
type input "[DATE] - [DATE]"
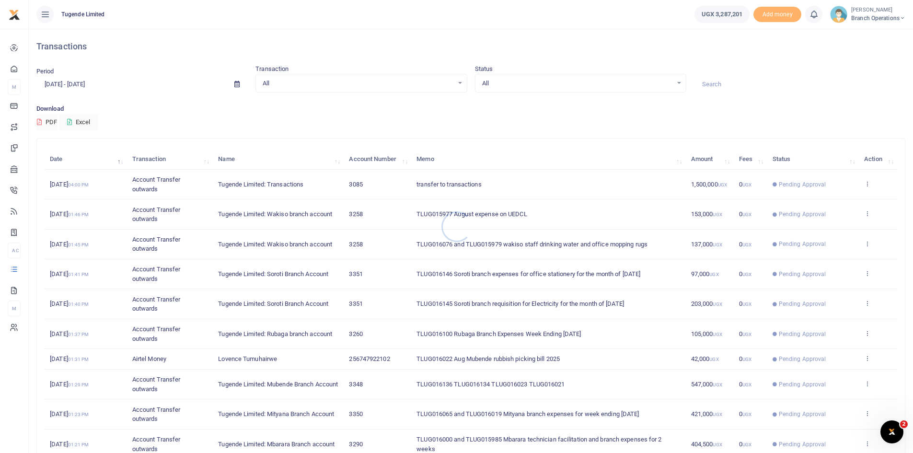
click at [720, 85] on div at bounding box center [456, 226] width 913 height 453
click at [720, 85] on input at bounding box center [799, 84] width 211 height 16
paste input "TLUG-016071"
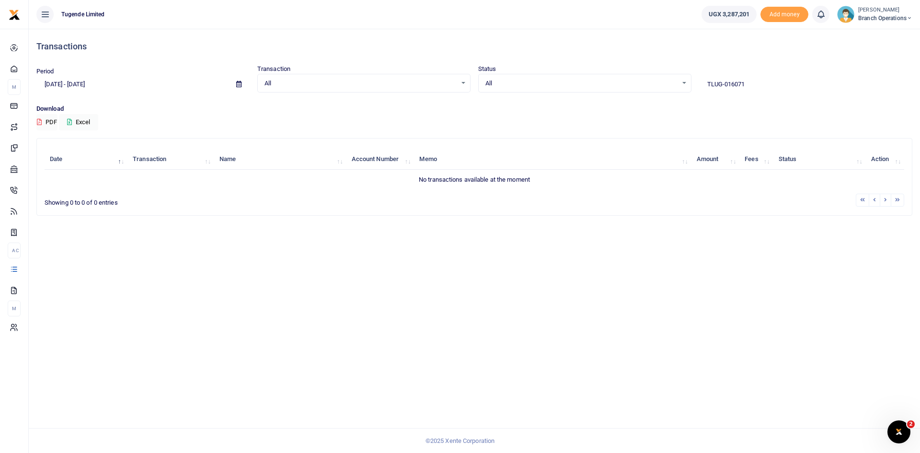
click at [724, 86] on input "TLUG-016071" at bounding box center [805, 84] width 213 height 16
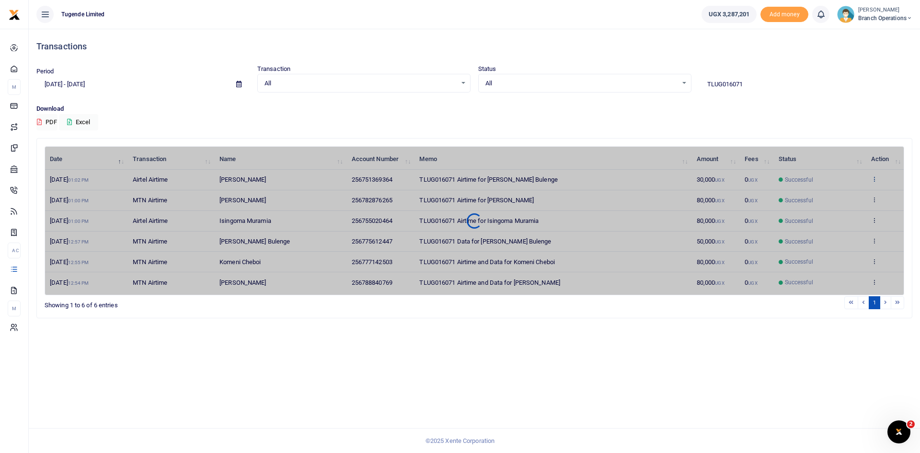
click at [873, 177] on div "Date Transaction Name Account Number Memo Amount Fees Status Action [DATE] 01:0…" at bounding box center [475, 220] width 860 height 149
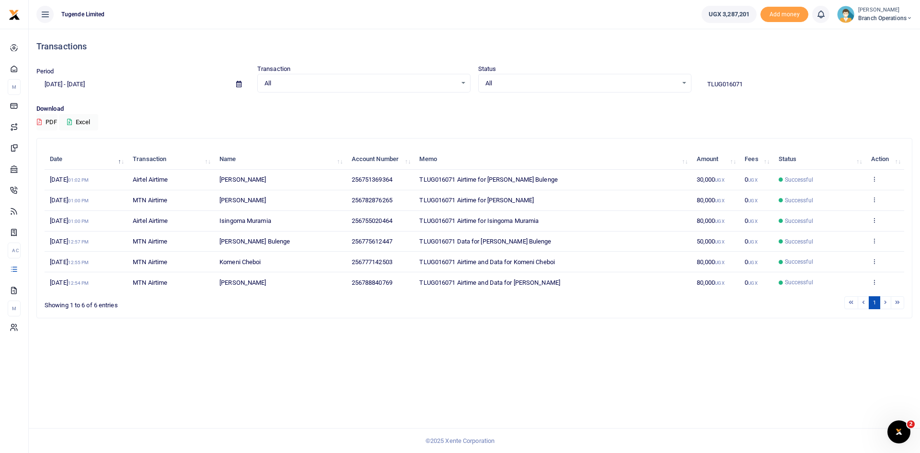
click at [873, 177] on icon at bounding box center [874, 178] width 6 height 7
click at [831, 197] on link "View details" at bounding box center [839, 194] width 76 height 13
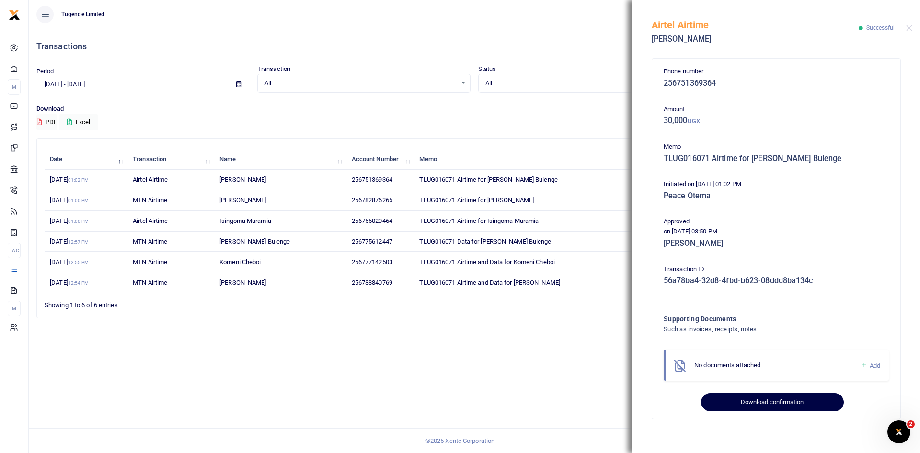
click at [765, 398] on button "Download confirmation" at bounding box center [772, 402] width 142 height 18
click at [908, 28] on button "Close" at bounding box center [909, 28] width 6 height 6
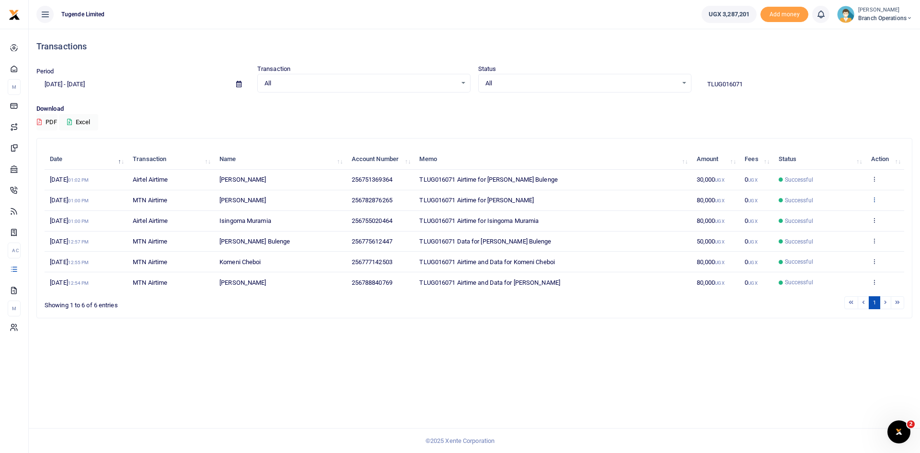
click at [876, 200] on icon at bounding box center [874, 199] width 6 height 7
click at [839, 218] on link "View details" at bounding box center [839, 215] width 76 height 13
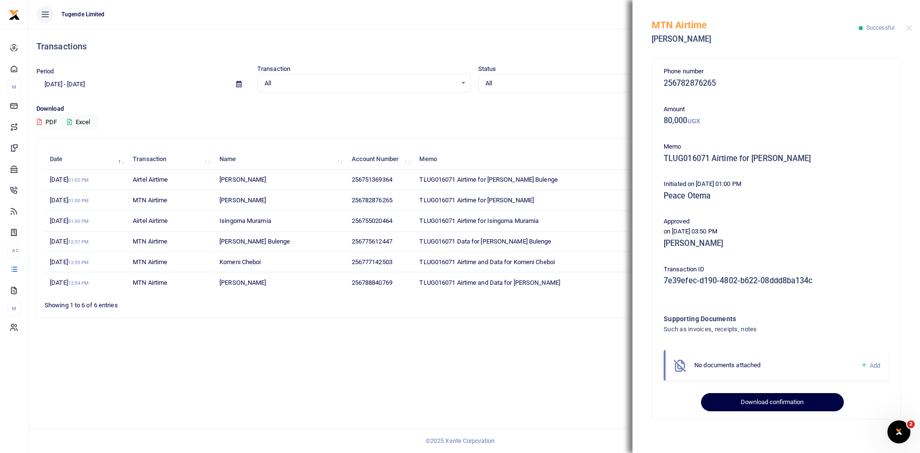
click at [776, 399] on button "Download confirmation" at bounding box center [772, 402] width 142 height 18
click at [909, 29] on button "Close" at bounding box center [909, 28] width 6 height 6
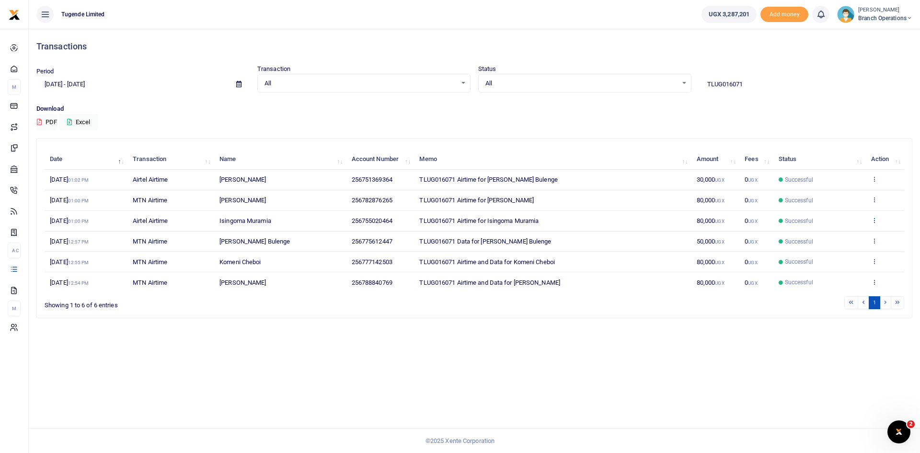
click at [873, 220] on icon at bounding box center [874, 220] width 6 height 7
click at [832, 236] on link "View details" at bounding box center [839, 236] width 76 height 13
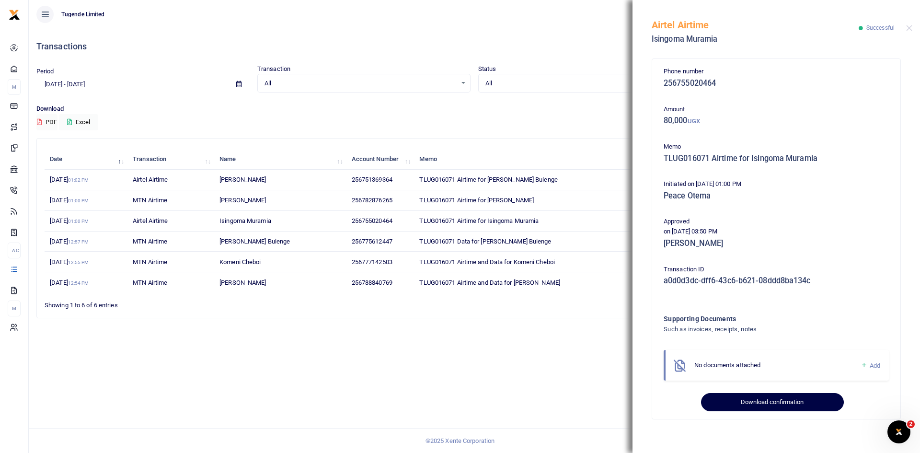
click at [765, 398] on button "Download confirmation" at bounding box center [772, 402] width 142 height 18
click at [909, 29] on button "Close" at bounding box center [909, 28] width 6 height 6
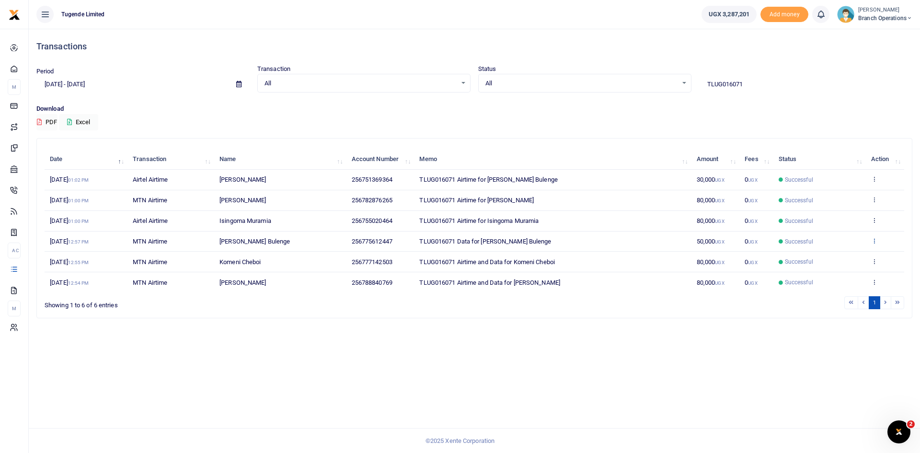
click at [875, 240] on icon at bounding box center [874, 240] width 6 height 7
click at [832, 255] on link "View details" at bounding box center [839, 256] width 76 height 13
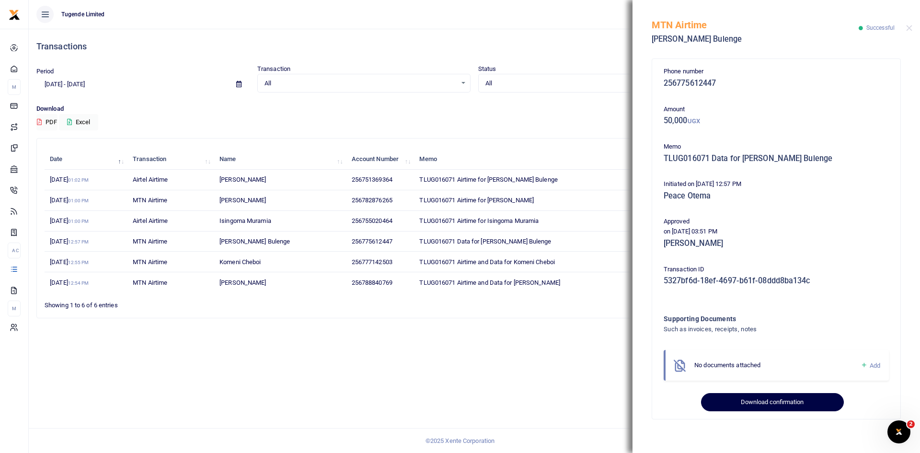
click at [767, 403] on button "Download confirmation" at bounding box center [772, 402] width 142 height 18
click at [907, 29] on button "Close" at bounding box center [909, 28] width 6 height 6
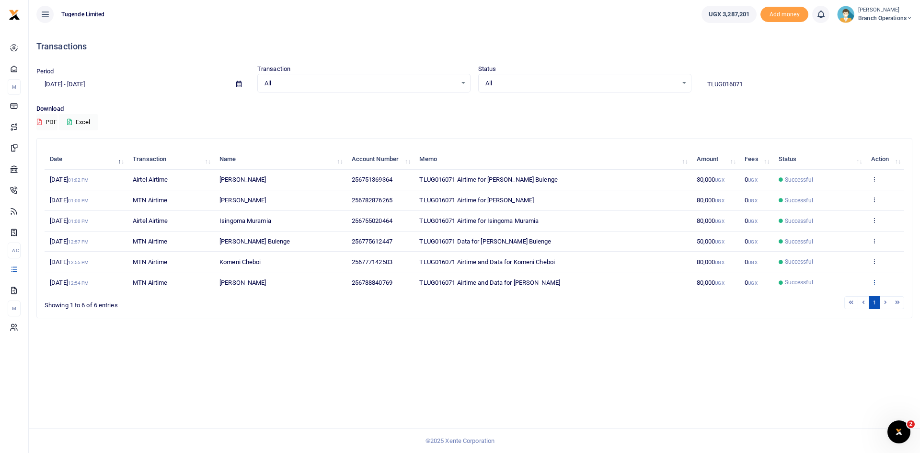
click at [872, 283] on icon at bounding box center [874, 281] width 6 height 7
click at [833, 247] on link "View details" at bounding box center [839, 245] width 76 height 13
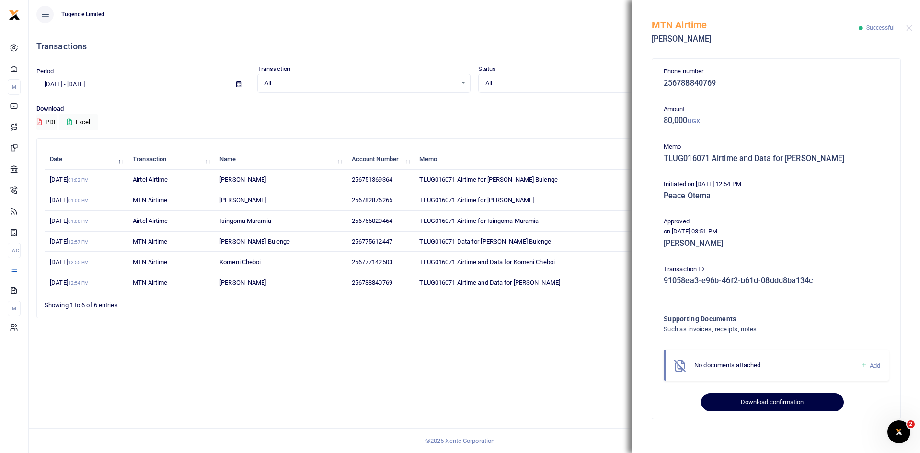
click at [773, 400] on button "Download confirmation" at bounding box center [772, 402] width 142 height 18
click at [768, 402] on button "Download confirmation" at bounding box center [772, 402] width 142 height 18
click at [910, 28] on button "Close" at bounding box center [909, 28] width 6 height 6
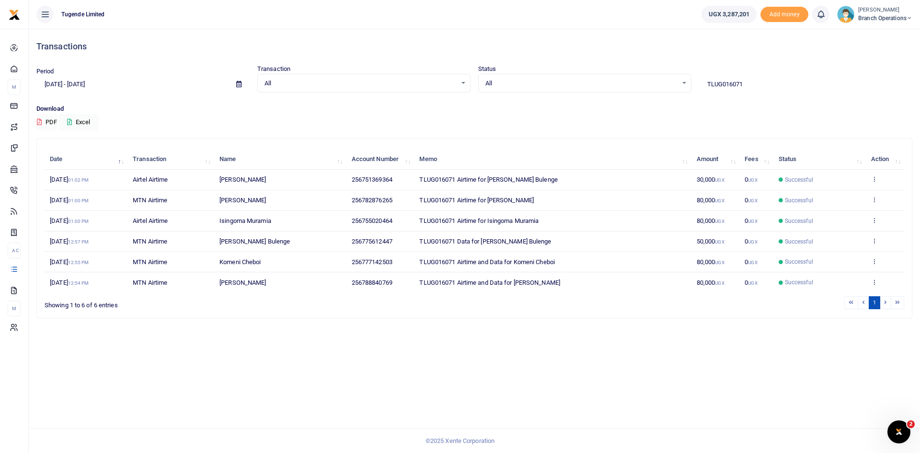
click at [749, 88] on input "TLUG016071" at bounding box center [805, 84] width 213 height 16
paste input "-016044"
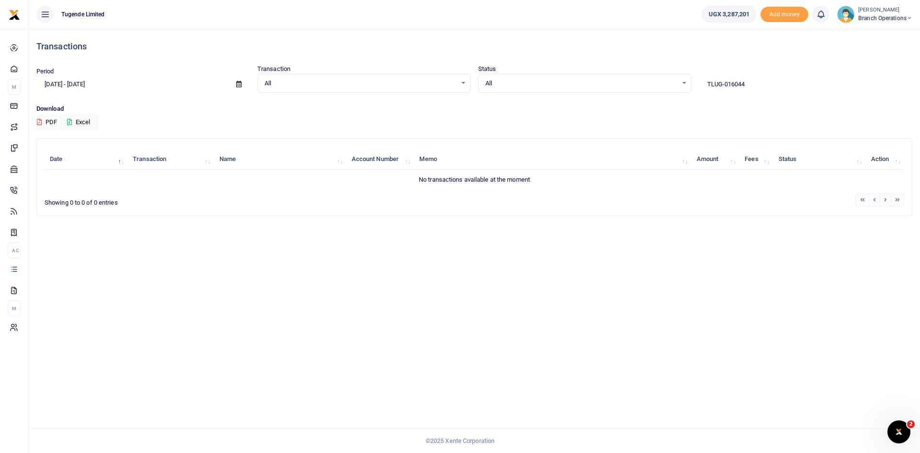
click at [725, 83] on input "TLUG-016044" at bounding box center [805, 84] width 213 height 16
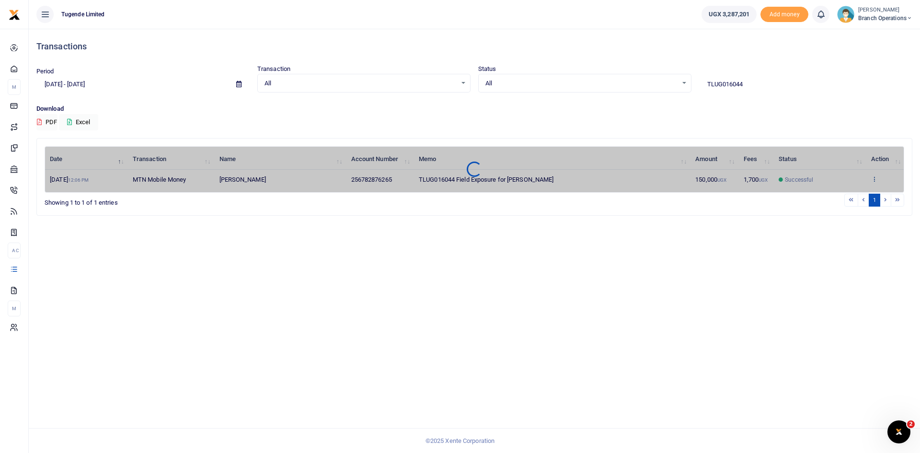
click at [873, 177] on div "Date Transaction Name Account Number Memo Amount Fees Status Action 8th Aug 202…" at bounding box center [475, 169] width 860 height 46
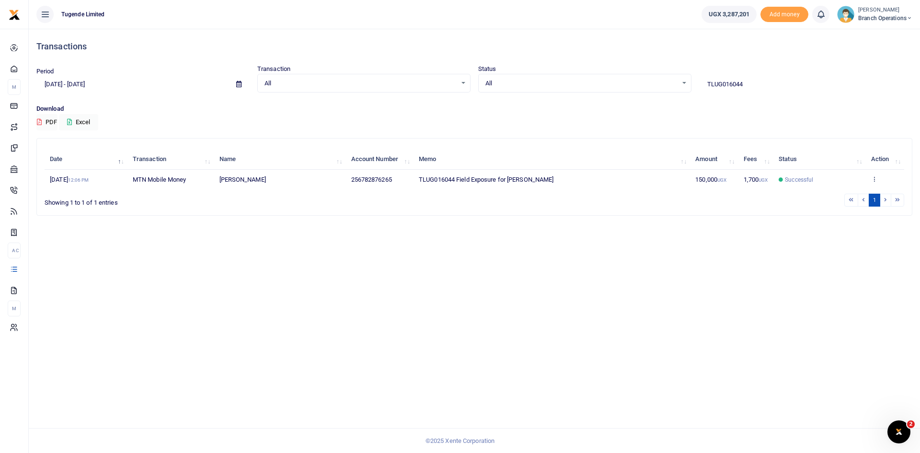
click at [873, 177] on icon at bounding box center [874, 178] width 6 height 7
click at [849, 196] on link "View details" at bounding box center [866, 194] width 76 height 13
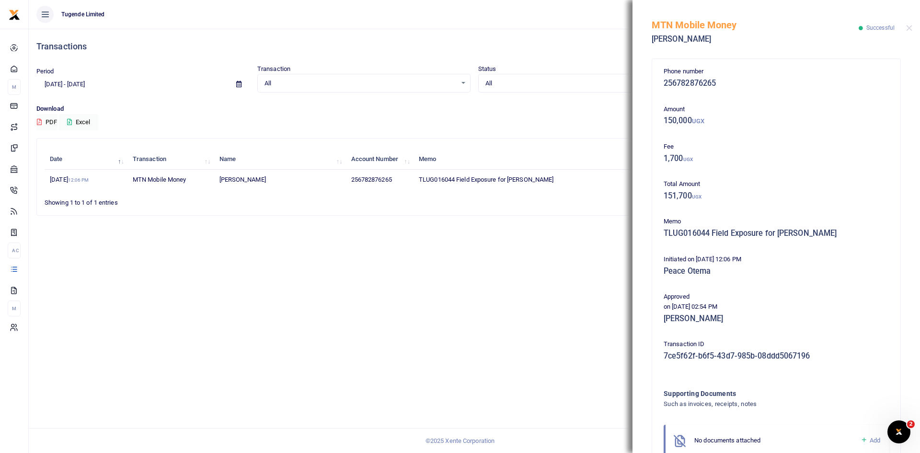
scroll to position [57, 0]
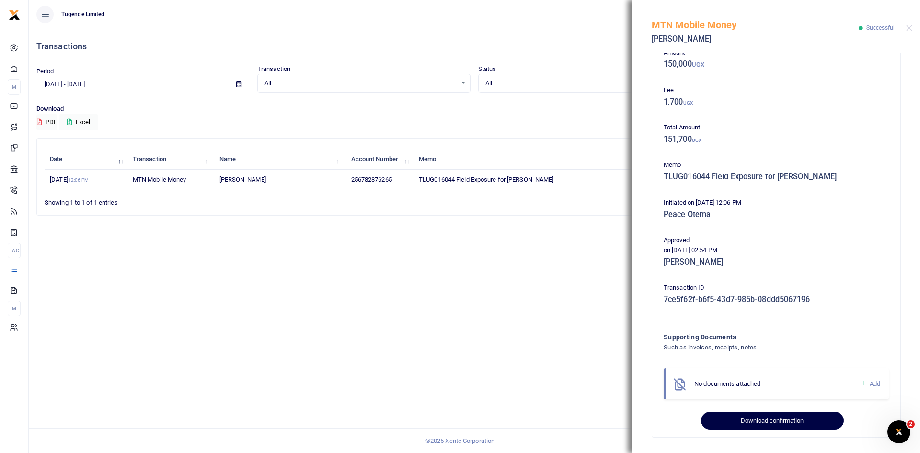
click at [752, 416] on button "Download confirmation" at bounding box center [772, 421] width 142 height 18
click at [909, 31] on button "Close" at bounding box center [909, 28] width 6 height 6
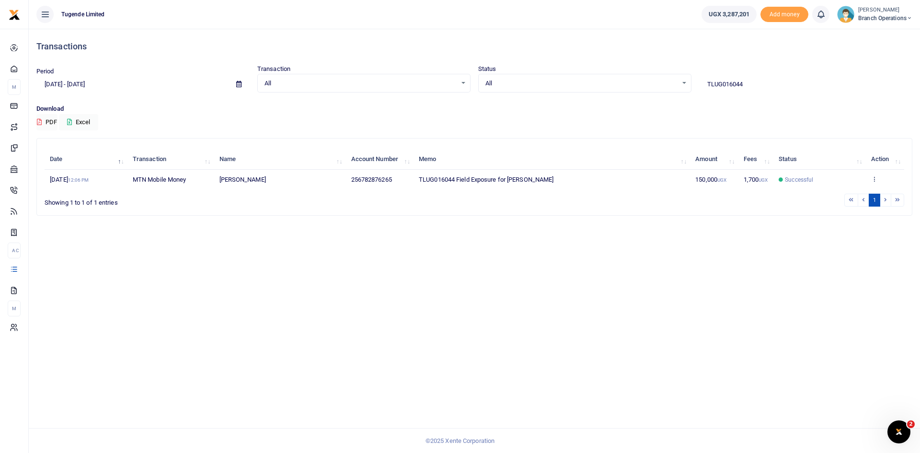
click at [771, 90] on input "TLUG016044" at bounding box center [805, 84] width 213 height 16
paste input "UBL943A"
type input "UBL943A"
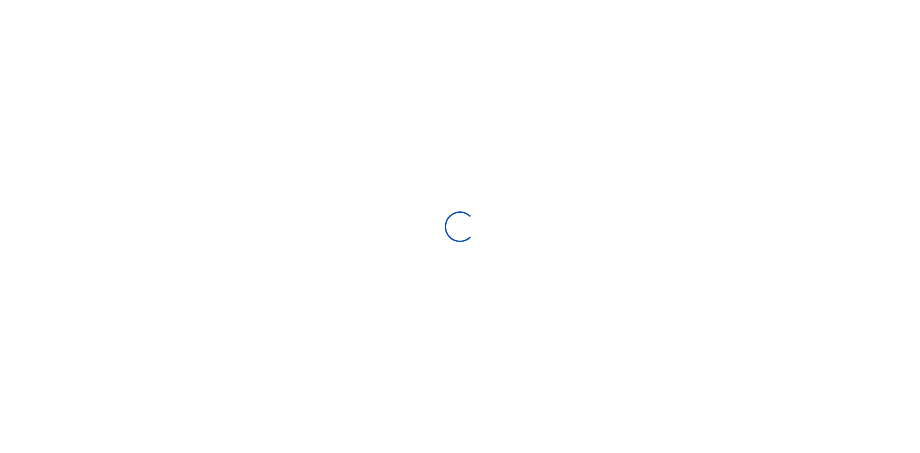
select select "Loading categories"
select select
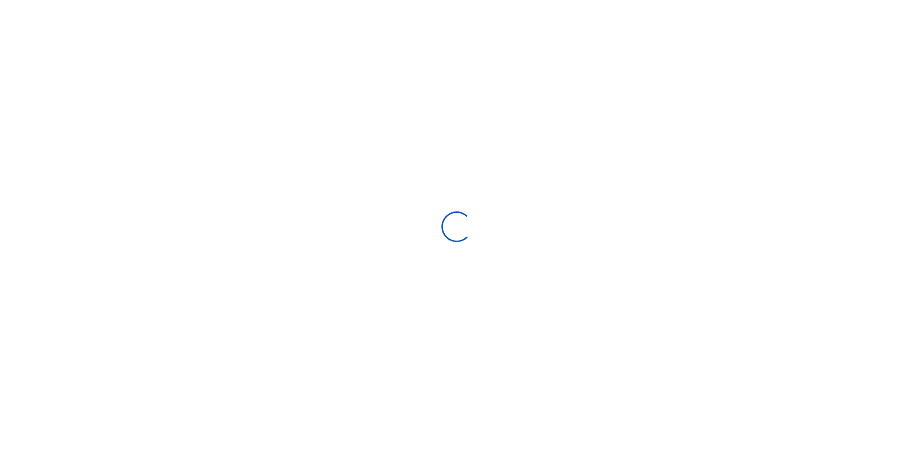
scroll to position [127, 188]
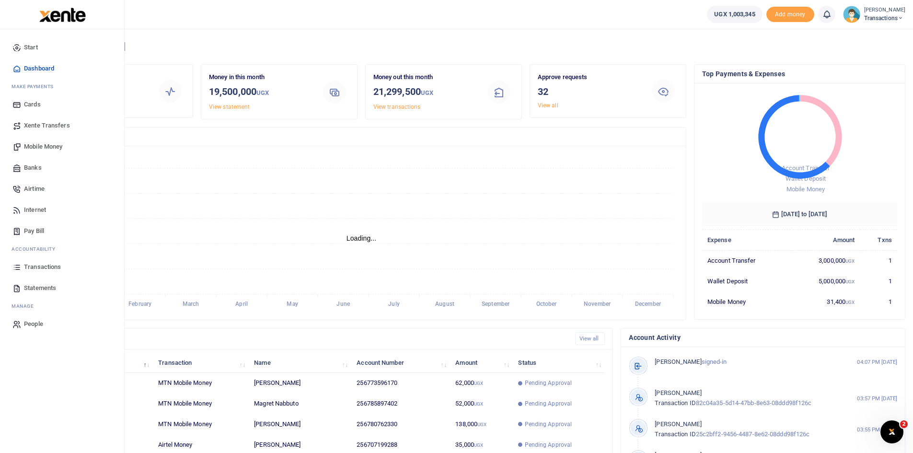
click at [44, 267] on span "Transactions" at bounding box center [42, 267] width 37 height 10
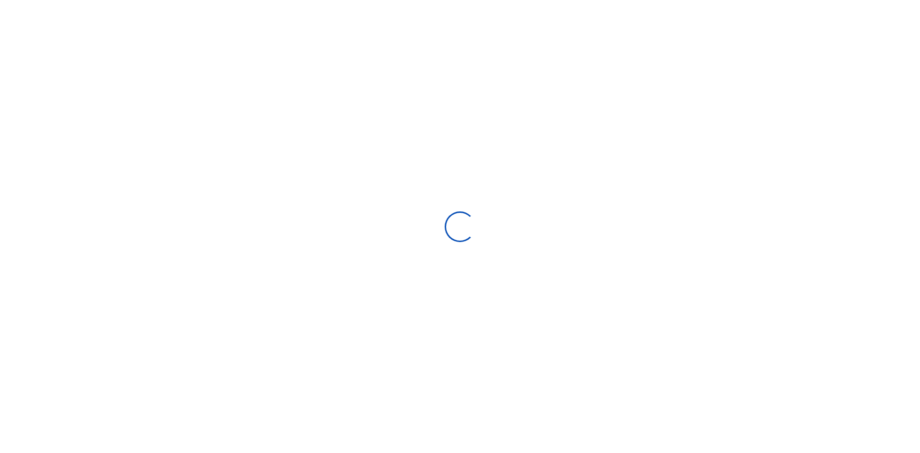
select select
type input "[DATE] - [DATE]"
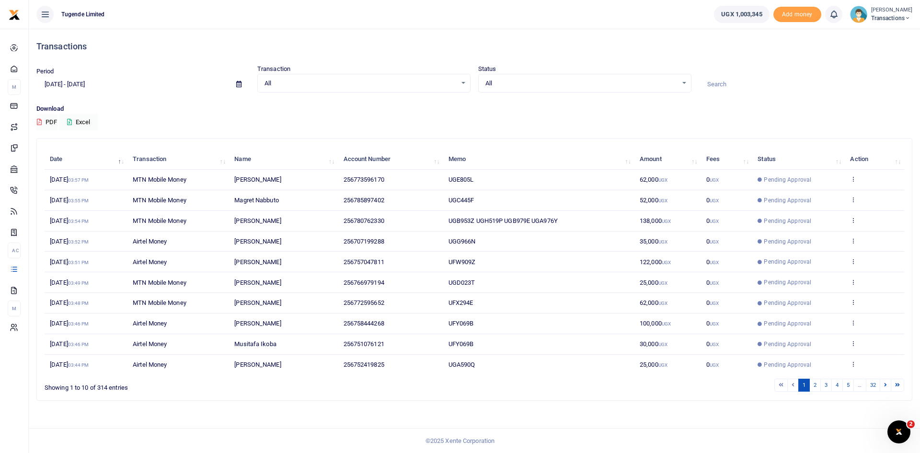
click at [749, 86] on input at bounding box center [805, 84] width 213 height 16
paste input "UBL943A"
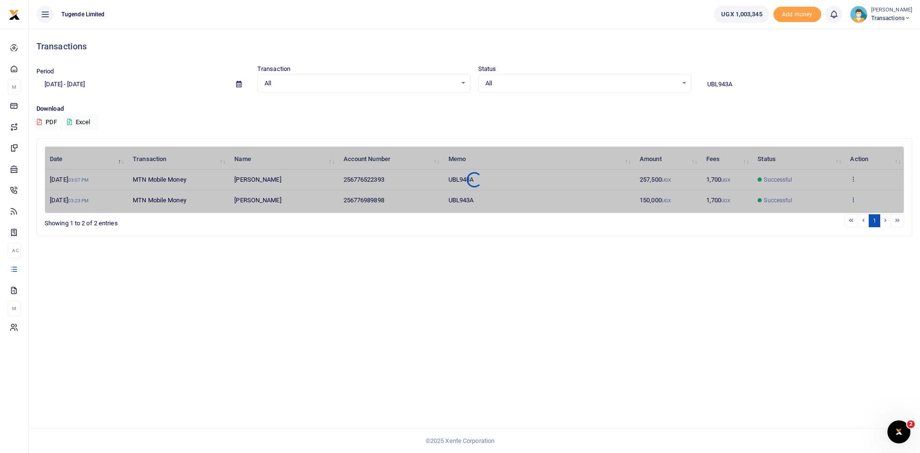
click at [854, 200] on div "Date Transaction Name Account Number Memo Amount Fees Status Action 6th Aug 202…" at bounding box center [475, 179] width 860 height 67
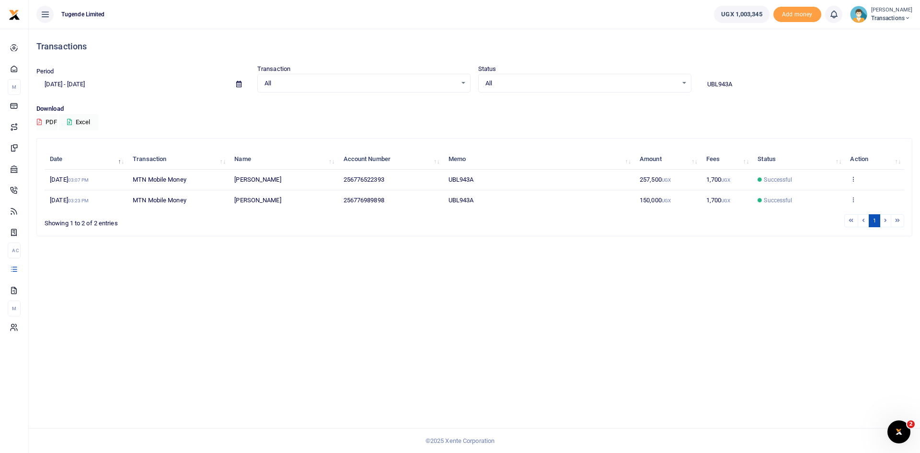
click at [854, 200] on icon at bounding box center [853, 199] width 6 height 7
click at [808, 160] on link "View details" at bounding box center [819, 163] width 76 height 13
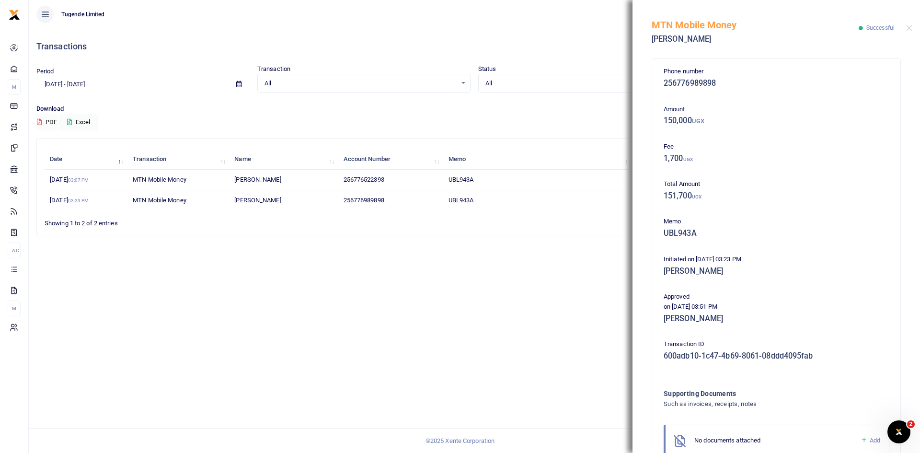
scroll to position [57, 0]
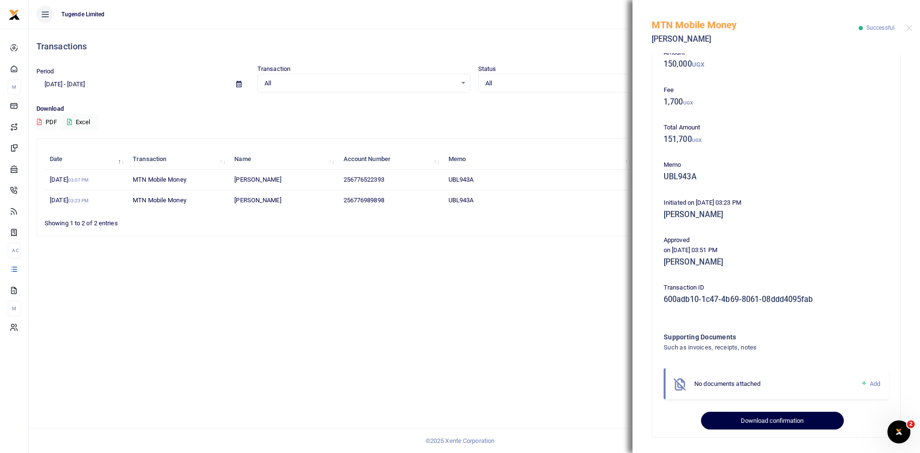
click at [767, 417] on button "Download confirmation" at bounding box center [772, 421] width 142 height 18
click at [910, 31] on button "Close" at bounding box center [909, 28] width 6 height 6
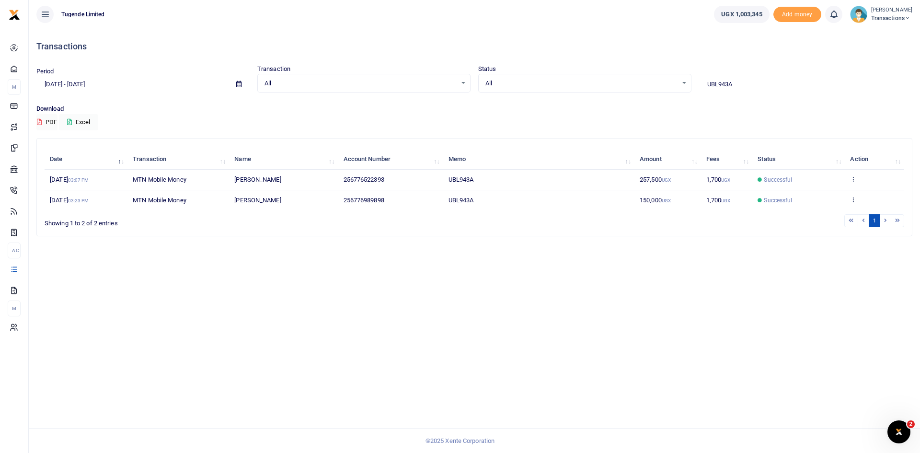
click at [749, 84] on input "UBL943A" at bounding box center [805, 84] width 213 height 16
paste input "Client's claim to have been impounded in Kampala"
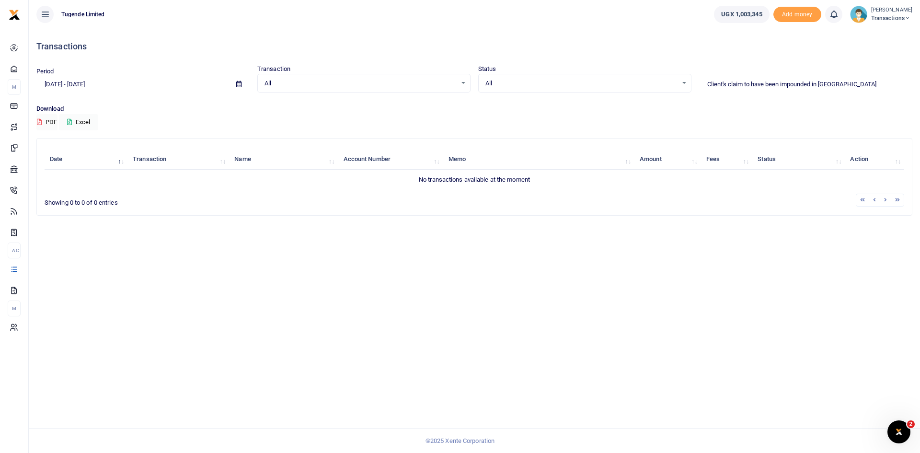
click at [725, 83] on input "Client's claim to have been impounded in Kampala" at bounding box center [805, 84] width 213 height 16
click at [743, 85] on input "Client' claim to have been impounded in Kampala" at bounding box center [805, 84] width 213 height 16
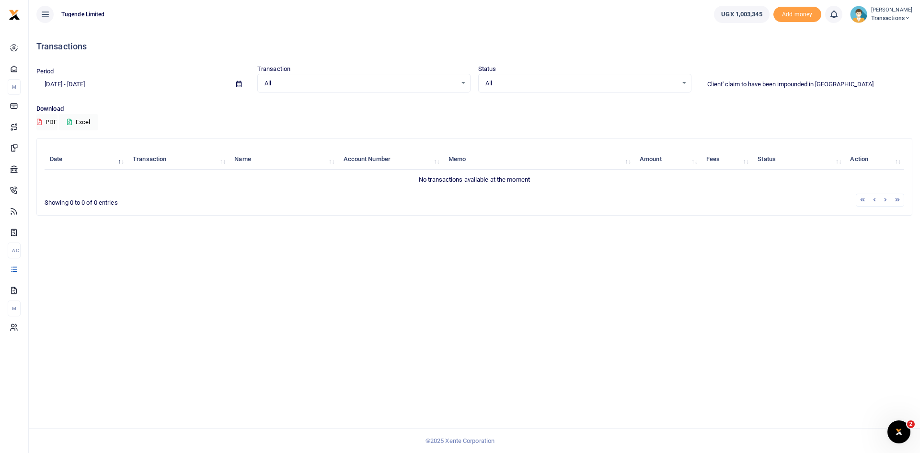
paste input "UGB401W"
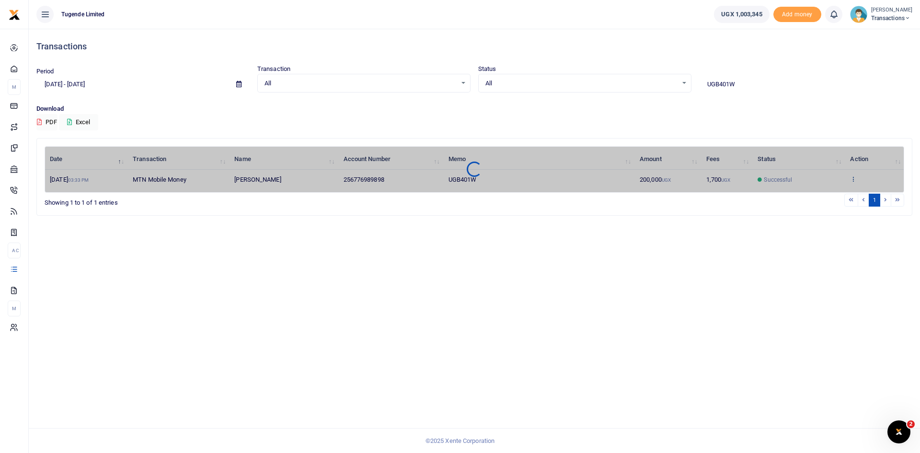
click at [853, 176] on div "Date Transaction Name Account Number Memo Amount Fees Status Action 5th Aug 202…" at bounding box center [475, 169] width 860 height 46
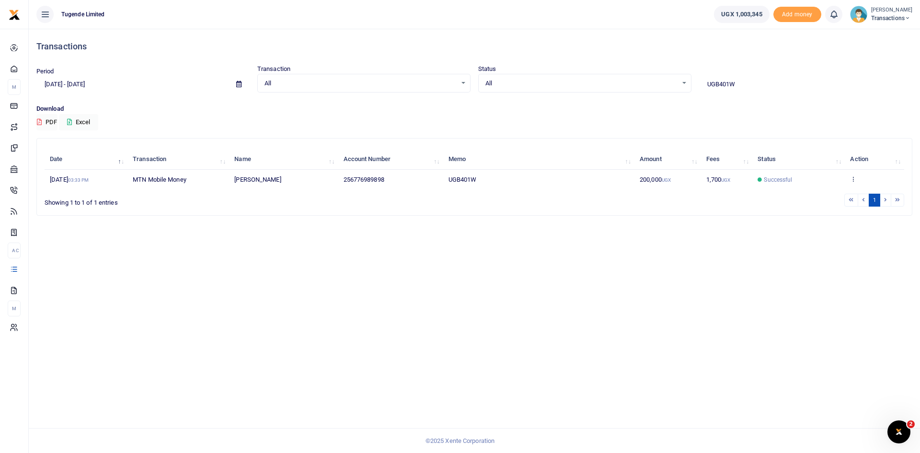
click at [853, 176] on icon at bounding box center [853, 178] width 6 height 7
click at [852, 188] on link "View details" at bounding box center [866, 194] width 76 height 13
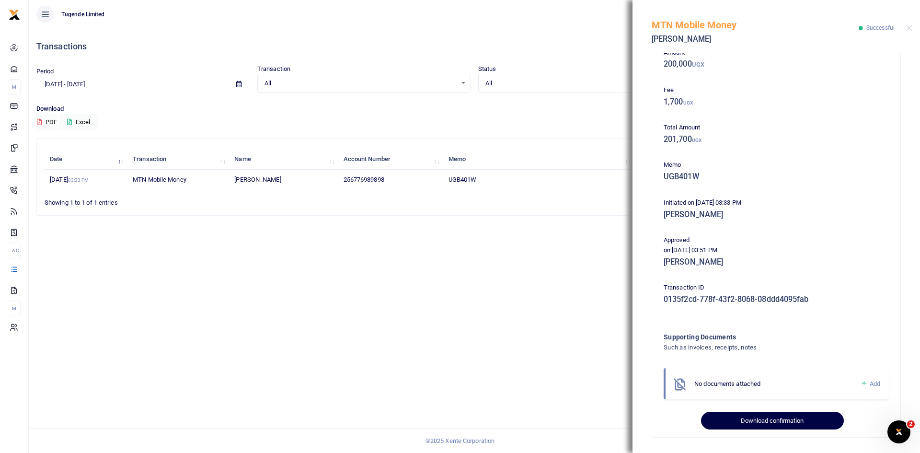
click at [762, 422] on button "Download confirmation" at bounding box center [772, 421] width 142 height 18
click at [914, 28] on div "MTN Mobile Money Wilson Kamugisha Successful" at bounding box center [777, 26] width 288 height 53
click at [912, 28] on button "Close" at bounding box center [909, 28] width 6 height 6
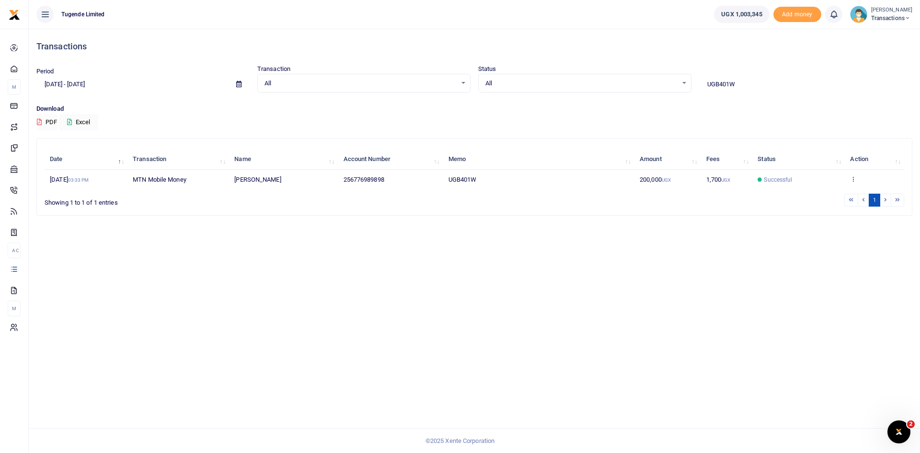
click at [743, 82] on input "UGB401W" at bounding box center [805, 84] width 213 height 16
paste input "BL943A"
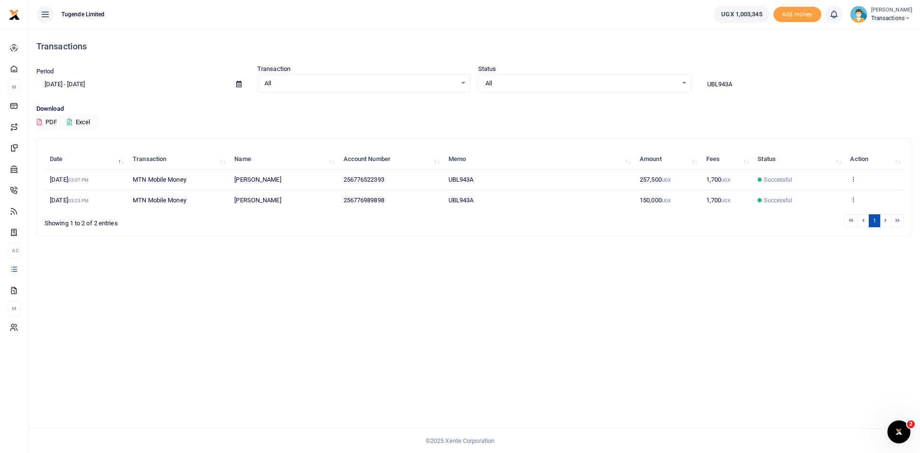
type input "UBL943A"
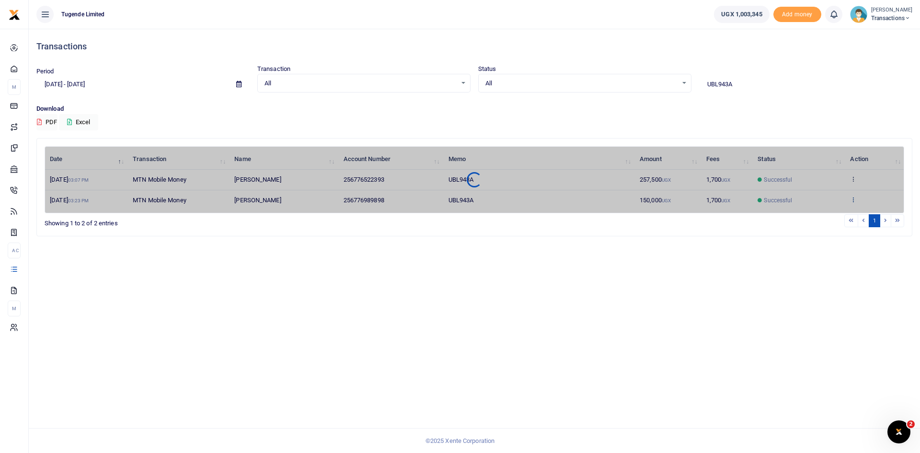
click at [854, 200] on div "Date Transaction Name Account Number Memo Amount Fees Status Action 6th Aug 202…" at bounding box center [475, 179] width 860 height 67
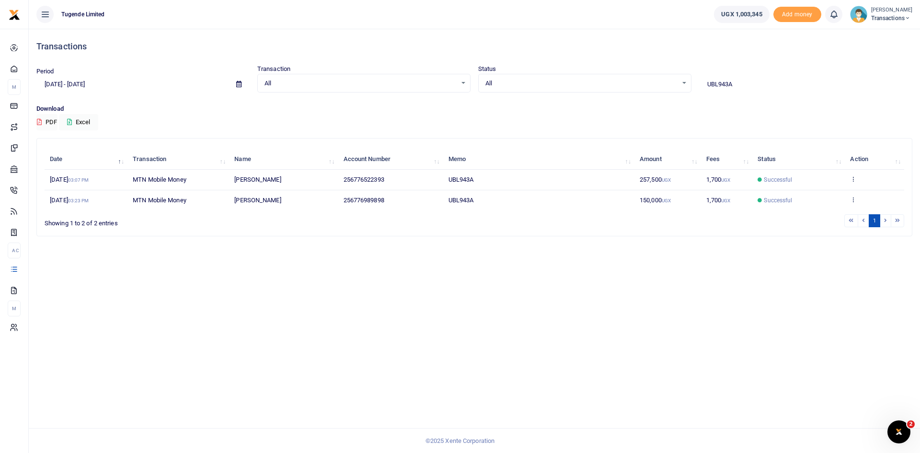
click at [854, 200] on icon at bounding box center [853, 199] width 6 height 7
click at [806, 164] on link "View details" at bounding box center [819, 163] width 76 height 13
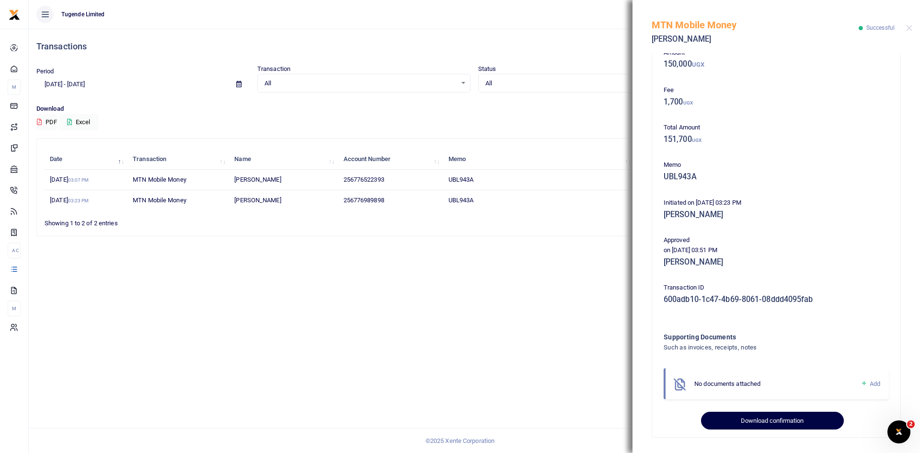
click at [755, 417] on button "Download confirmation" at bounding box center [772, 421] width 142 height 18
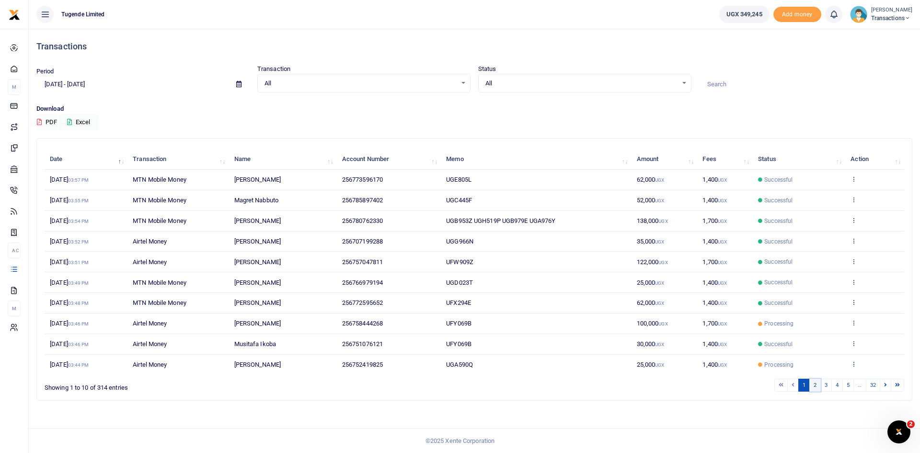
click at [815, 382] on link "2" at bounding box center [816, 385] width 12 height 13
click at [827, 382] on link "3" at bounding box center [827, 385] width 12 height 13
click at [795, 384] on link at bounding box center [793, 385] width 12 height 13
click at [838, 159] on th "Status" at bounding box center [799, 159] width 93 height 21
click at [793, 382] on li at bounding box center [793, 385] width 11 height 13
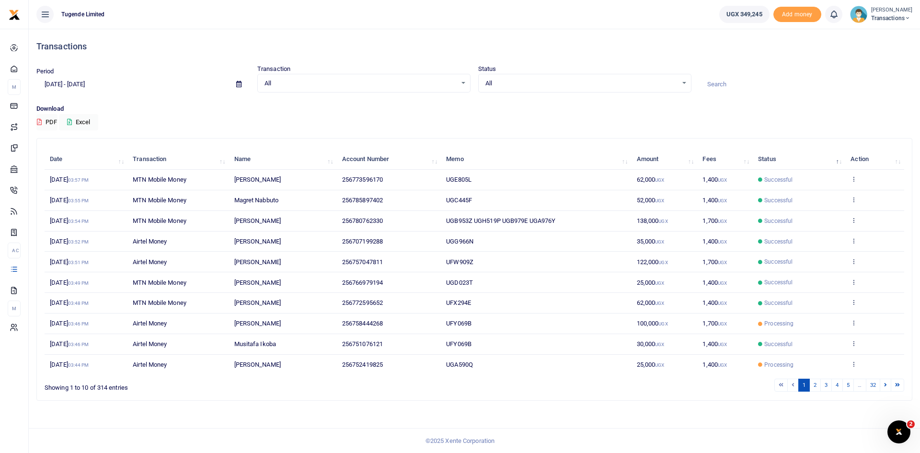
drag, startPoint x: 793, startPoint y: 385, endPoint x: 779, endPoint y: 385, distance: 13.9
click at [779, 385] on ul "1 2 3 4 5 … 32" at bounding box center [656, 385] width 498 height 13
click at [779, 385] on li at bounding box center [781, 385] width 13 height 13
click at [814, 385] on link "2" at bounding box center [816, 385] width 12 height 13
click at [823, 385] on link "3" at bounding box center [827, 385] width 12 height 13
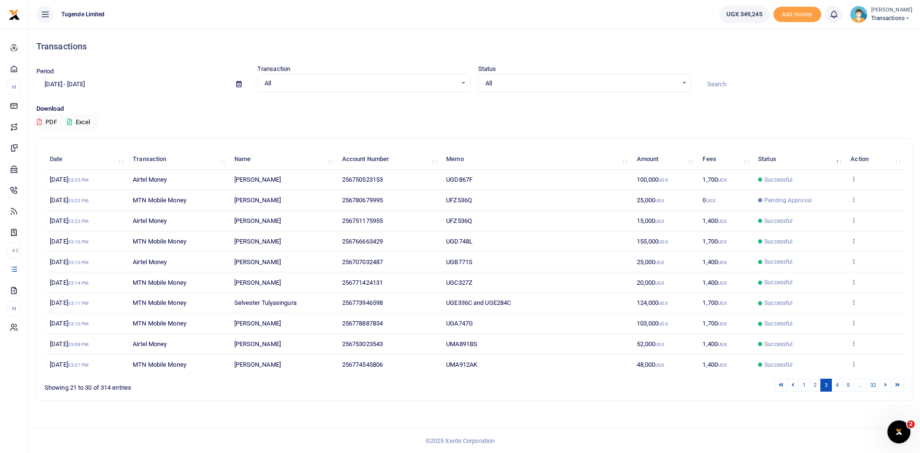
click at [463, 201] on span "UFZ536Q" at bounding box center [459, 200] width 26 height 7
drag, startPoint x: 479, startPoint y: 204, endPoint x: 448, endPoint y: 203, distance: 31.2
click at [448, 203] on td "UFZ536Q" at bounding box center [536, 200] width 190 height 21
copy span "UFZ536Q"
